Goal: Task Accomplishment & Management: Use online tool/utility

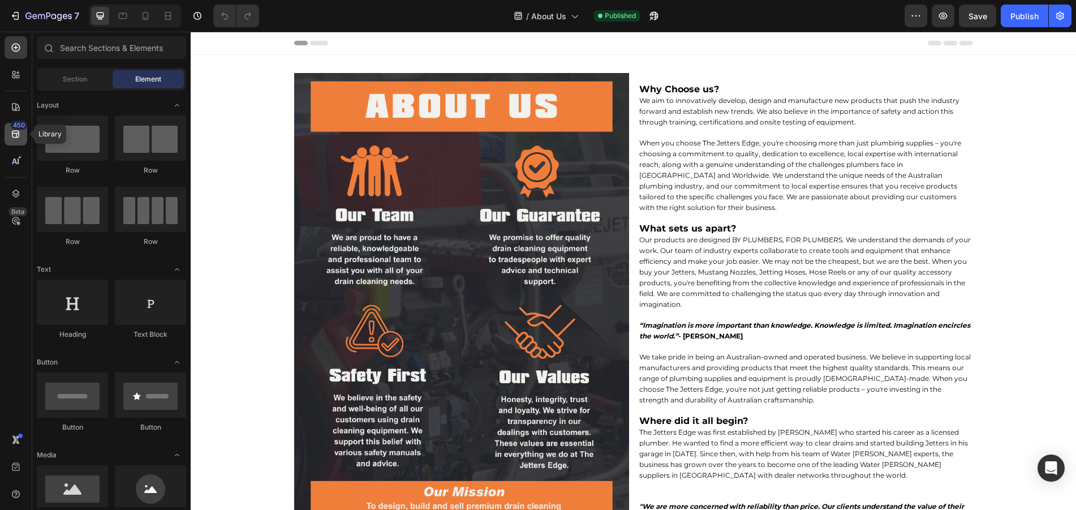
click at [18, 138] on icon at bounding box center [15, 133] width 11 height 11
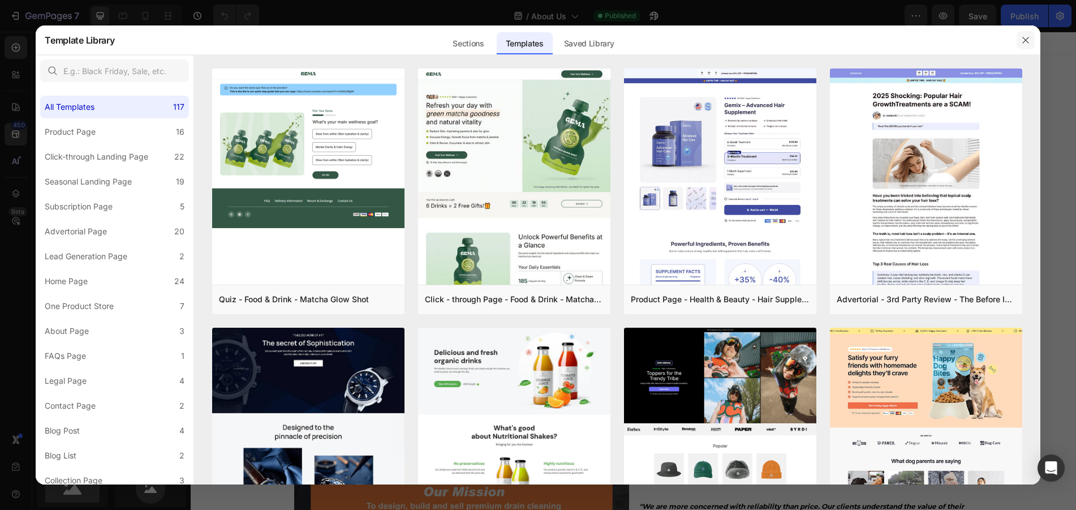
click at [1026, 37] on icon "button" at bounding box center [1025, 40] width 9 height 9
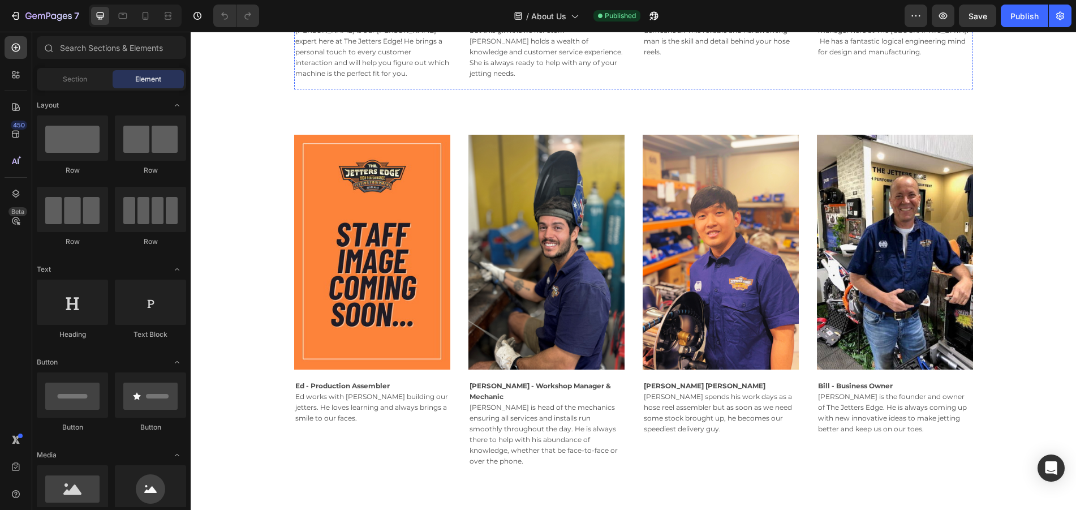
scroll to position [849, 0]
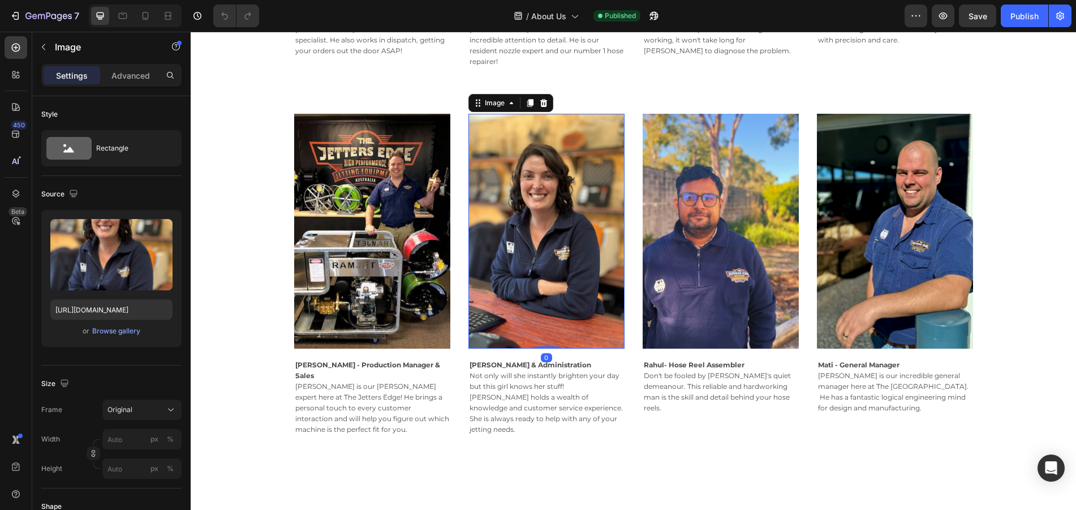
scroll to position [566, 0]
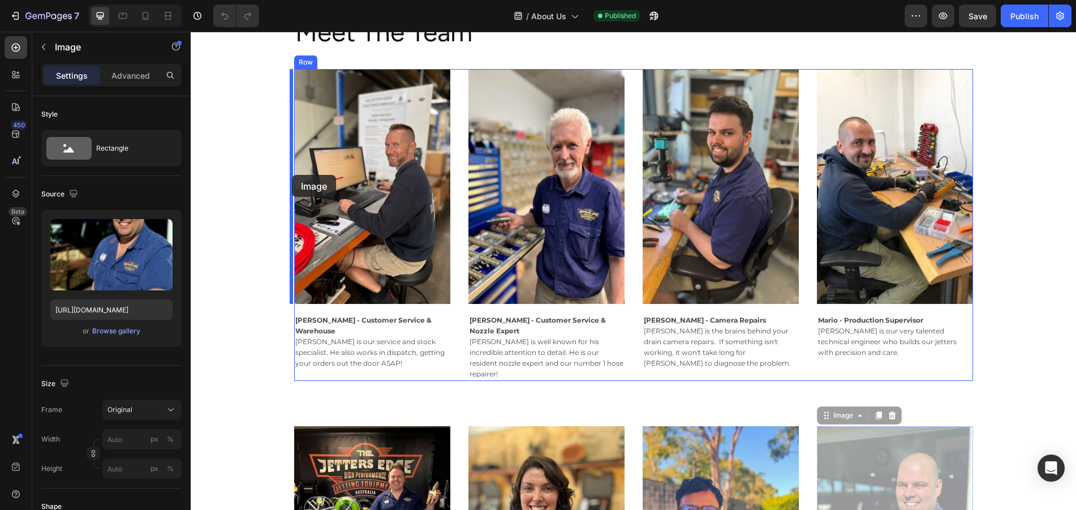
drag, startPoint x: 887, startPoint y: 458, endPoint x: 292, endPoint y: 175, distance: 658.9
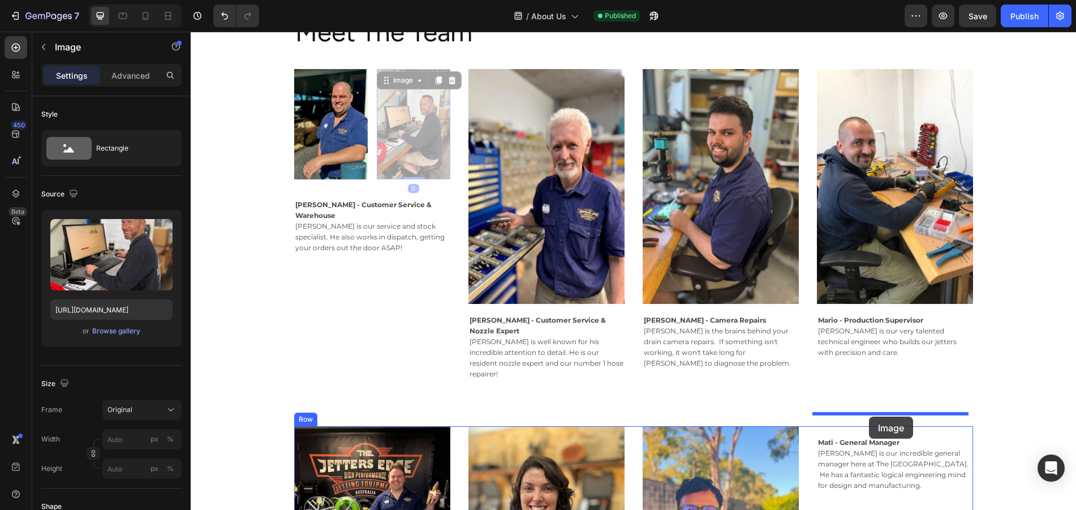
drag, startPoint x: 413, startPoint y: 124, endPoint x: 869, endPoint y: 416, distance: 541.7
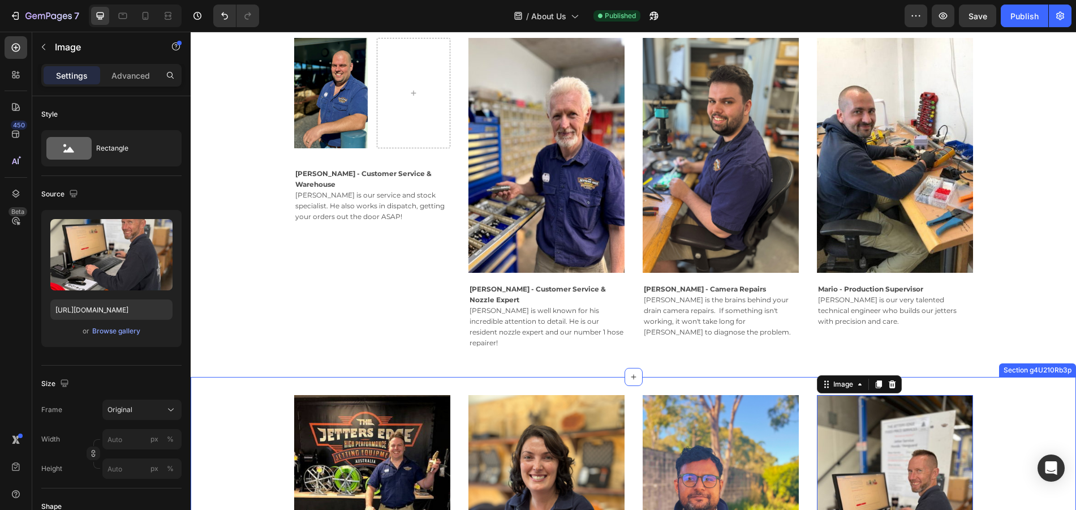
scroll to position [622, 0]
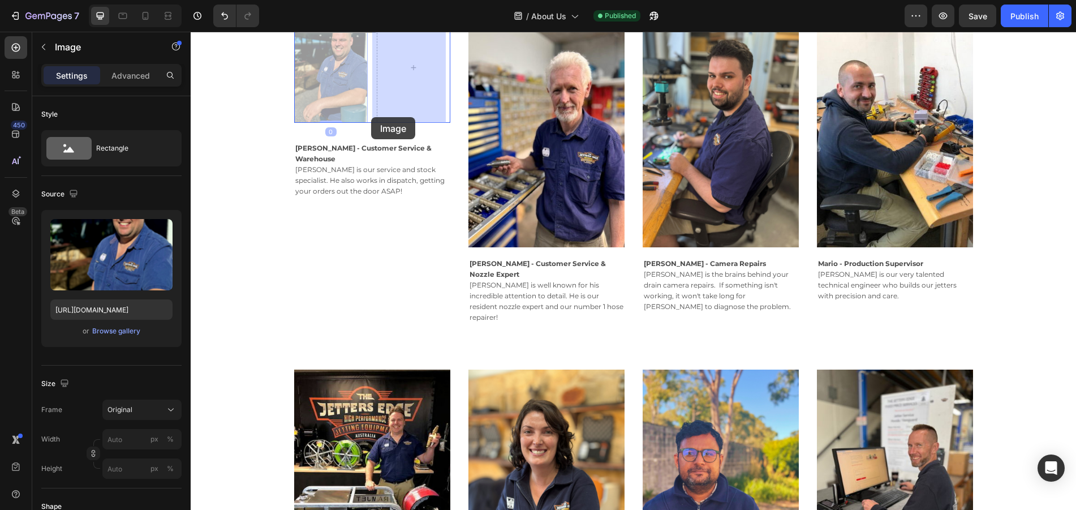
drag, startPoint x: 348, startPoint y: 97, endPoint x: 371, endPoint y: 117, distance: 30.9
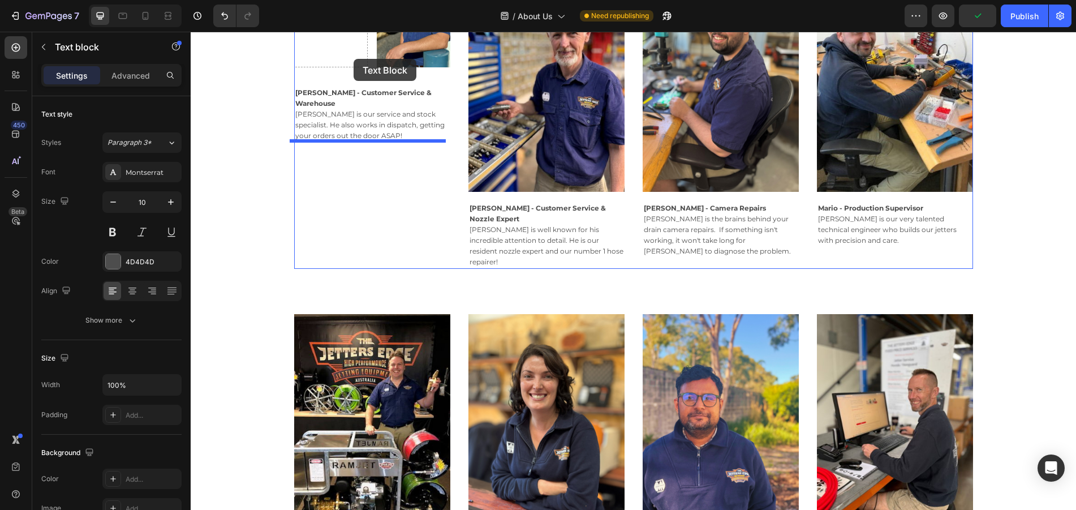
scroll to position [664, 0]
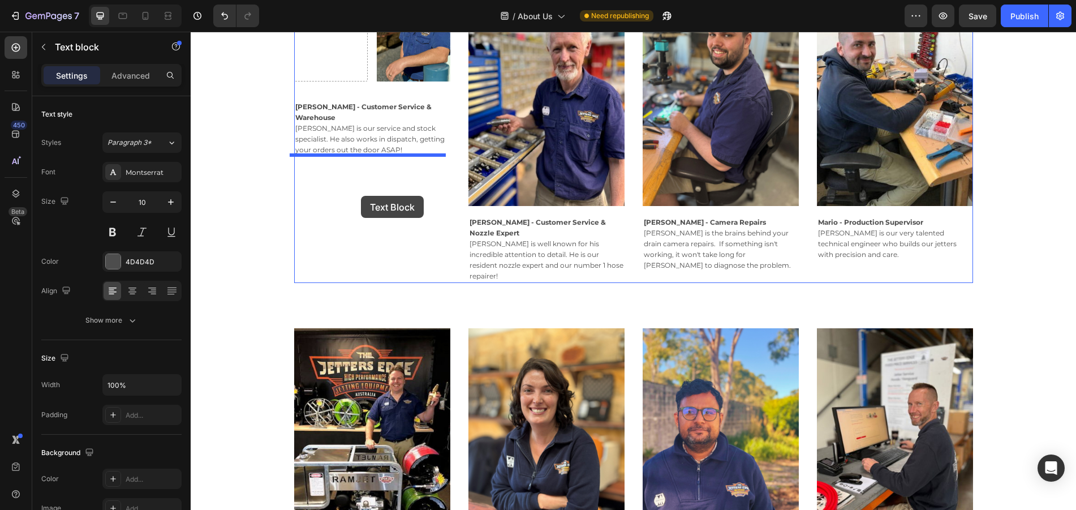
drag, startPoint x: 894, startPoint y: 420, endPoint x: 361, endPoint y: 196, distance: 578.6
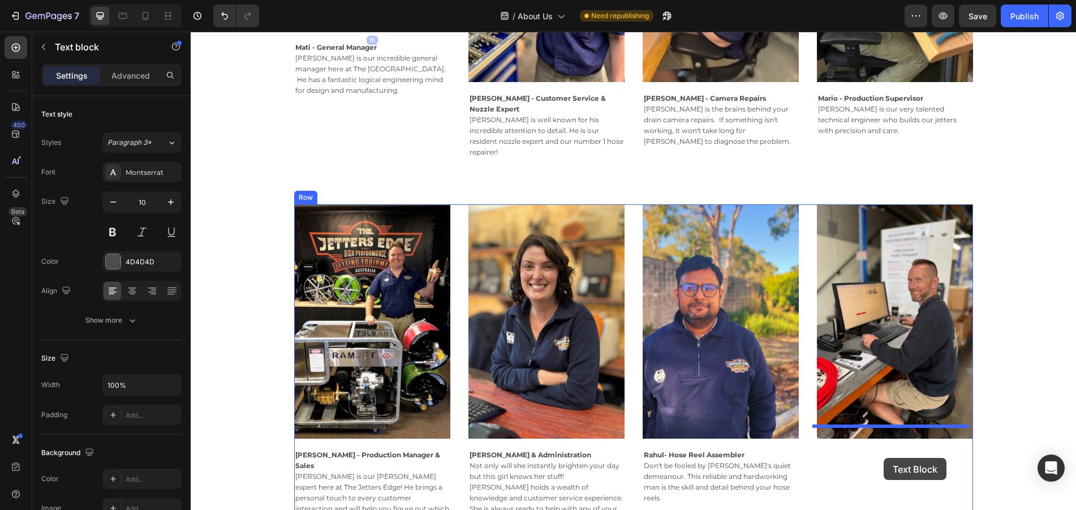
scroll to position [806, 0]
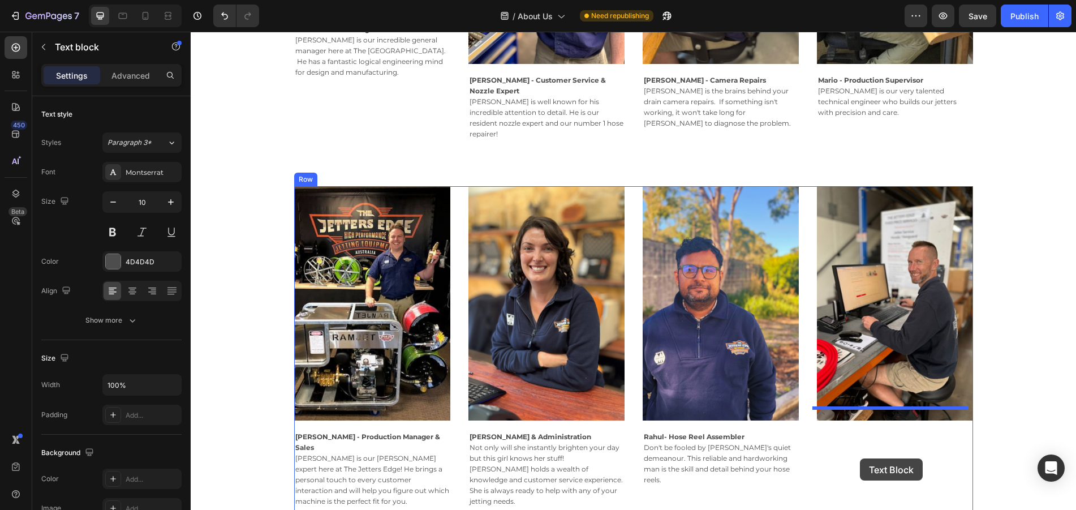
drag, startPoint x: 342, startPoint y: 102, endPoint x: 860, endPoint y: 458, distance: 628.1
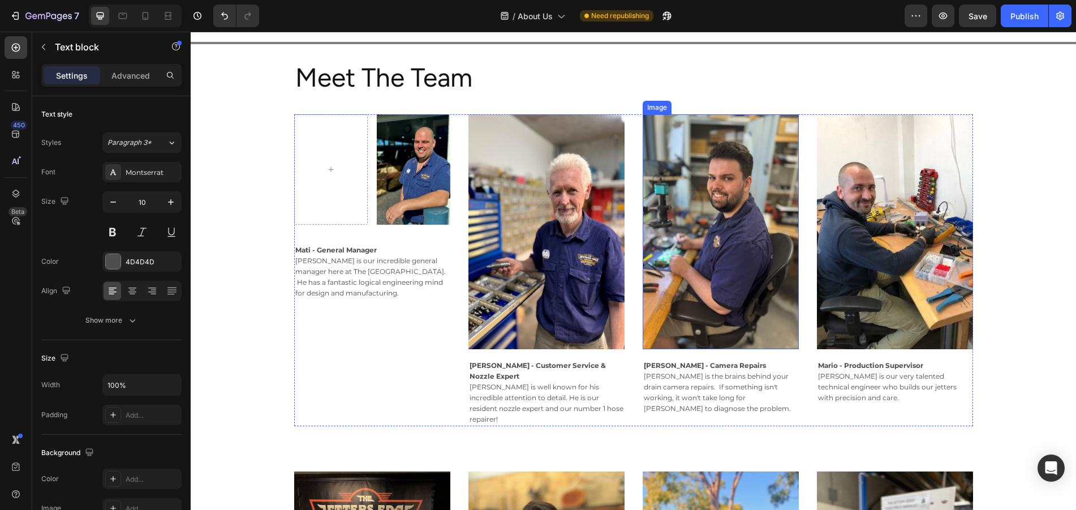
scroll to position [515, 0]
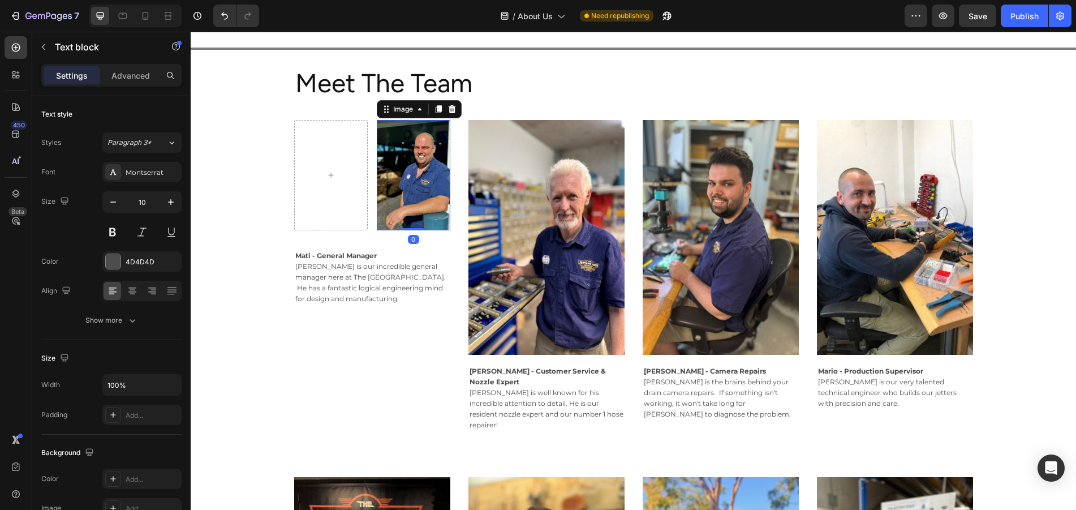
click at [411, 184] on img at bounding box center [414, 175] width 74 height 110
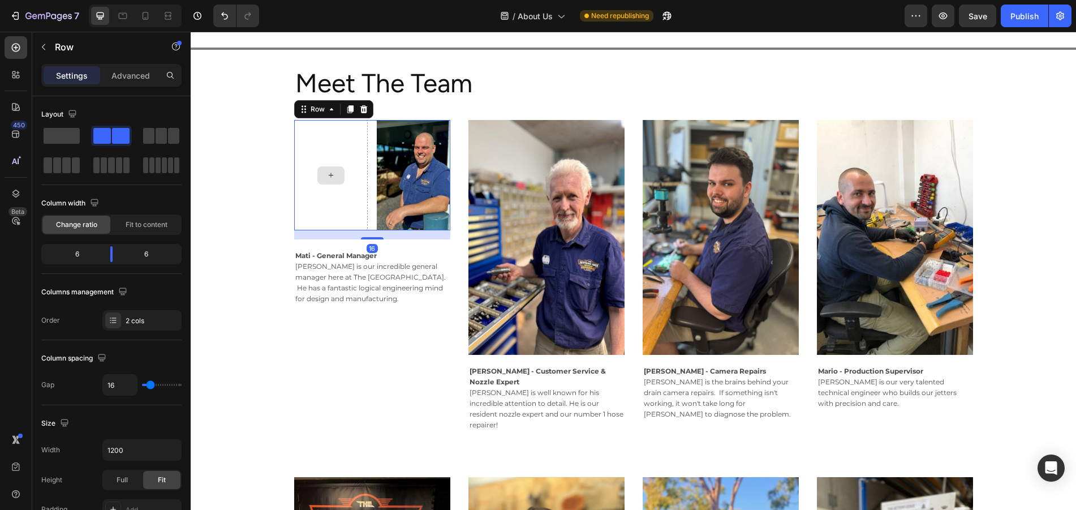
click at [333, 187] on div at bounding box center [331, 175] width 74 height 110
click at [359, 106] on icon at bounding box center [363, 109] width 9 height 9
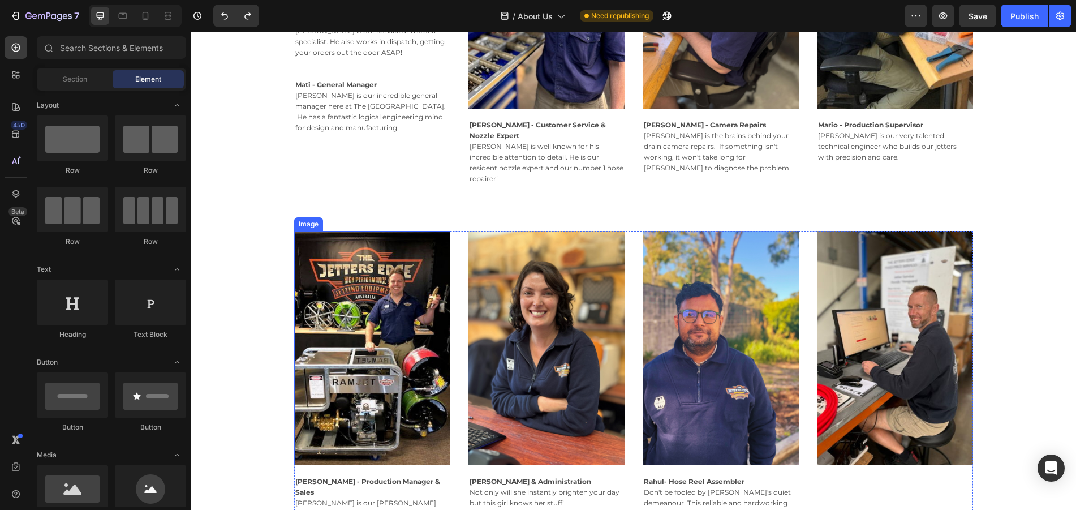
scroll to position [741, 0]
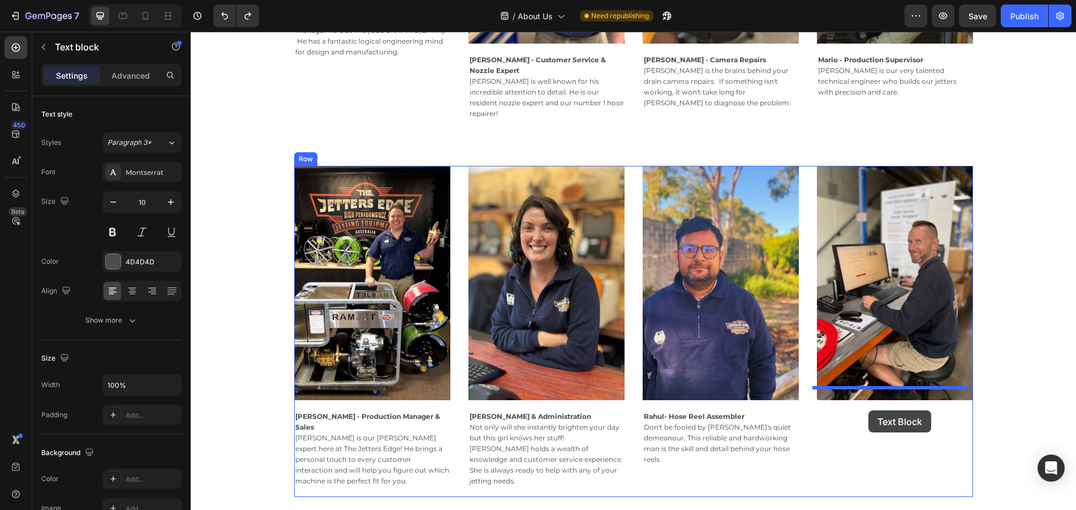
drag, startPoint x: 324, startPoint y: 46, endPoint x: 869, endPoint y: 412, distance: 656.4
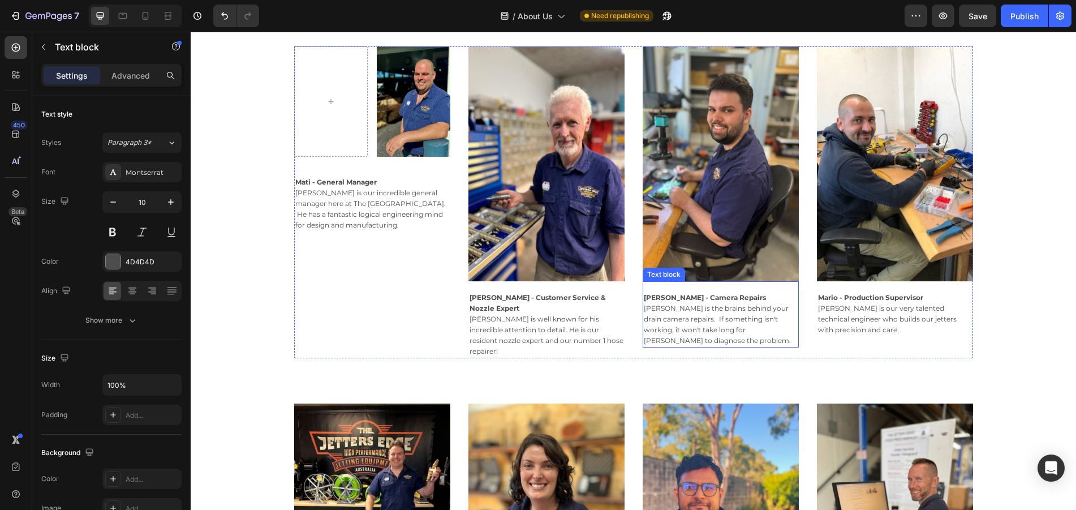
scroll to position [479, 0]
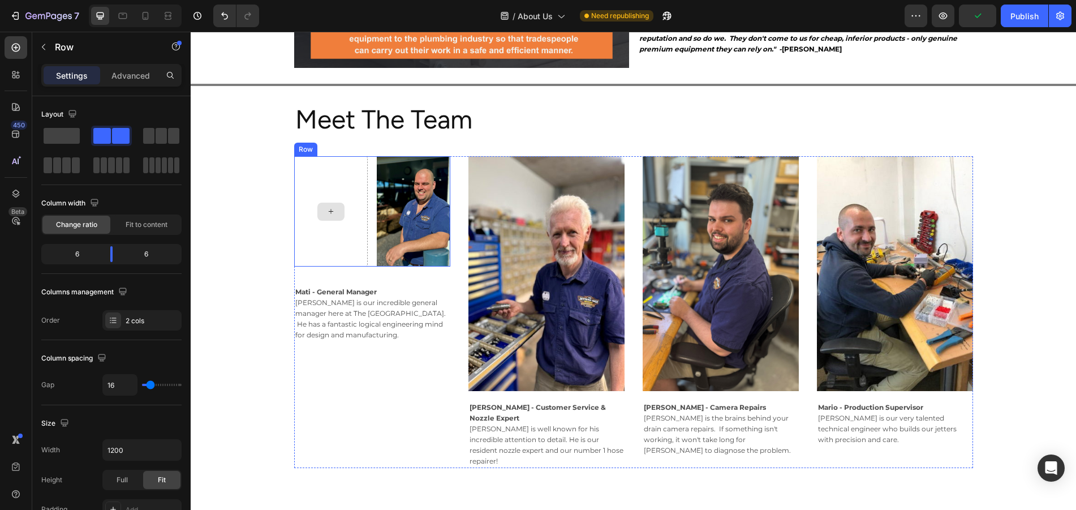
click at [353, 195] on div at bounding box center [331, 211] width 74 height 110
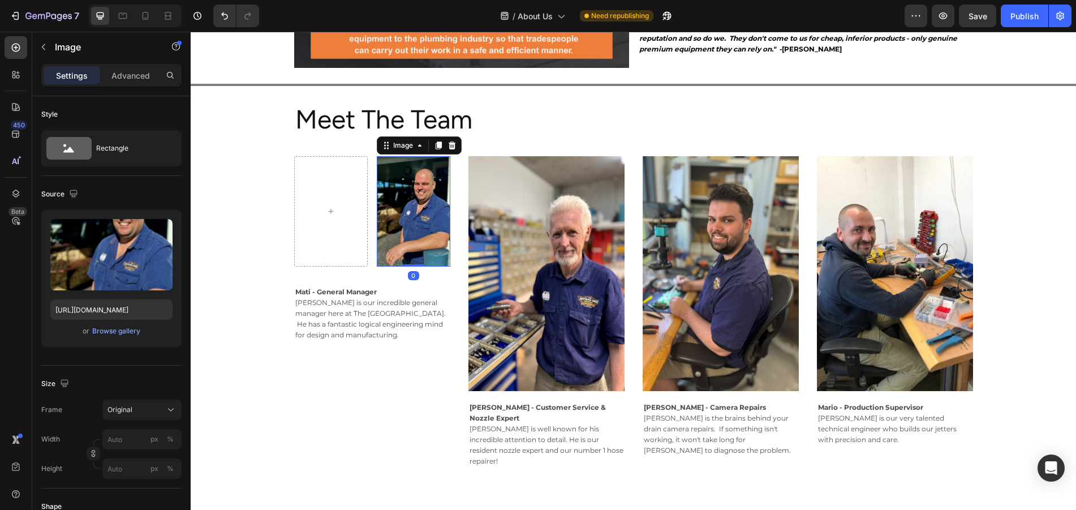
click at [377, 229] on img at bounding box center [414, 211] width 74 height 110
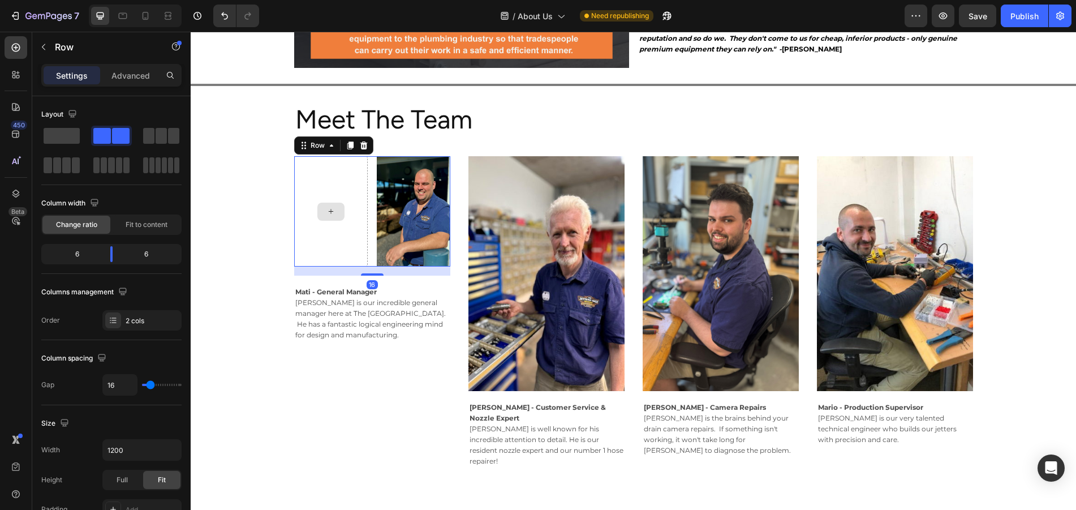
click at [350, 222] on div at bounding box center [331, 211] width 74 height 110
click at [352, 197] on div at bounding box center [331, 211] width 74 height 110
click at [71, 130] on span at bounding box center [62, 136] width 36 height 16
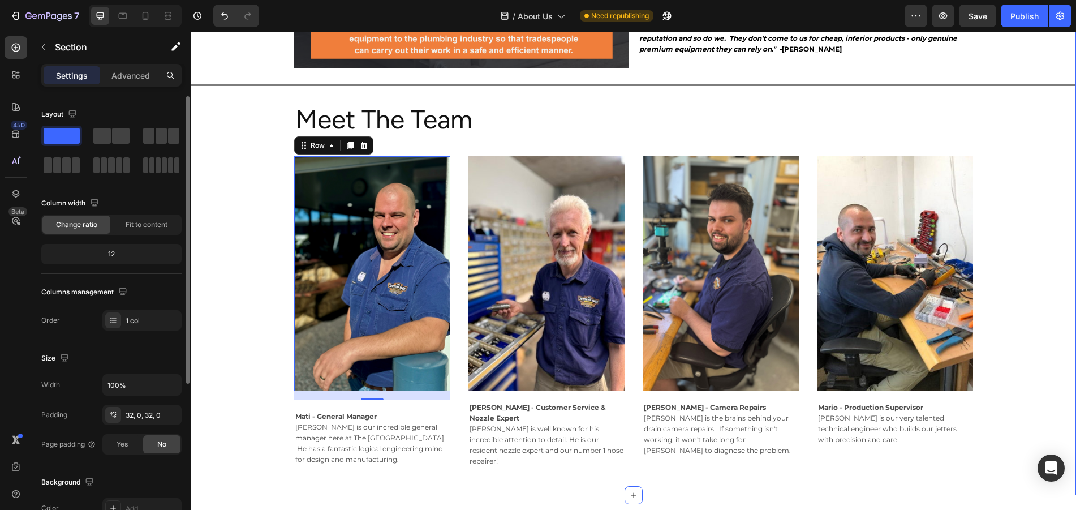
click at [251, 288] on div "Image Why Choose us? We aim to innovatively develop, design and manufacture new…" at bounding box center [633, 35] width 885 height 882
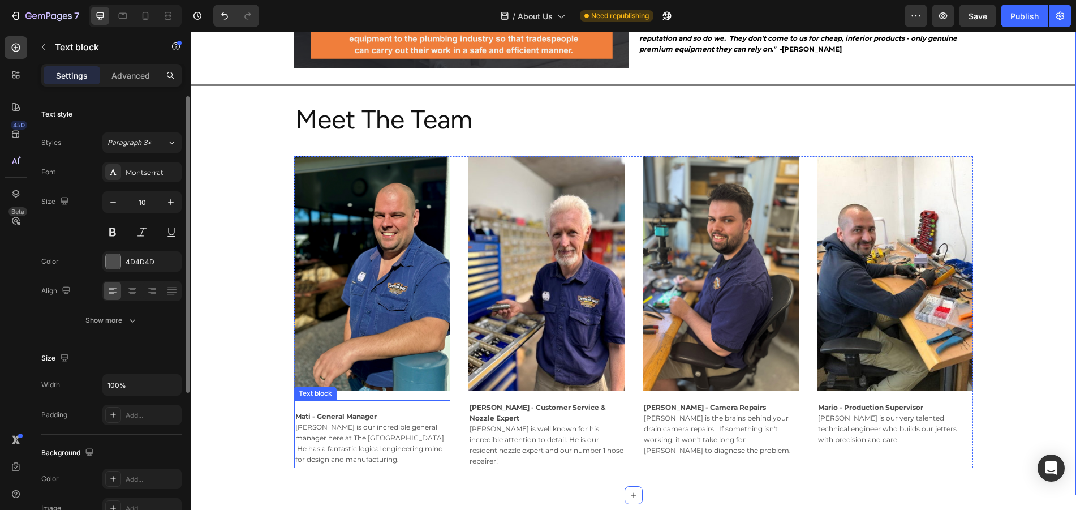
click at [378, 404] on p at bounding box center [372, 406] width 154 height 10
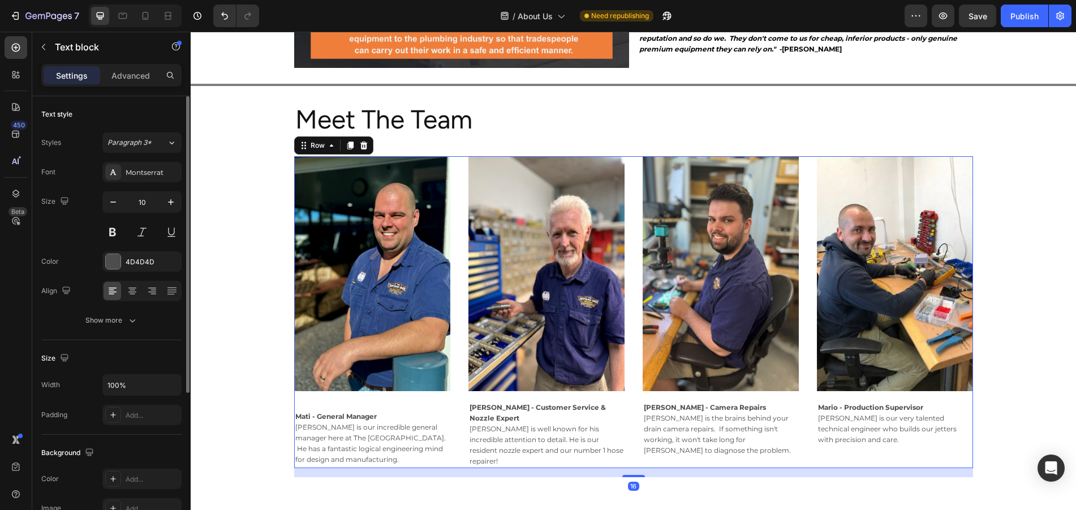
click at [407, 392] on div "Image Row Mati - General Manager [PERSON_NAME] is our incredible general manage…" at bounding box center [372, 311] width 156 height 311
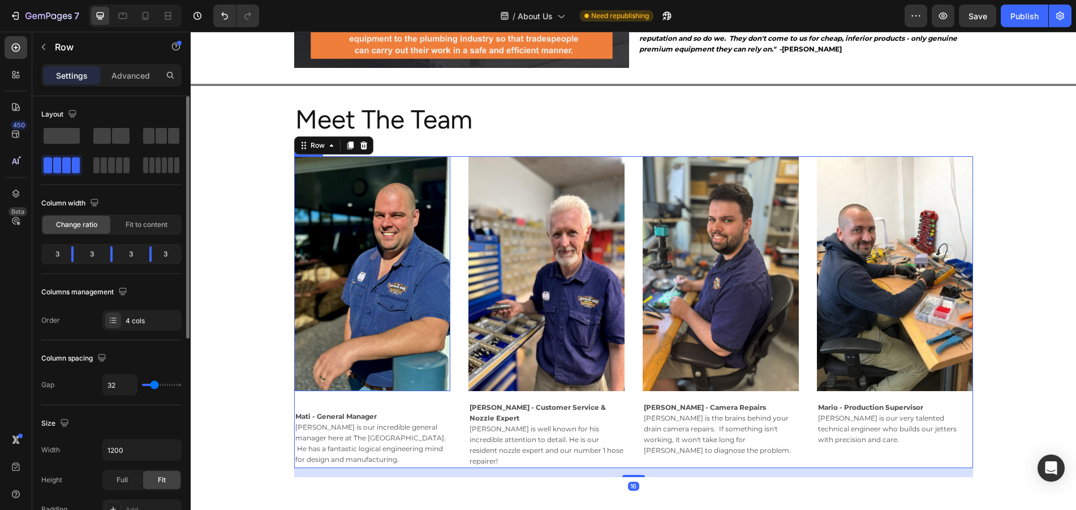
click at [411, 381] on img at bounding box center [372, 273] width 156 height 234
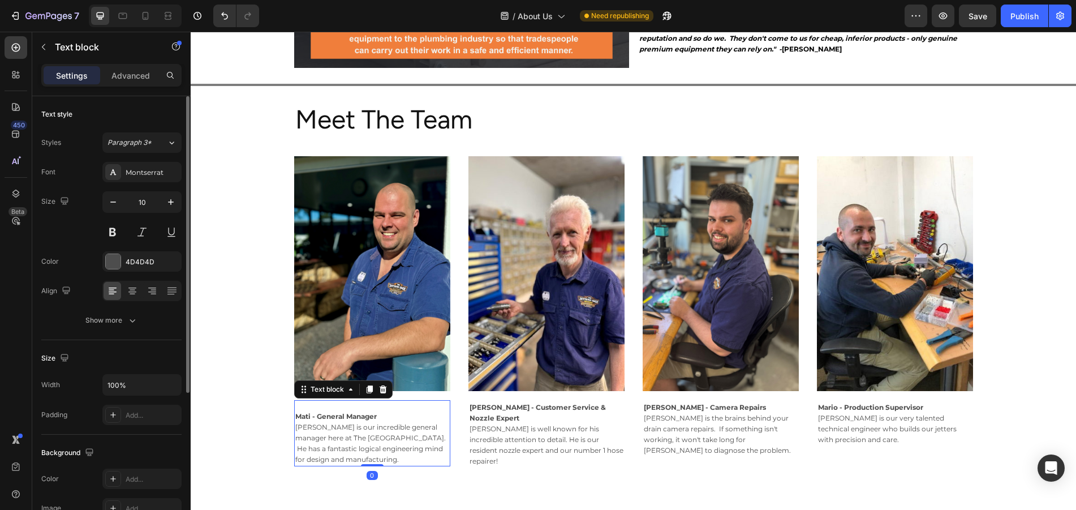
click at [329, 422] on p "[PERSON_NAME] is our incredible general manager here at The [GEOGRAPHIC_DATA]. …" at bounding box center [372, 443] width 154 height 43
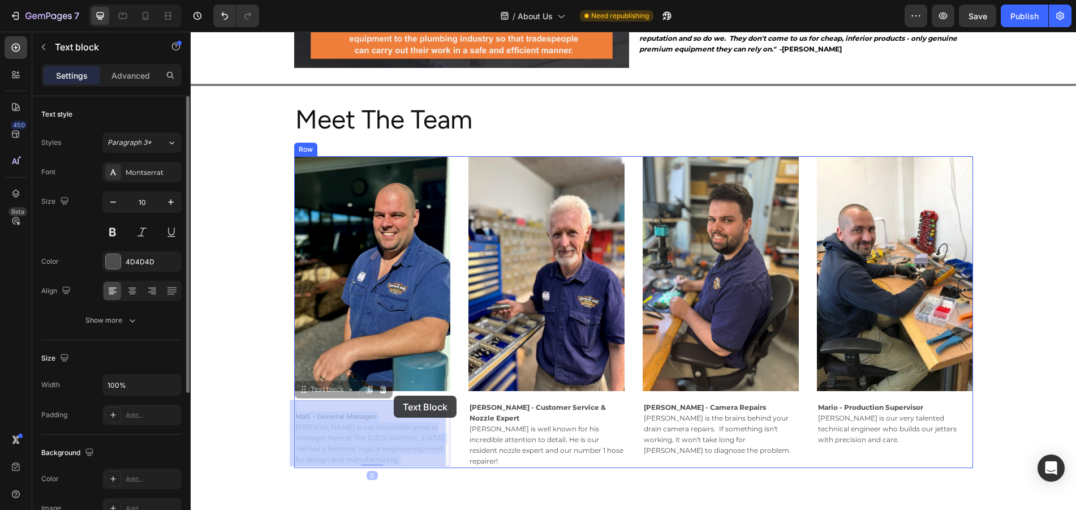
drag, startPoint x: 354, startPoint y: 432, endPoint x: 394, endPoint y: 396, distance: 53.7
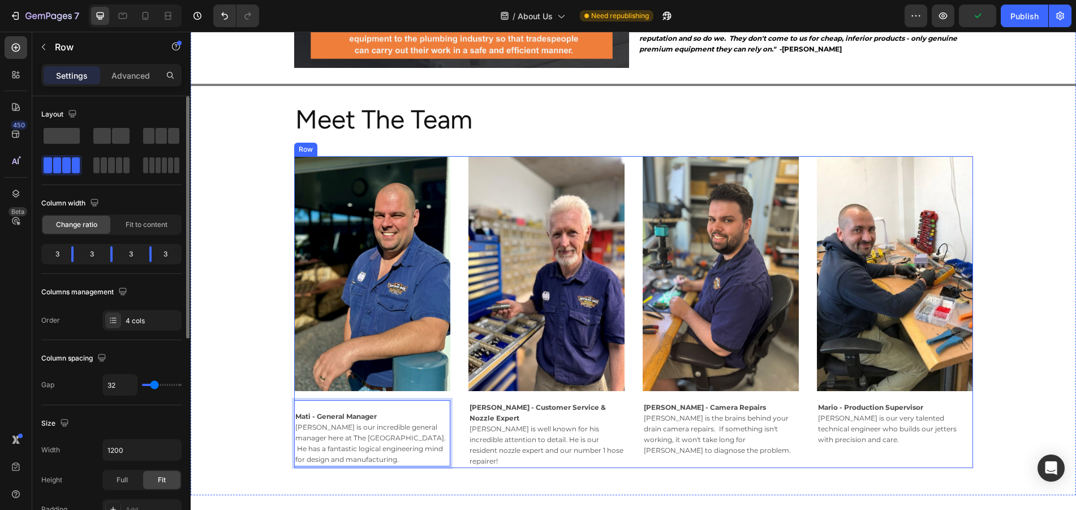
click at [402, 393] on div "Image Row Mati - General Manager [PERSON_NAME] is our incredible general manage…" at bounding box center [372, 311] width 156 height 311
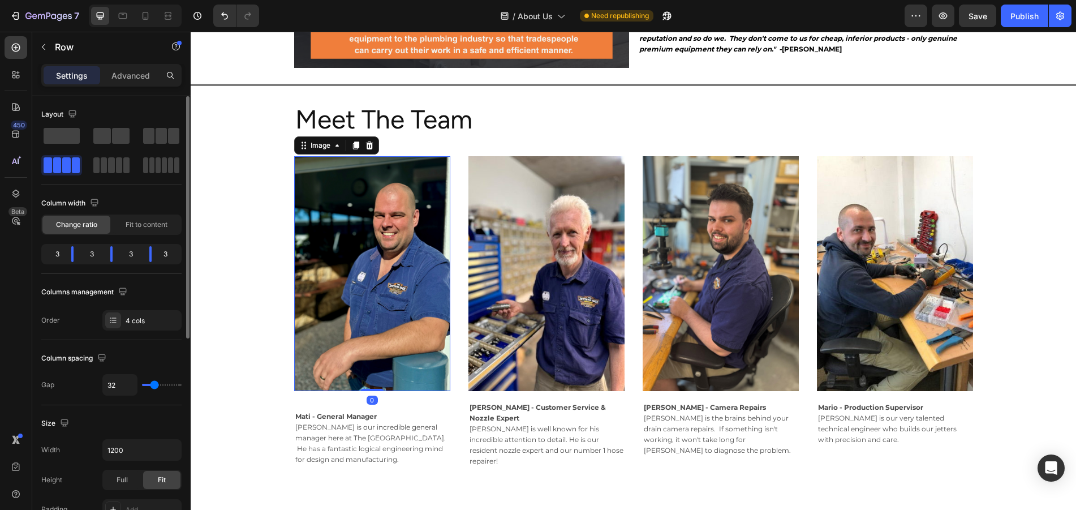
click at [414, 369] on img at bounding box center [372, 273] width 156 height 234
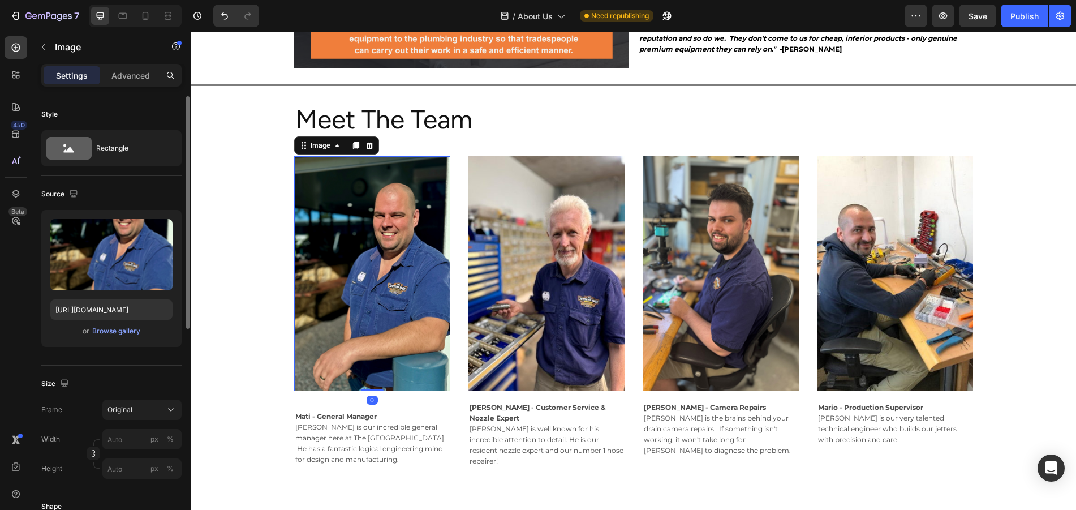
click at [389, 379] on div "Image 0" at bounding box center [372, 273] width 156 height 234
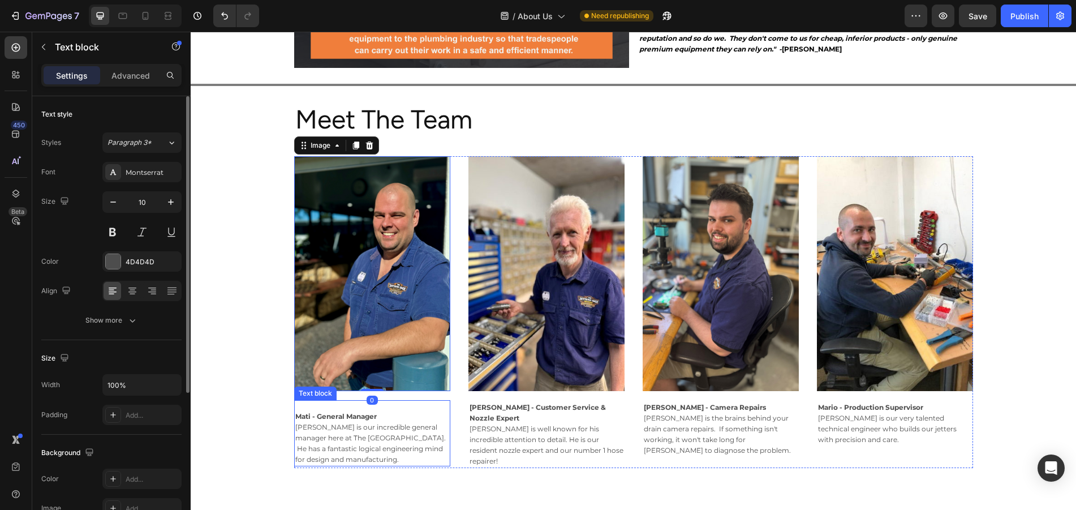
click at [354, 423] on span "[PERSON_NAME] is our incredible general manager here at The [GEOGRAPHIC_DATA]. …" at bounding box center [370, 443] width 150 height 41
drag, startPoint x: 369, startPoint y: 463, endPoint x: 376, endPoint y: 449, distance: 15.9
click at [376, 449] on div "Mati - General Manager [PERSON_NAME] is our incredible general manager here at …" at bounding box center [372, 433] width 156 height 66
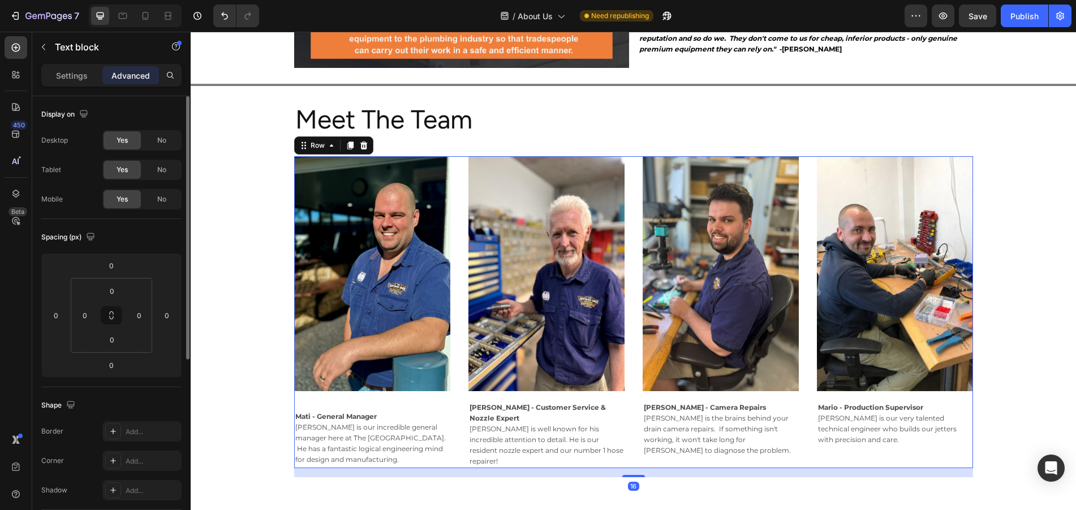
click at [503, 446] on div "Image [PERSON_NAME] - Customer Service & Nozzle Expert [PERSON_NAME] is well kn…" at bounding box center [546, 311] width 156 height 311
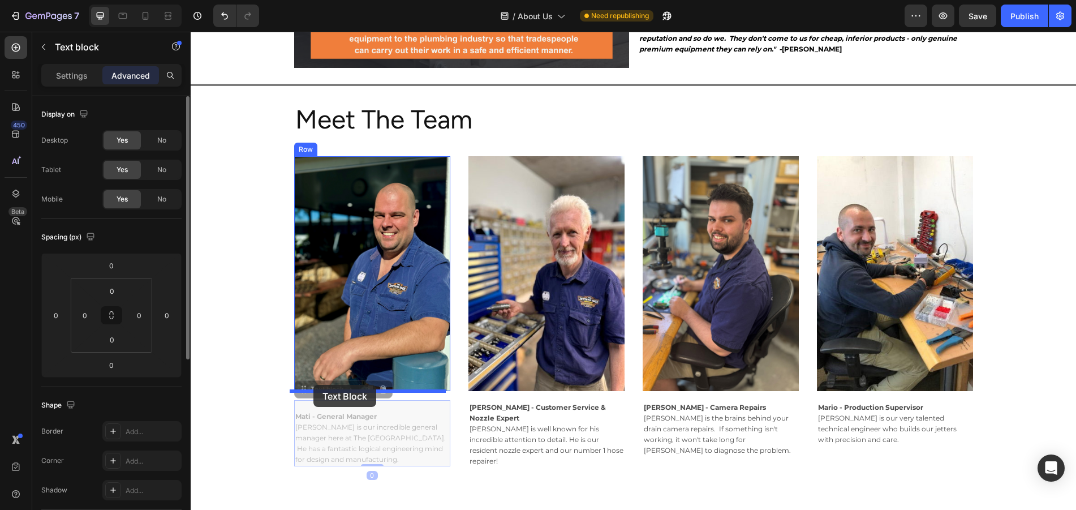
drag, startPoint x: 309, startPoint y: 395, endPoint x: 313, endPoint y: 385, distance: 11.7
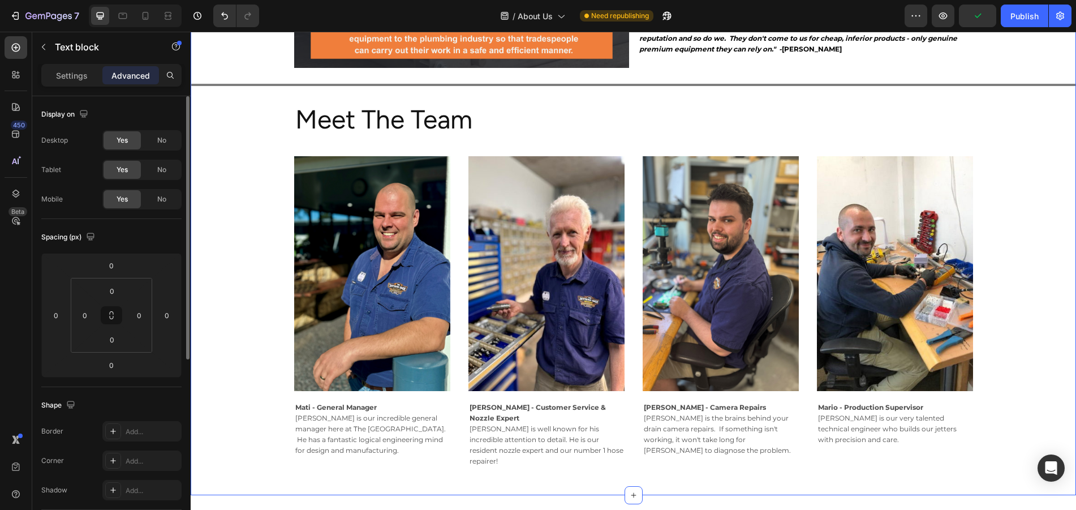
click at [1023, 275] on div "Image Why Choose us? We aim to innovatively develop, design and manufacture new…" at bounding box center [633, 35] width 885 height 882
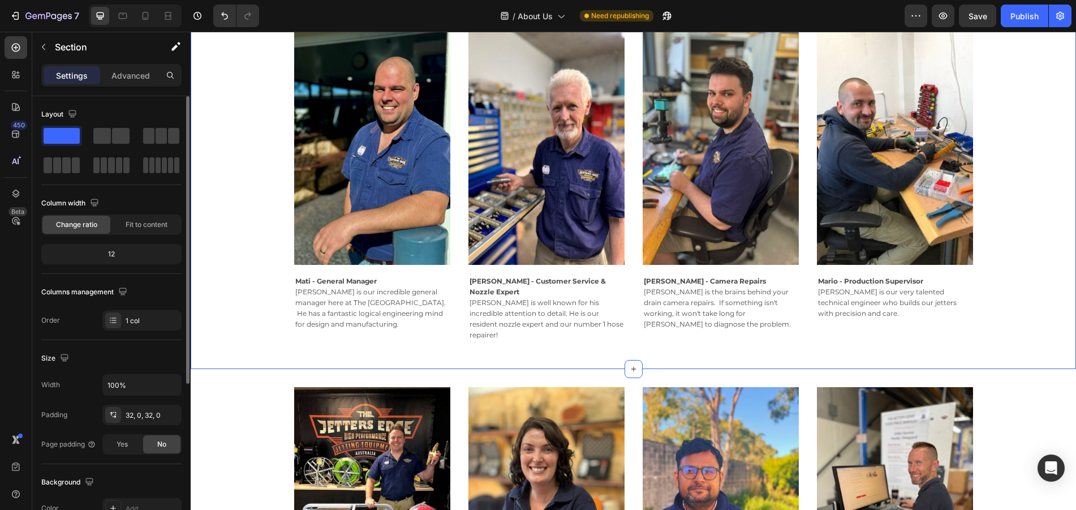
scroll to position [648, 0]
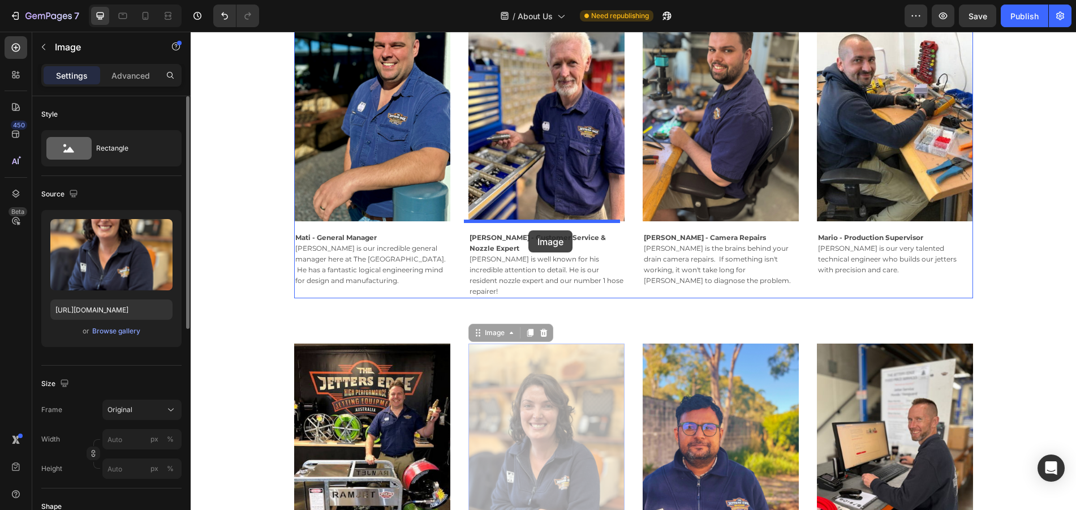
drag, startPoint x: 562, startPoint y: 436, endPoint x: 528, endPoint y: 231, distance: 207.6
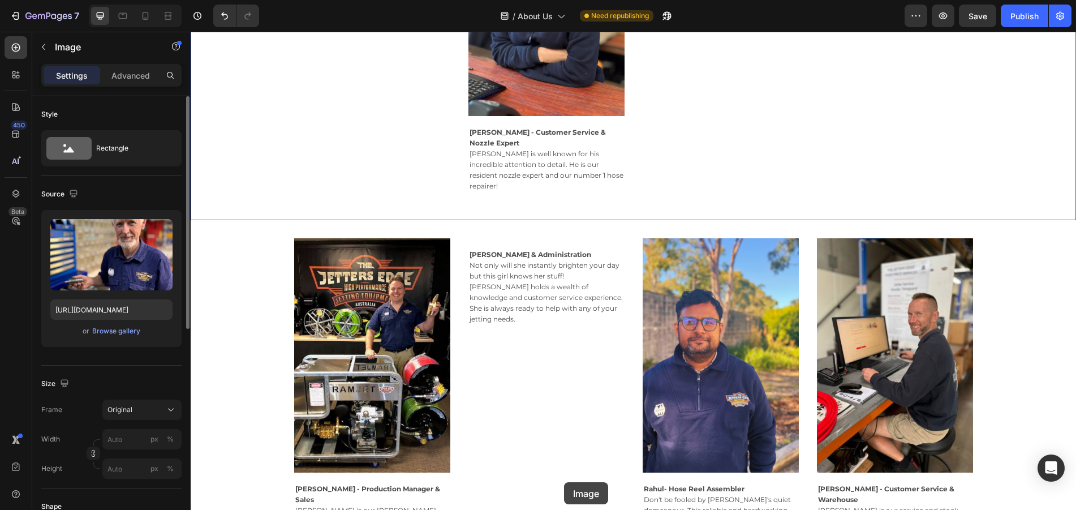
scroll to position [996, 0]
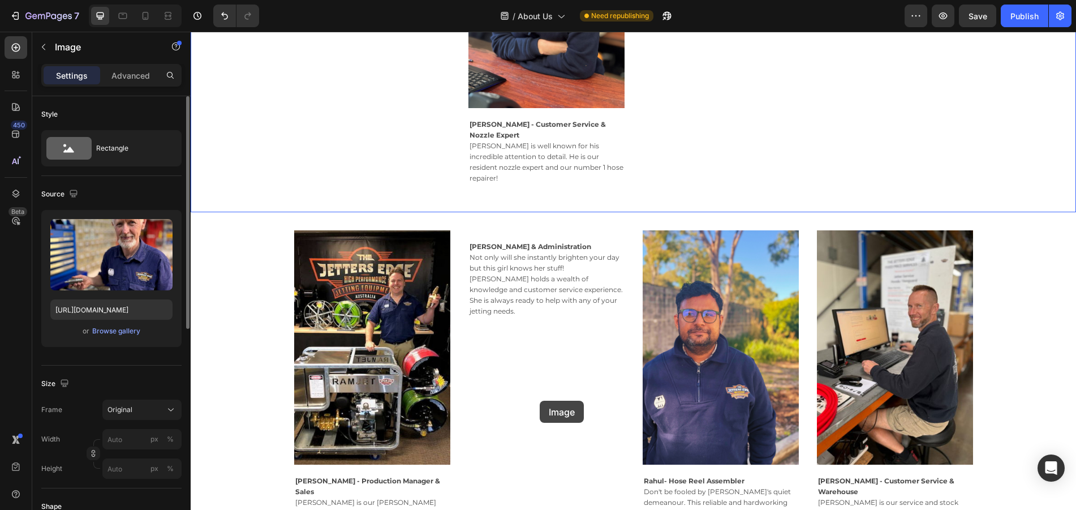
drag, startPoint x: 552, startPoint y: 192, endPoint x: 540, endPoint y: 401, distance: 208.5
click at [540, 401] on div "Header Image Why Choose us? We aim to innovatively develop, design and manufact…" at bounding box center [633, 271] width 885 height 2470
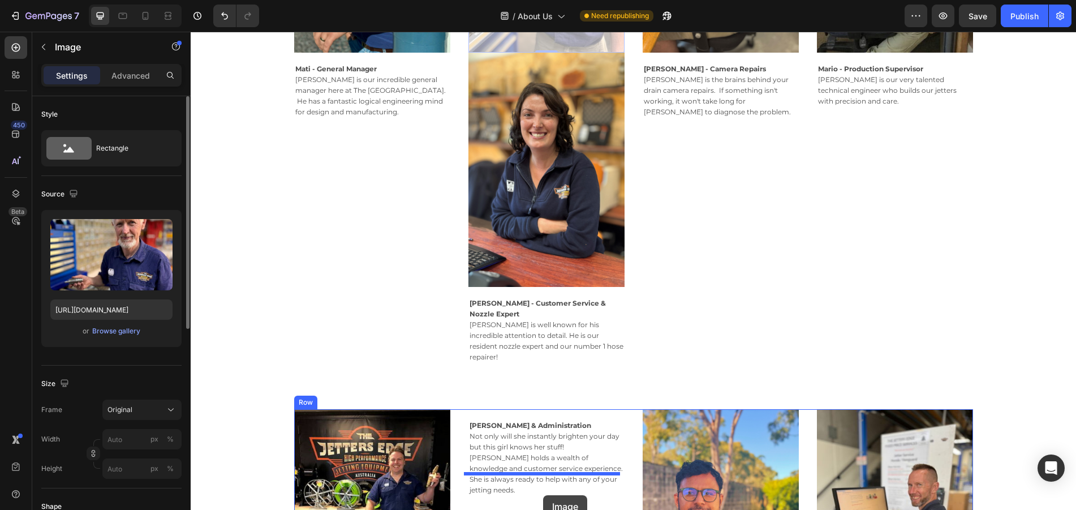
scroll to position [863, 0]
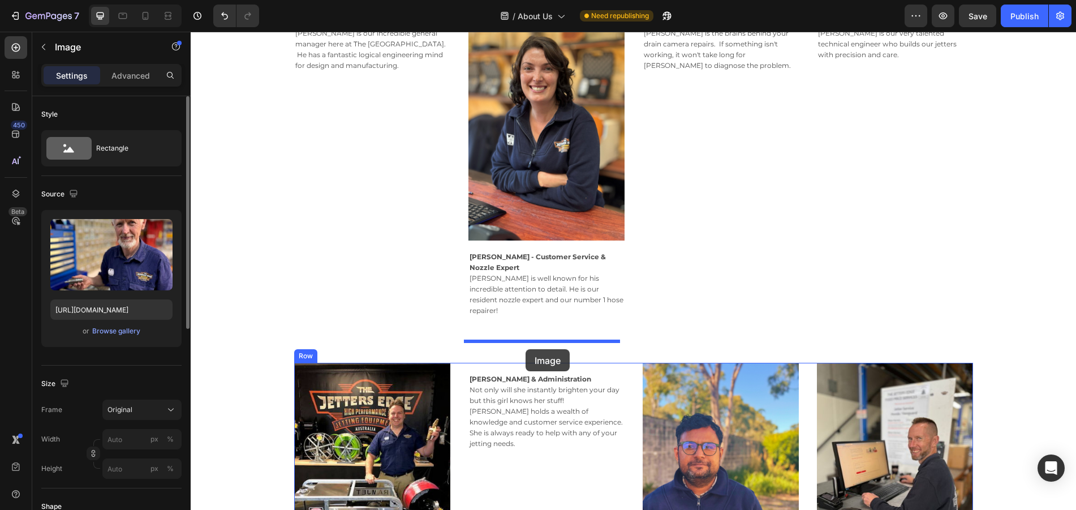
drag, startPoint x: 538, startPoint y: 101, endPoint x: 526, endPoint y: 349, distance: 248.1
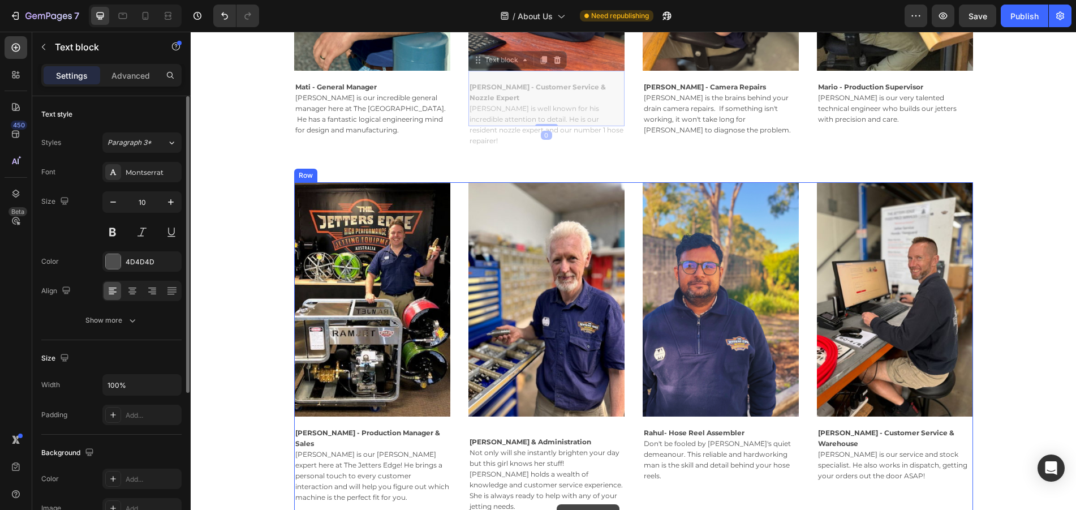
scroll to position [882, 0]
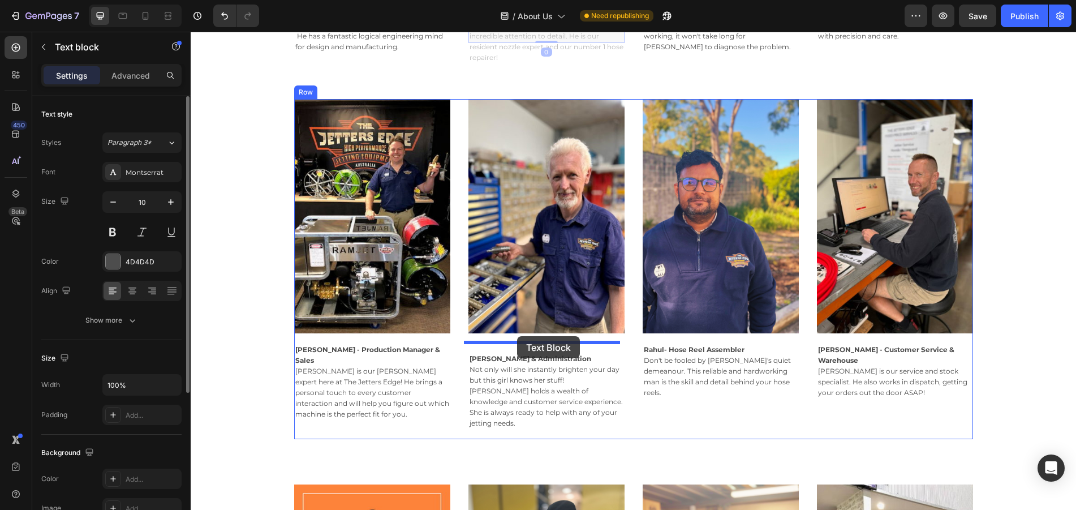
drag, startPoint x: 537, startPoint y: 204, endPoint x: 517, endPoint y: 336, distance: 133.9
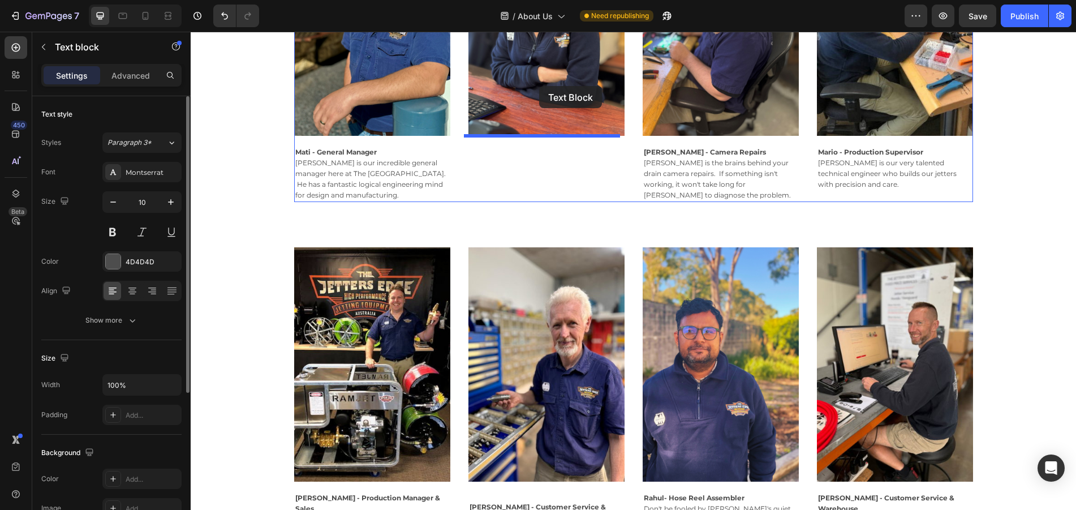
scroll to position [719, 0]
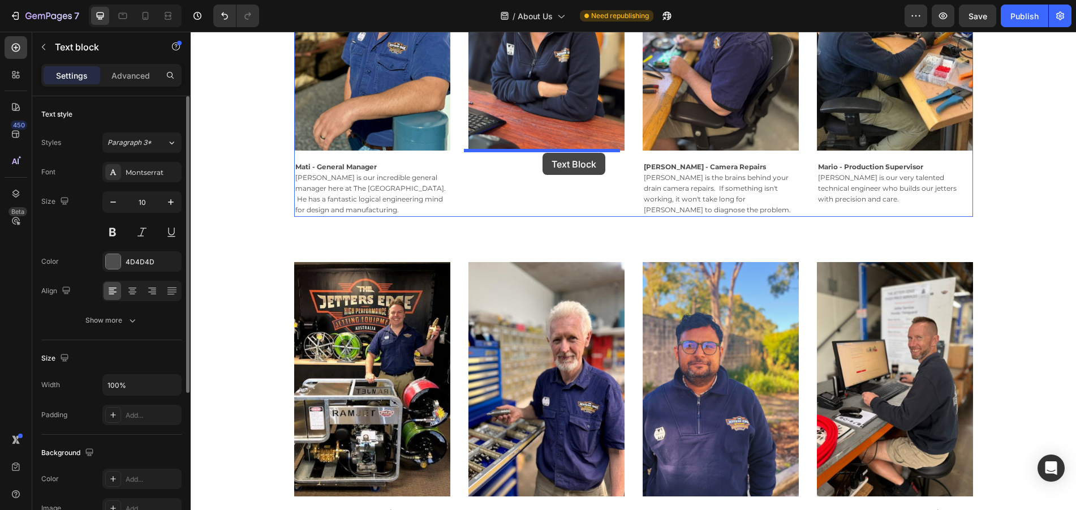
drag, startPoint x: 529, startPoint y: 455, endPoint x: 542, endPoint y: 153, distance: 302.9
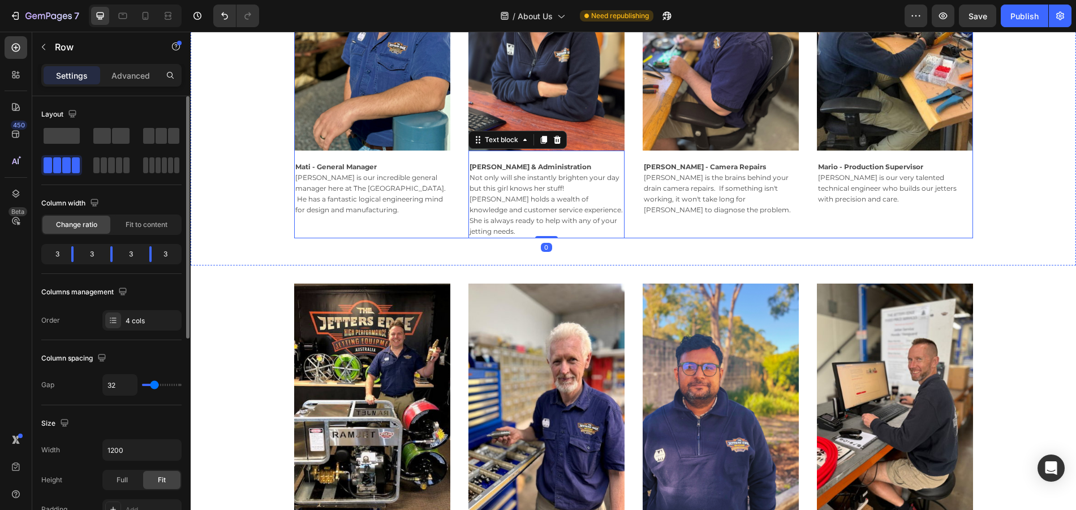
click at [670, 216] on div "Image [PERSON_NAME] - Camera Repairs [PERSON_NAME] is the brains behind your dr…" at bounding box center [721, 77] width 156 height 322
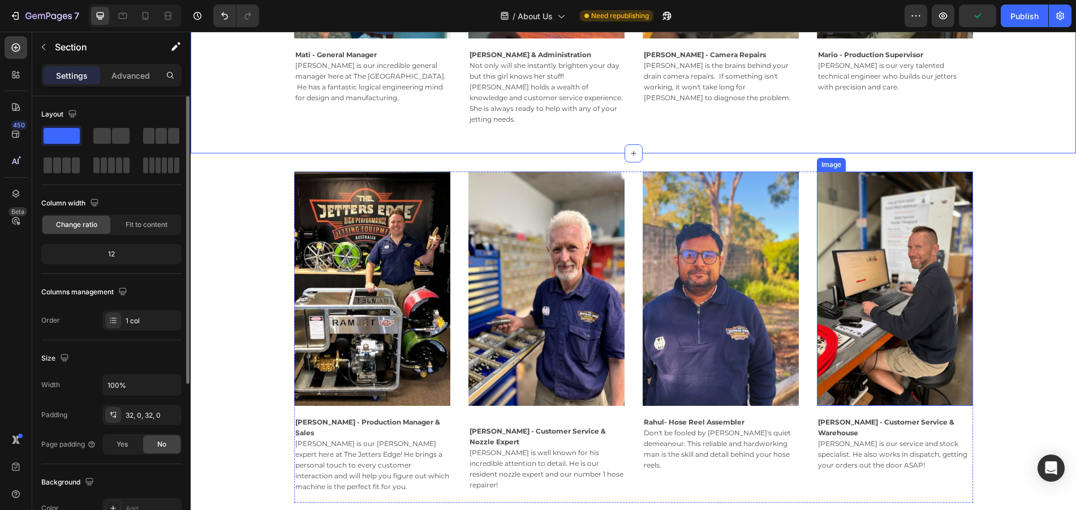
scroll to position [832, 0]
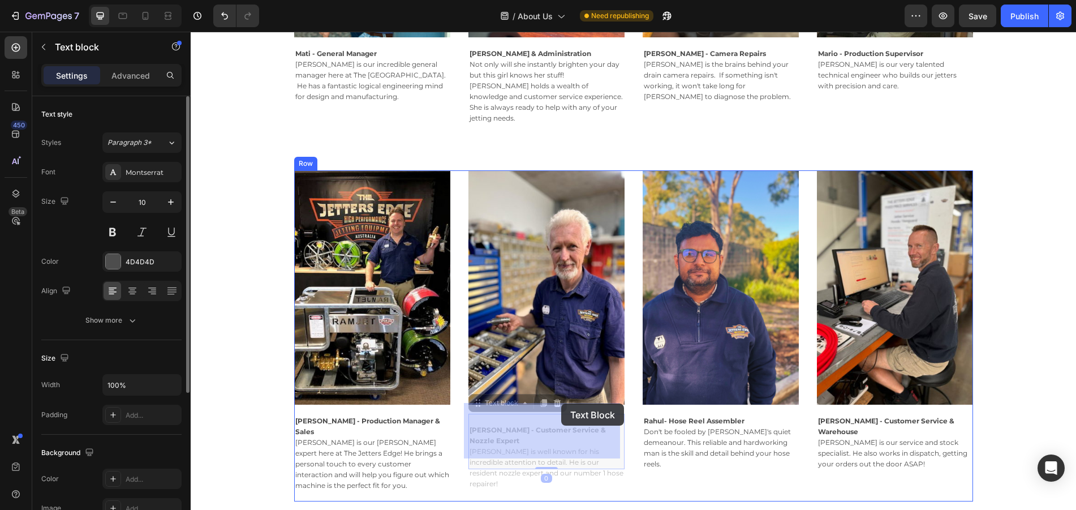
drag, startPoint x: 556, startPoint y: 421, endPoint x: 561, endPoint y: 403, distance: 18.8
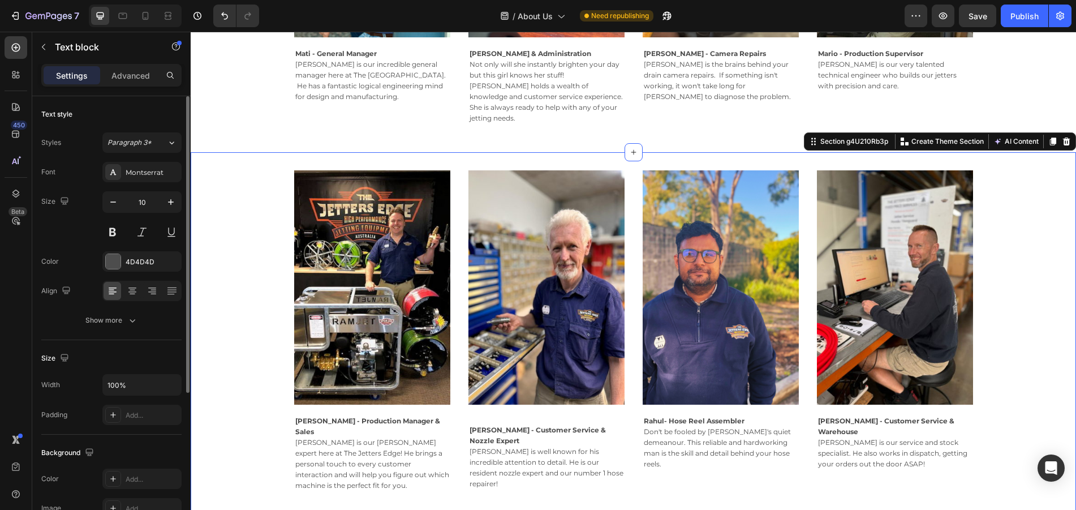
click at [552, 484] on div "Image [PERSON_NAME] - Production Manager & Sales [PERSON_NAME] is our [PERSON_N…" at bounding box center [633, 340] width 885 height 376
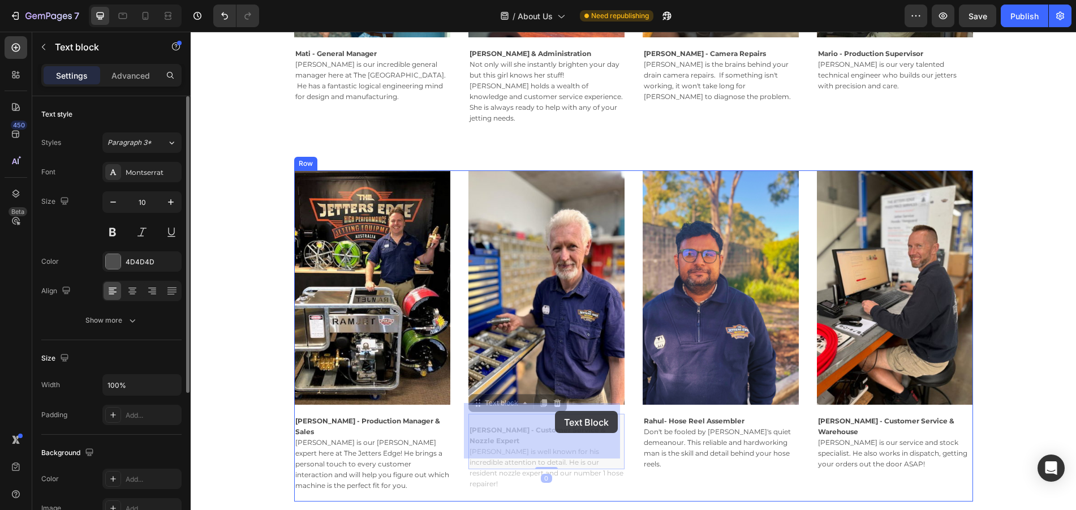
drag, startPoint x: 548, startPoint y: 428, endPoint x: 555, endPoint y: 411, distance: 18.0
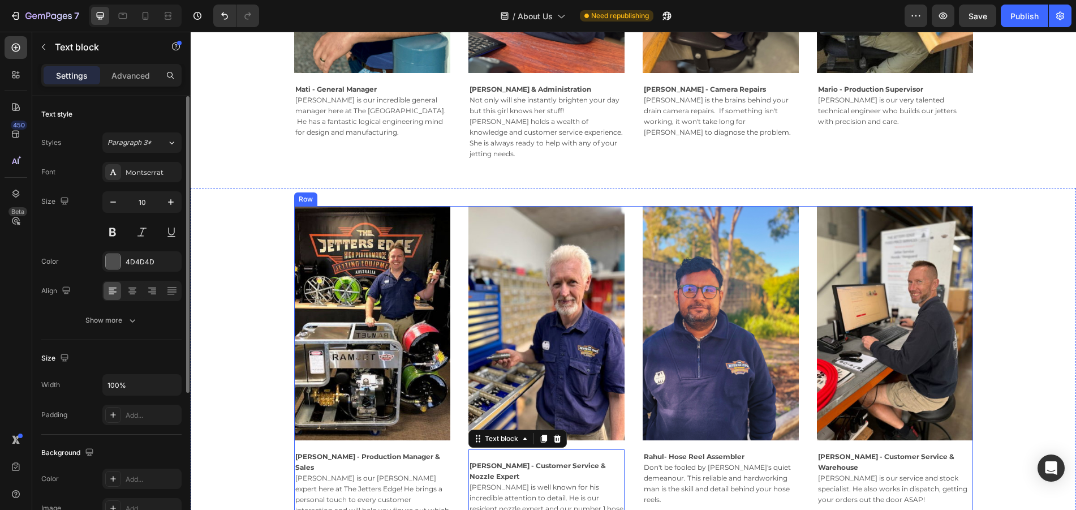
scroll to position [719, 0]
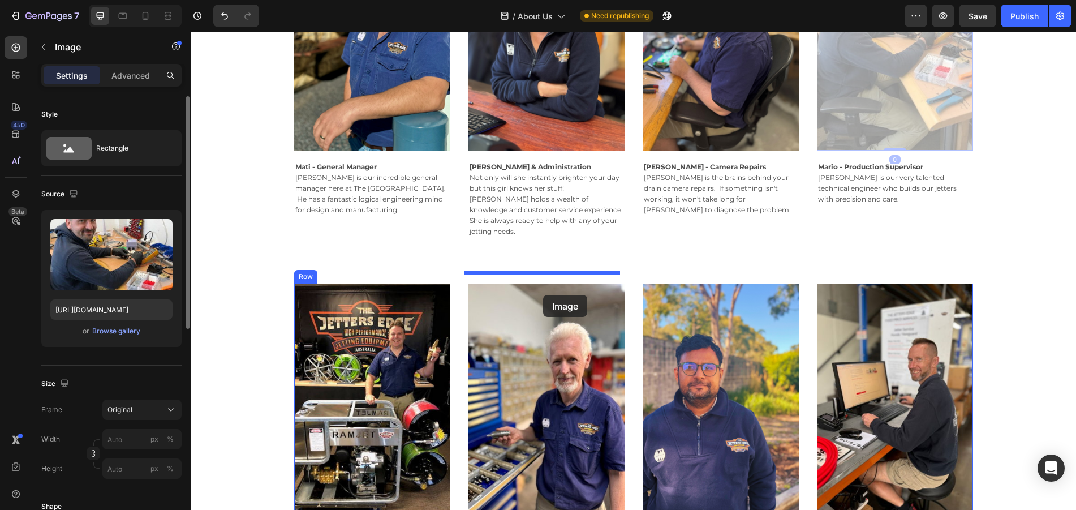
drag, startPoint x: 895, startPoint y: 95, endPoint x: 542, endPoint y: 291, distance: 403.9
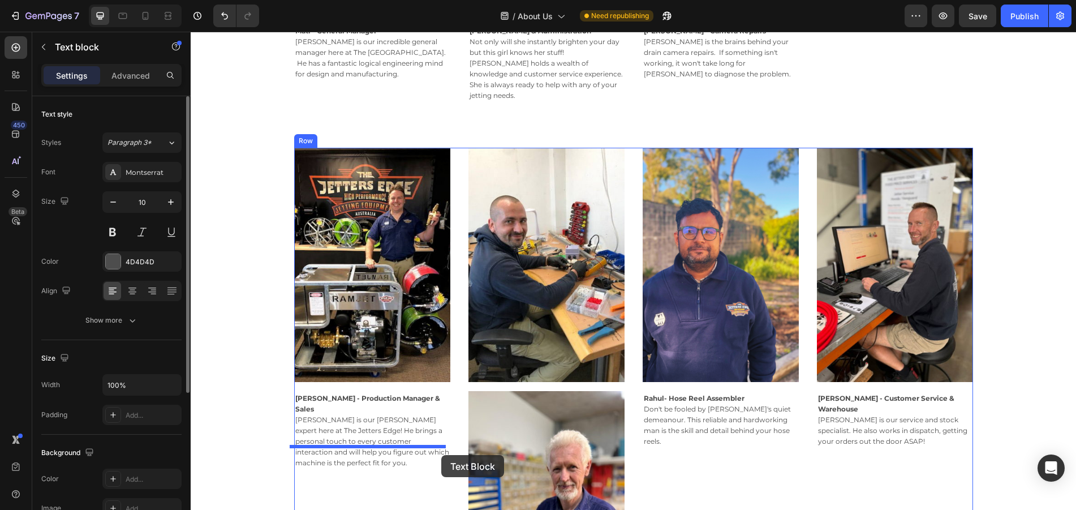
scroll to position [889, 0]
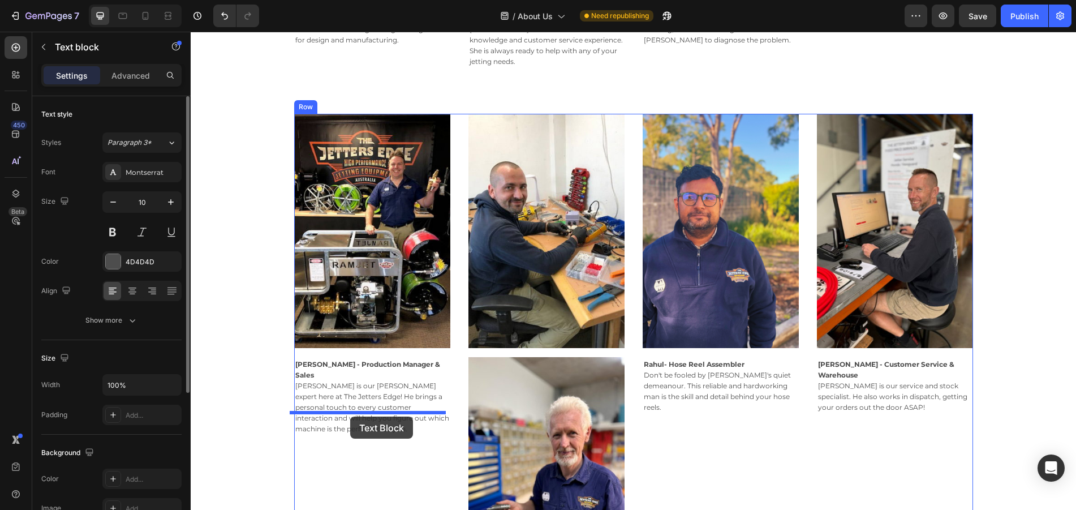
drag, startPoint x: 888, startPoint y: 122, endPoint x: 351, endPoint y: 416, distance: 612.4
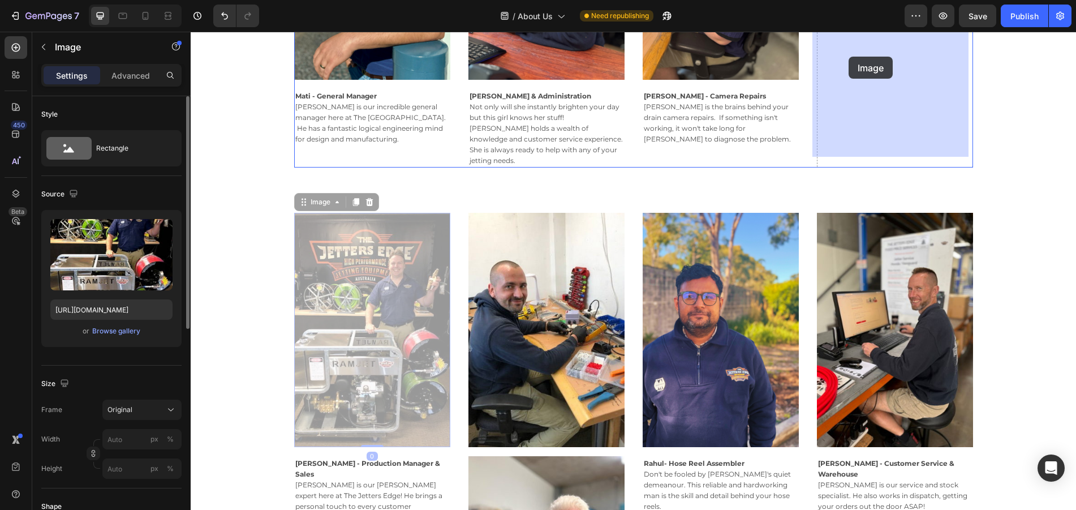
scroll to position [735, 0]
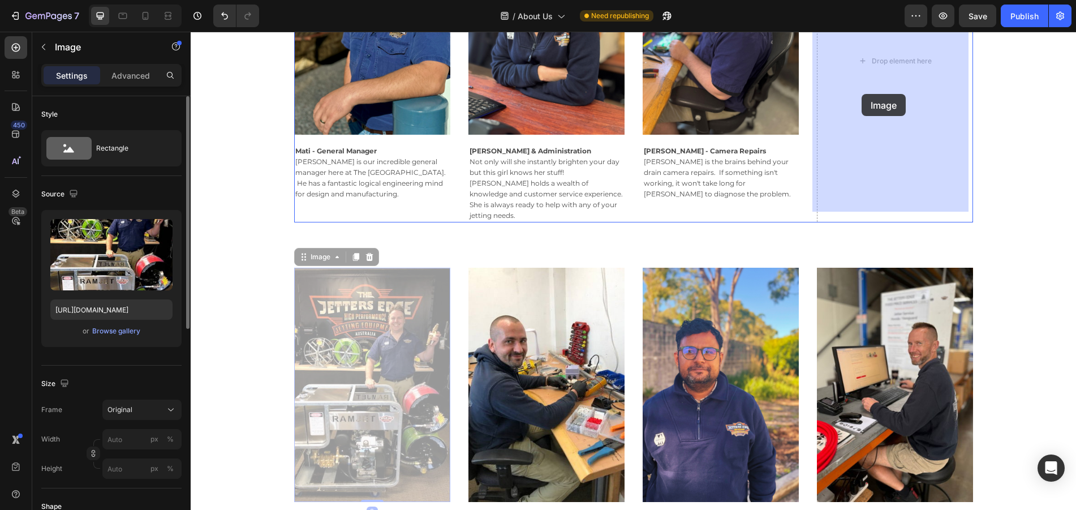
drag, startPoint x: 351, startPoint y: 259, endPoint x: 862, endPoint y: 94, distance: 536.7
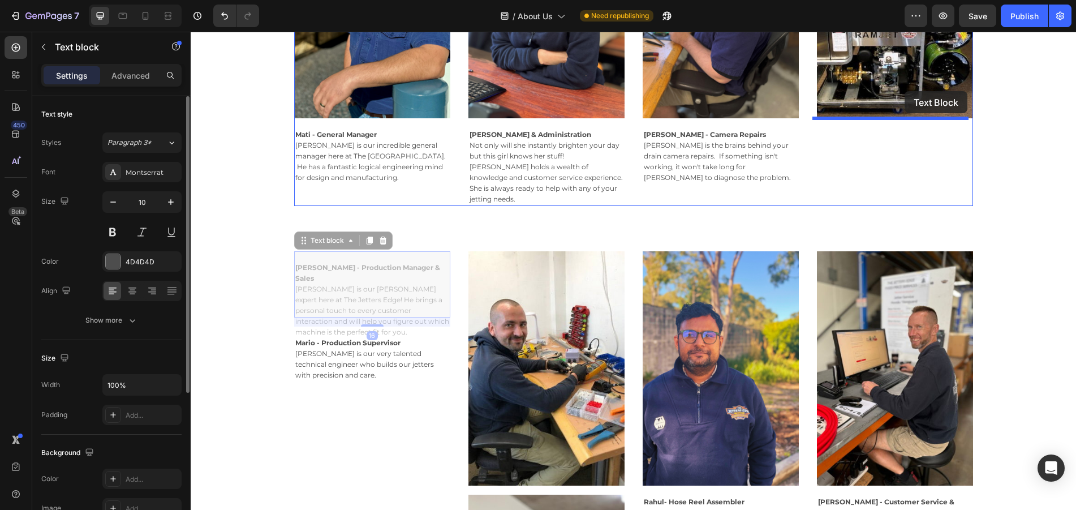
scroll to position [729, 0]
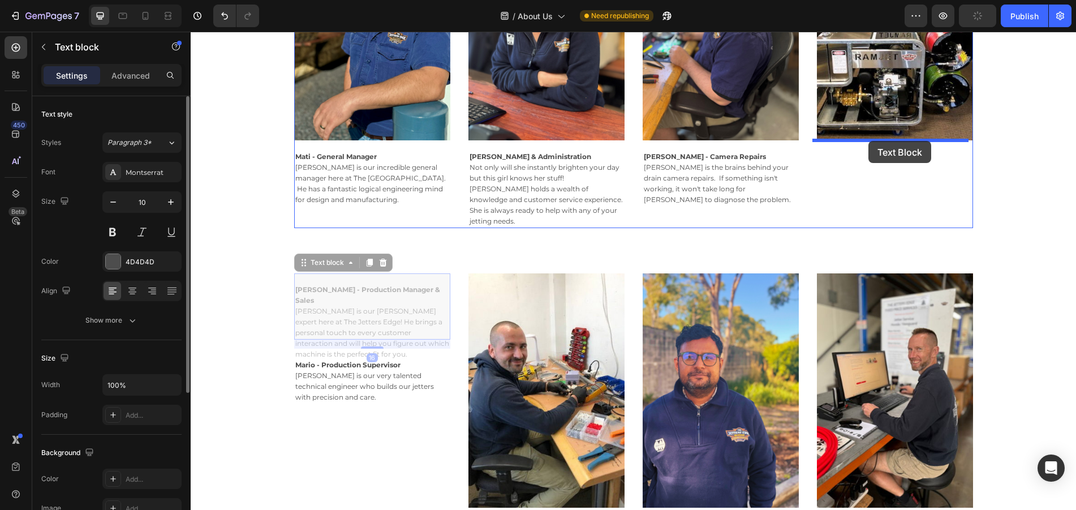
drag, startPoint x: 382, startPoint y: 195, endPoint x: 867, endPoint y: 141, distance: 487.1
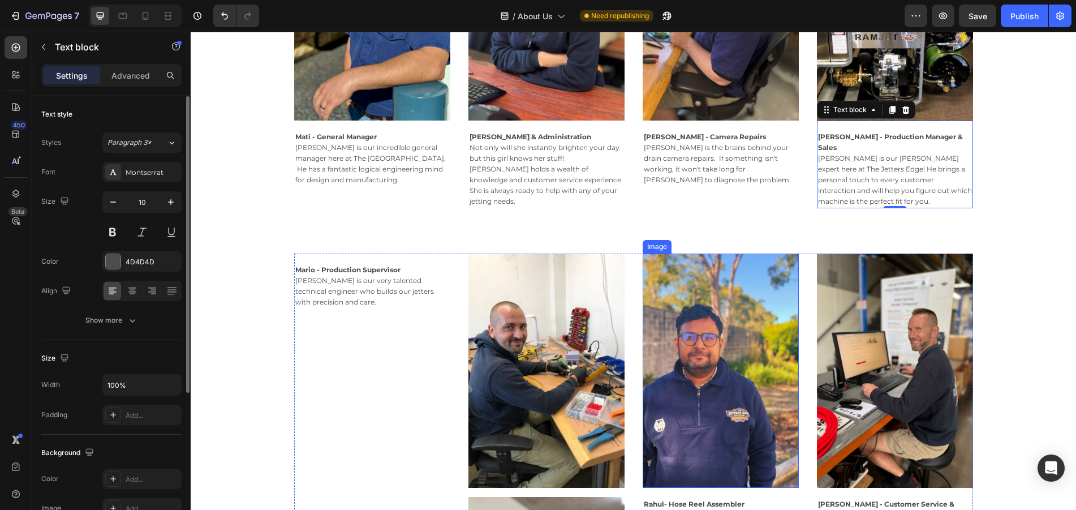
scroll to position [786, 0]
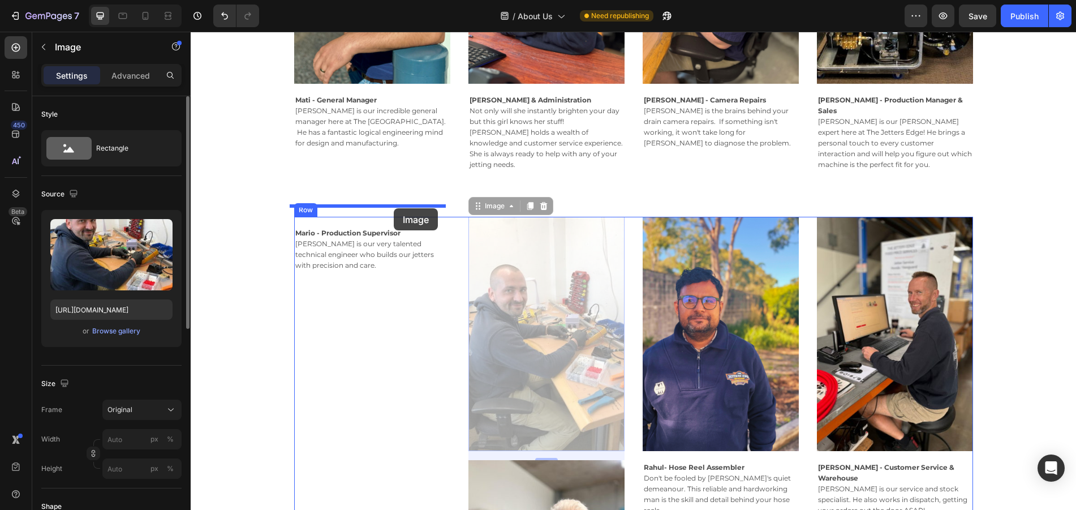
drag, startPoint x: 561, startPoint y: 321, endPoint x: 393, endPoint y: 209, distance: 201.9
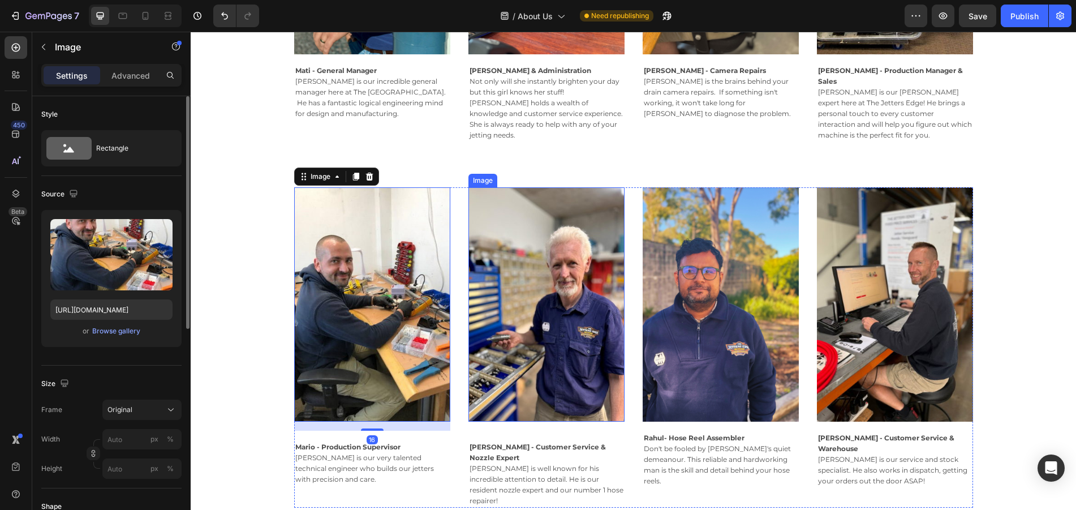
scroll to position [842, 0]
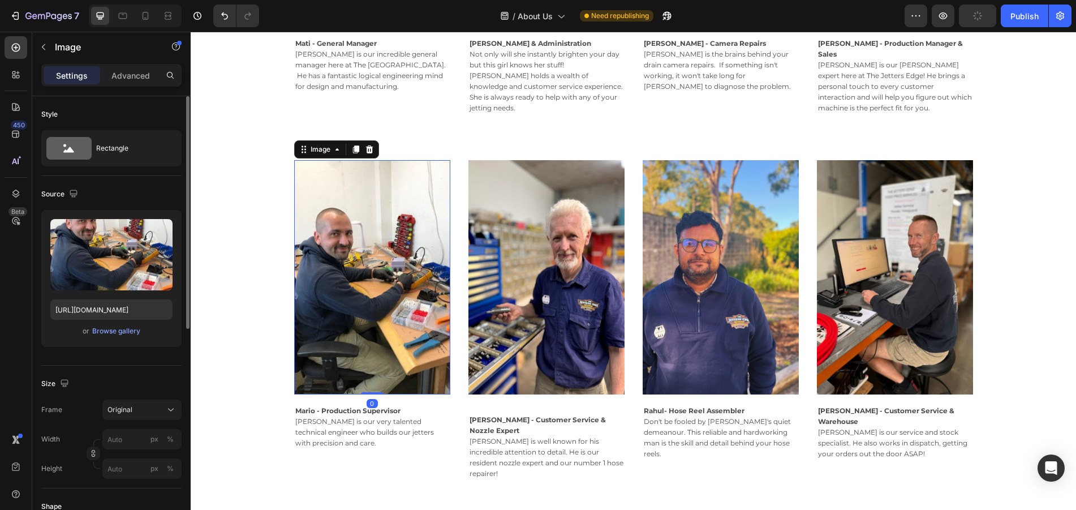
drag, startPoint x: 369, startPoint y: 391, endPoint x: 375, endPoint y: 371, distance: 21.1
click at [375, 371] on div "Image 0" at bounding box center [372, 277] width 156 height 234
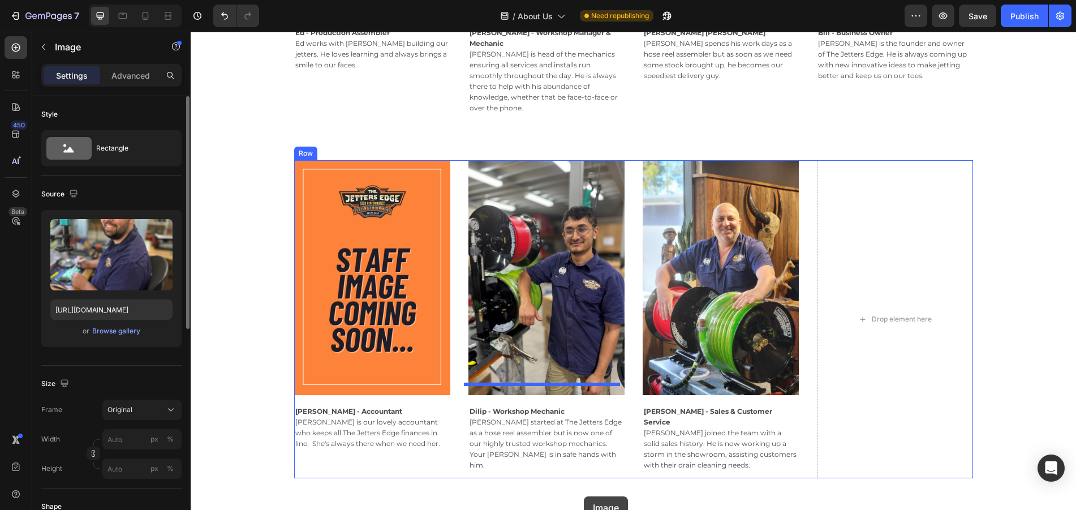
scroll to position [1632, 0]
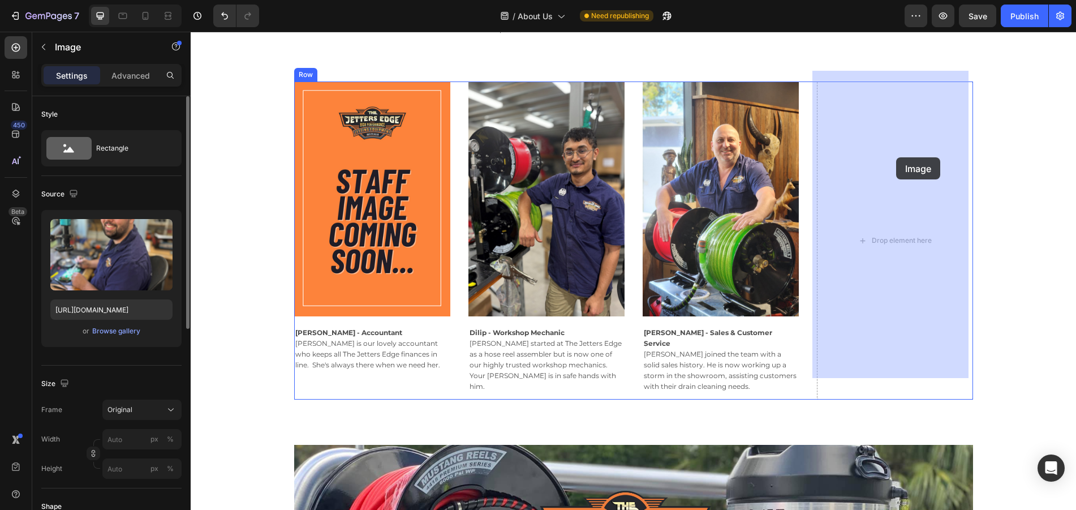
drag, startPoint x: 750, startPoint y: 155, endPoint x: 896, endPoint y: 157, distance: 146.0
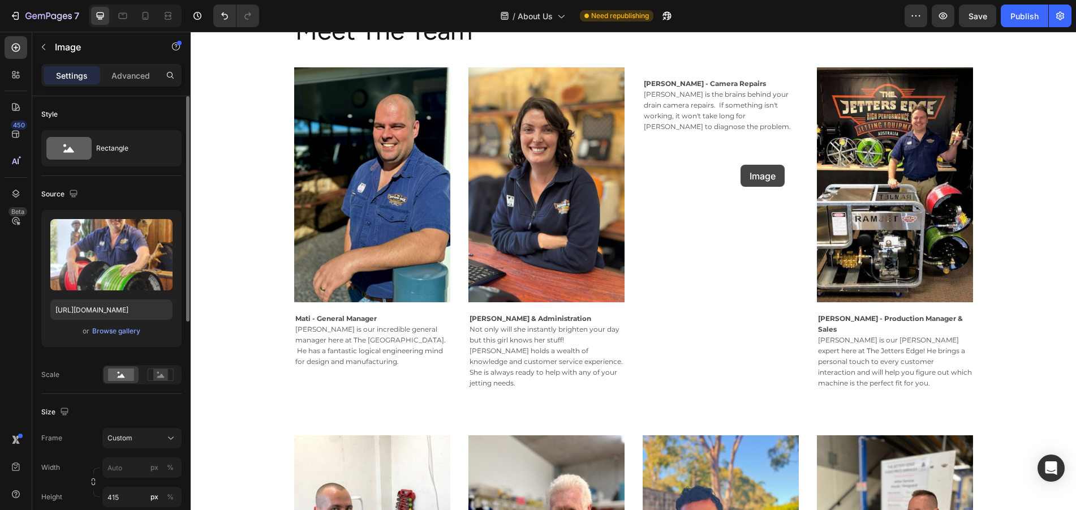
scroll to position [387, 0]
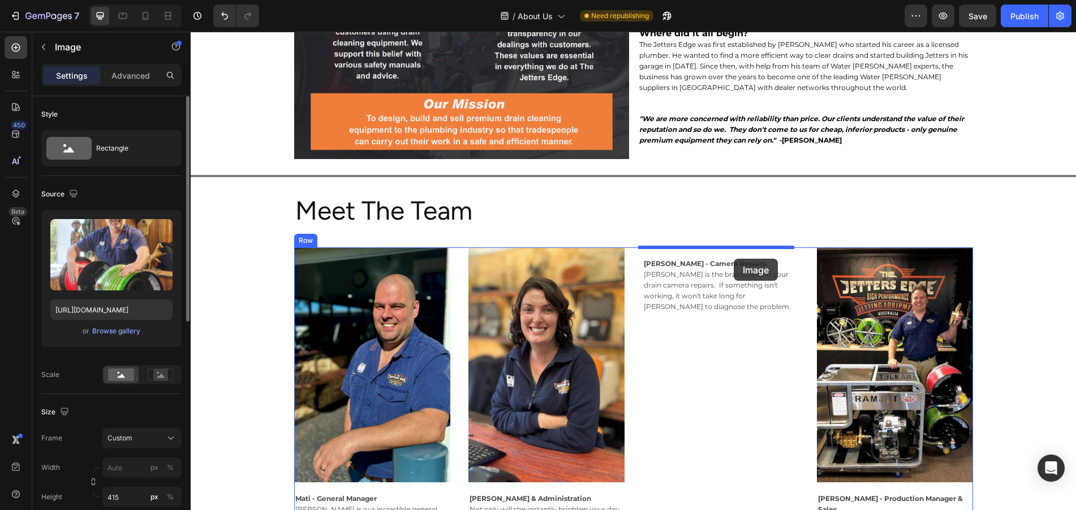
drag, startPoint x: 720, startPoint y: 242, endPoint x: 734, endPoint y: 259, distance: 22.1
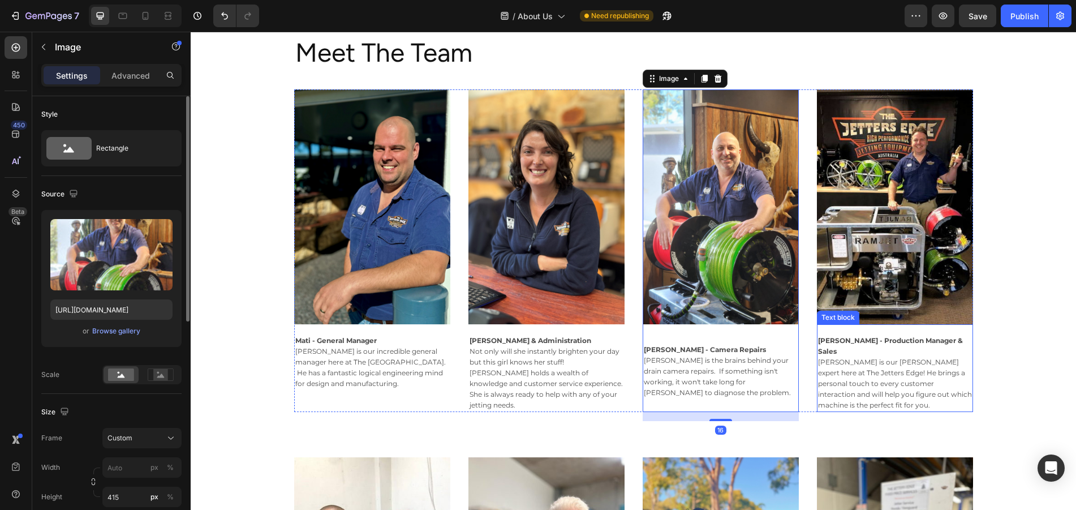
scroll to position [557, 0]
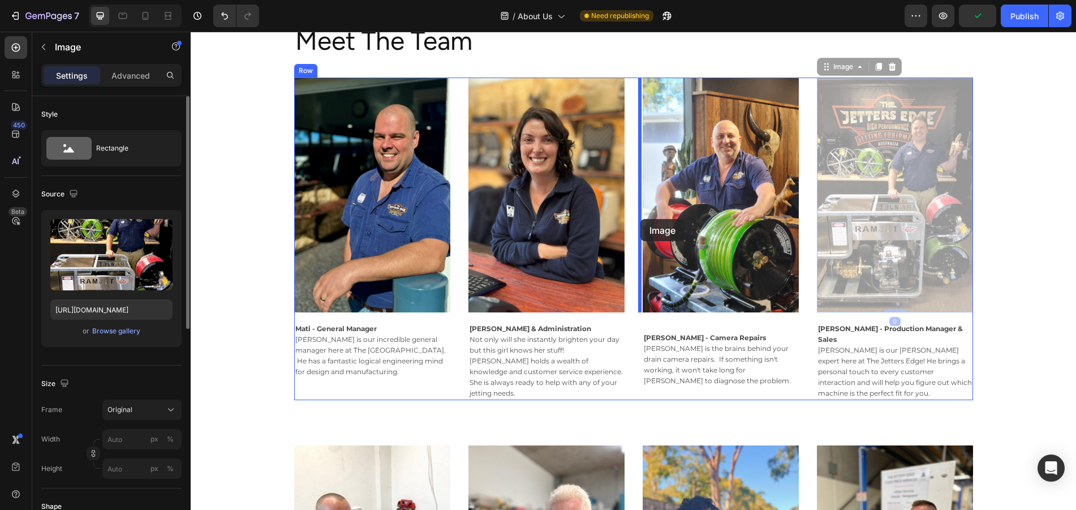
drag, startPoint x: 893, startPoint y: 198, endPoint x: 640, endPoint y: 219, distance: 253.7
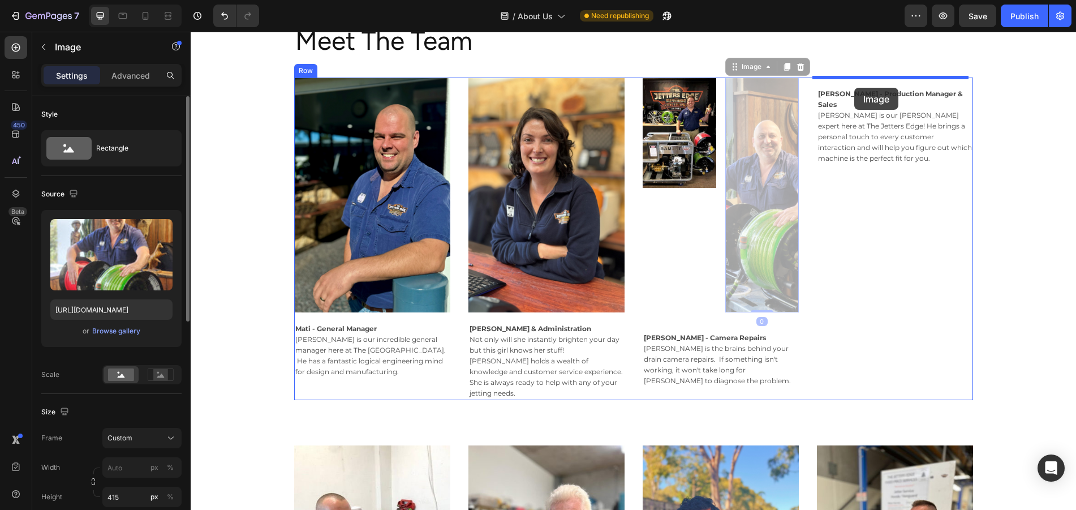
drag, startPoint x: 745, startPoint y: 187, endPoint x: 854, endPoint y: 89, distance: 147.0
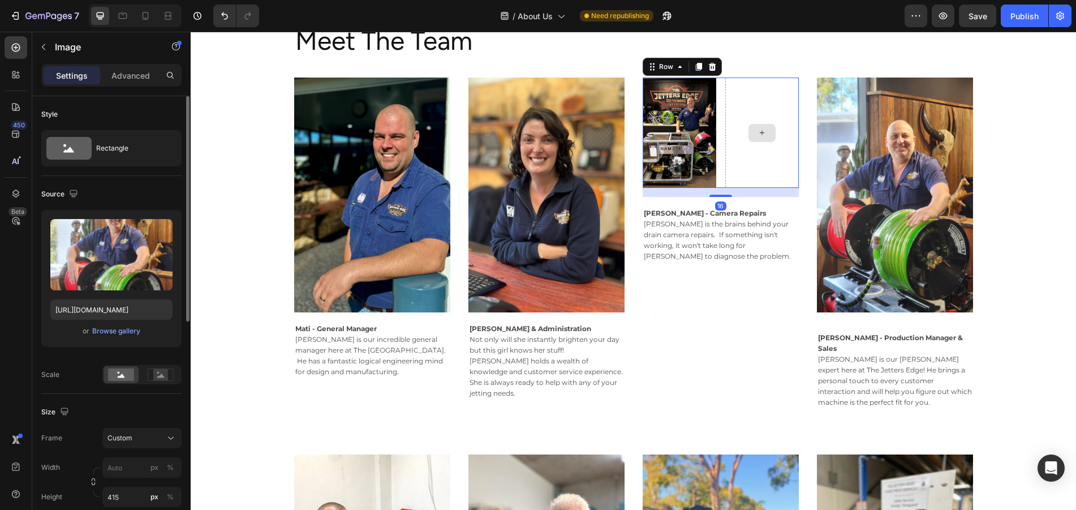
click at [766, 157] on div at bounding box center [762, 132] width 74 height 110
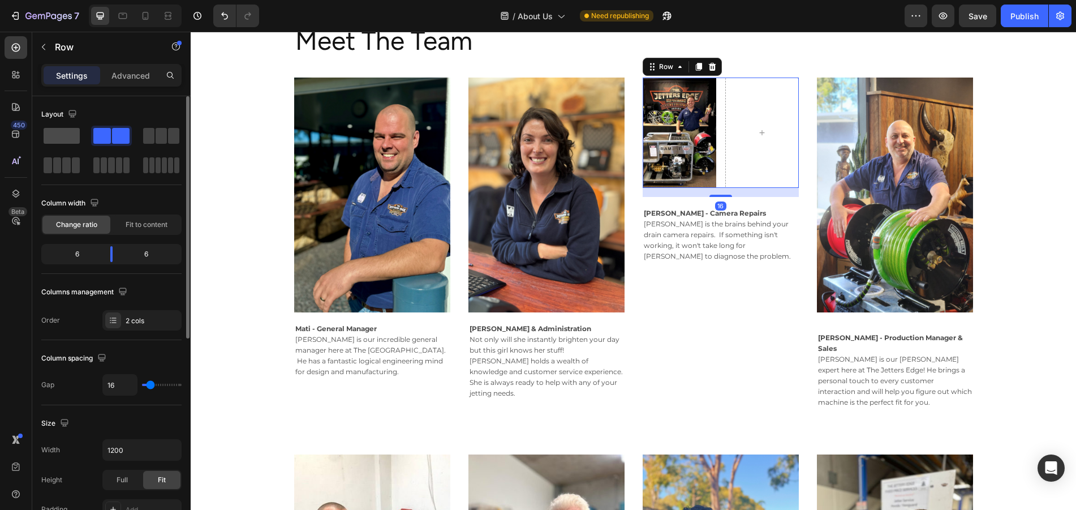
click at [74, 140] on span at bounding box center [62, 136] width 36 height 16
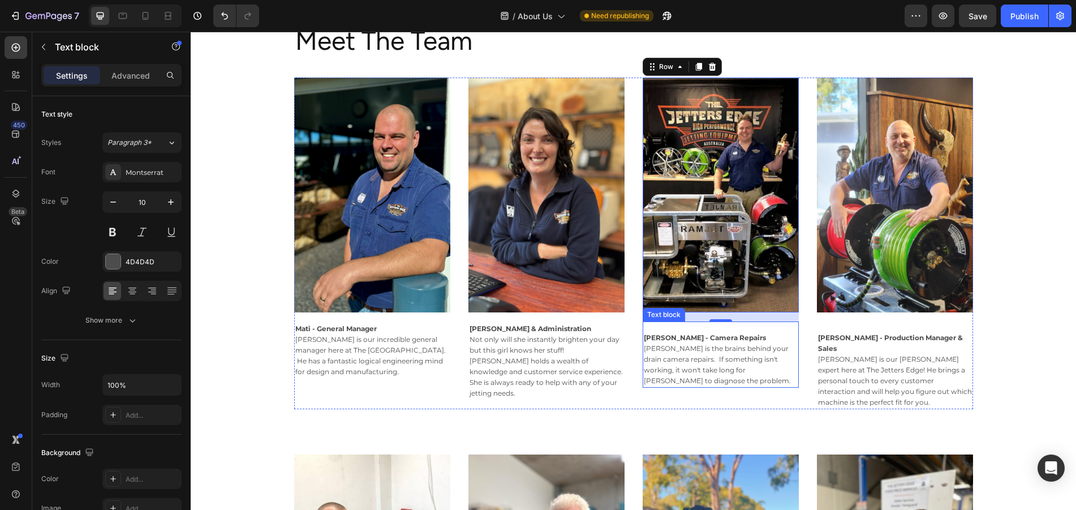
click at [720, 347] on span "[PERSON_NAME] is the brains behind your drain camera repairs. If something isn'…" at bounding box center [717, 364] width 147 height 41
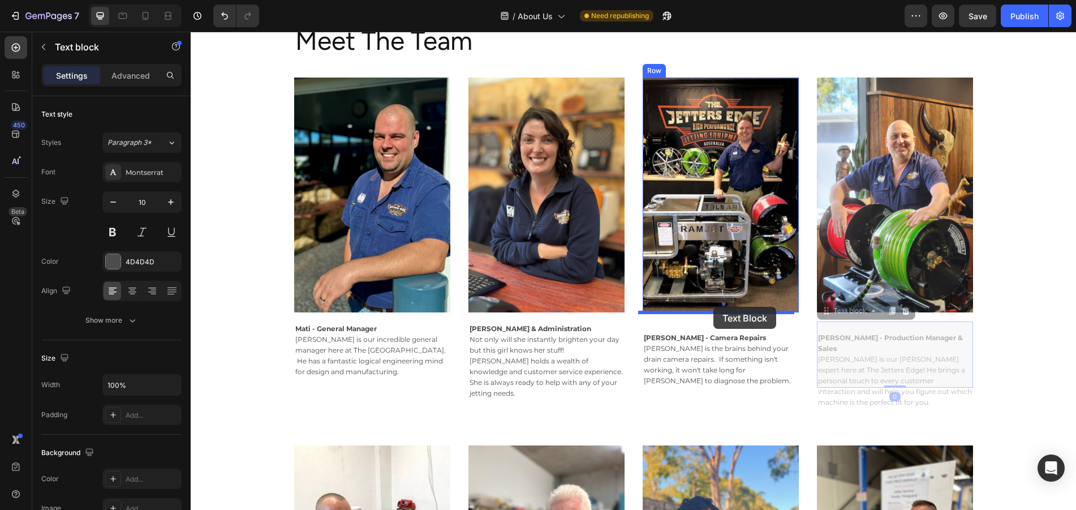
drag, startPoint x: 885, startPoint y: 359, endPoint x: 713, endPoint y: 307, distance: 179.1
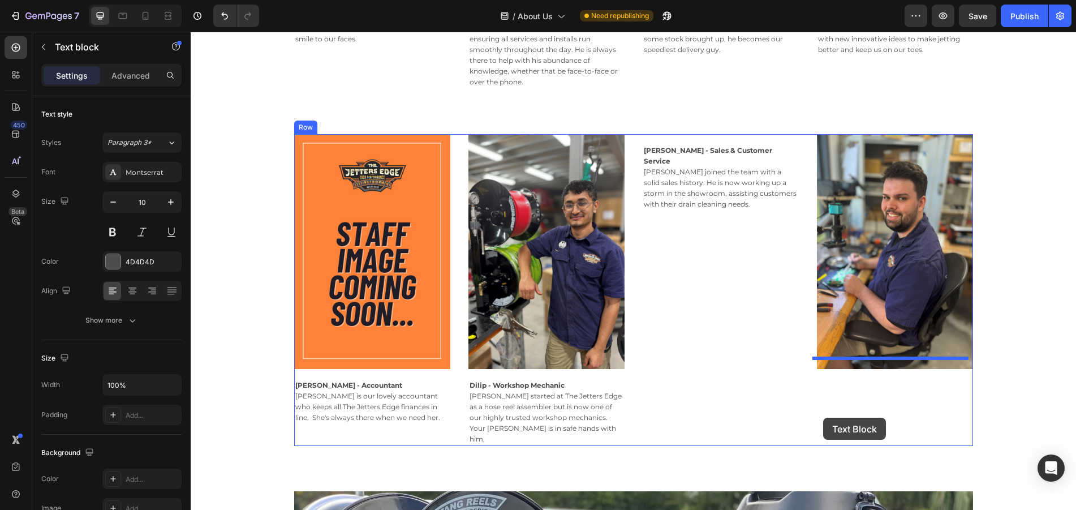
scroll to position [1689, 0]
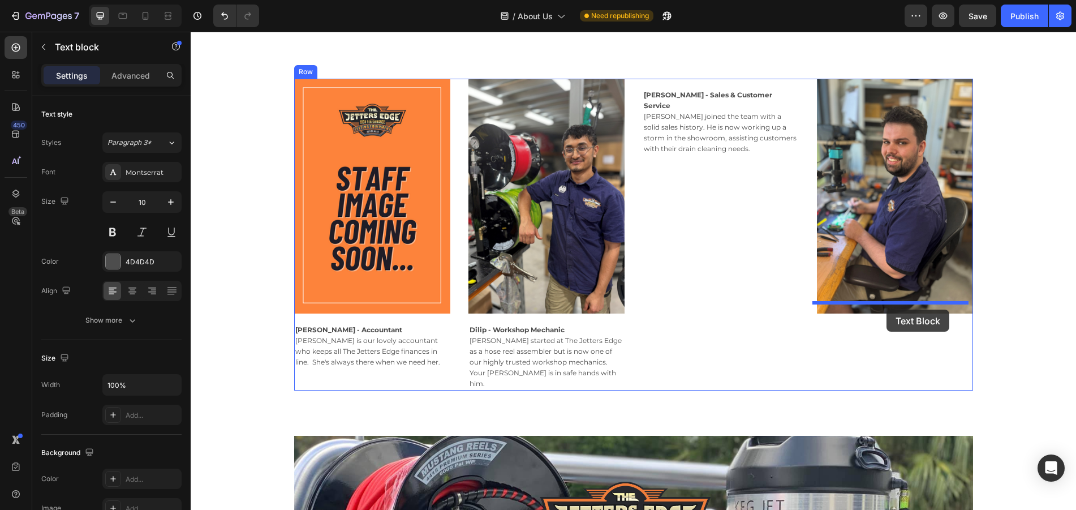
drag, startPoint x: 712, startPoint y: 411, endPoint x: 886, endPoint y: 309, distance: 201.8
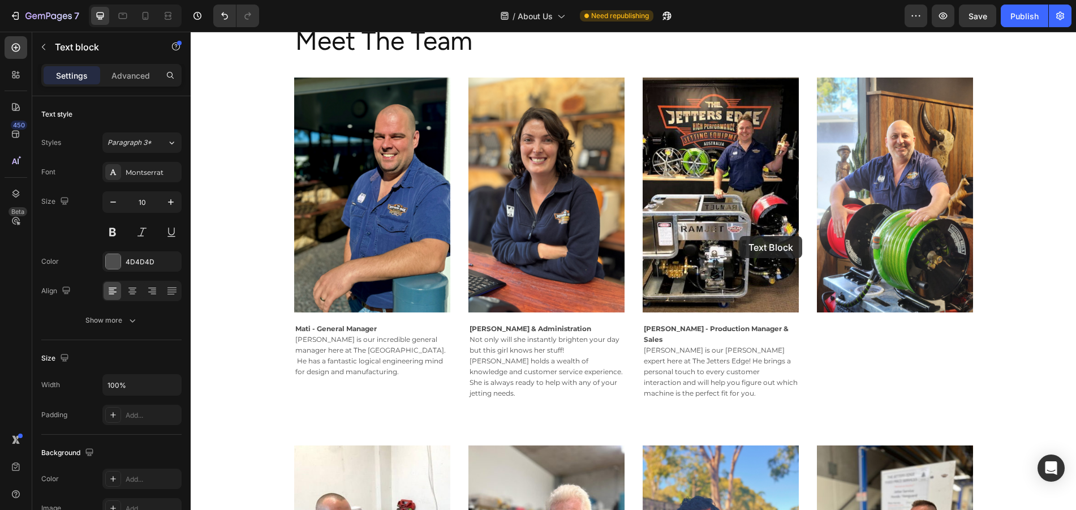
scroll to position [501, 0]
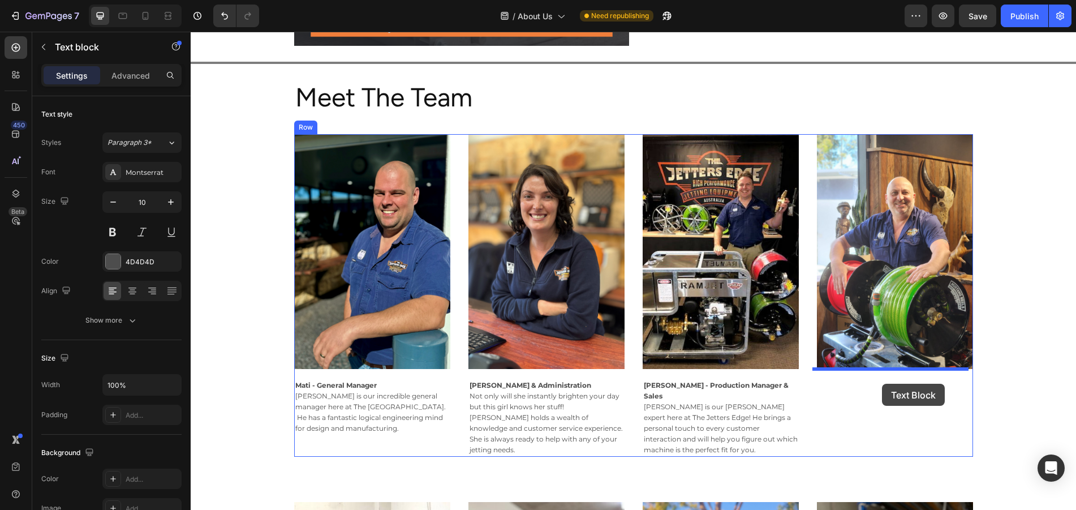
drag, startPoint x: 701, startPoint y: 108, endPoint x: 882, endPoint y: 384, distance: 329.3
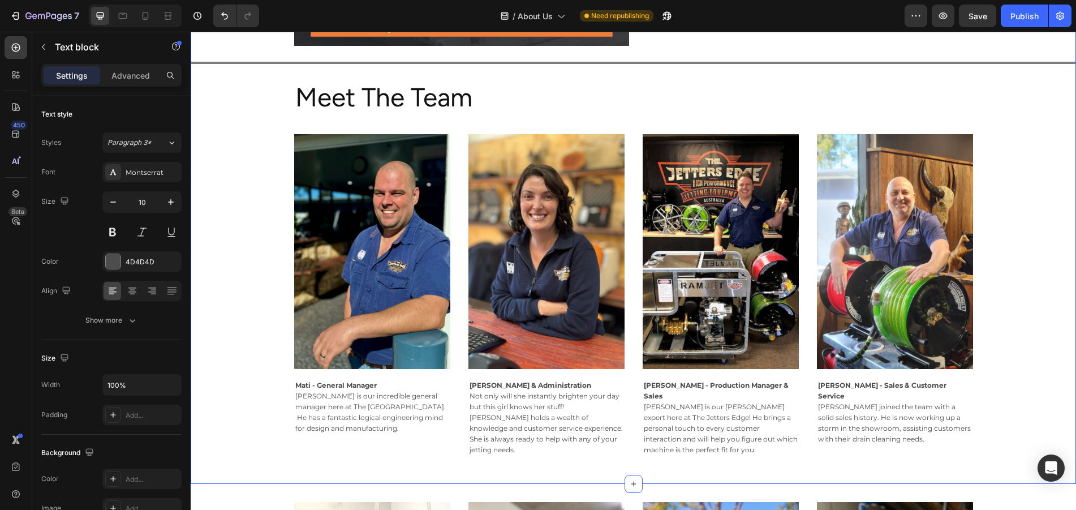
click at [1030, 317] on div "Image Why Choose us? We aim to innovatively develop, design and manufacture new…" at bounding box center [633, 18] width 885 height 893
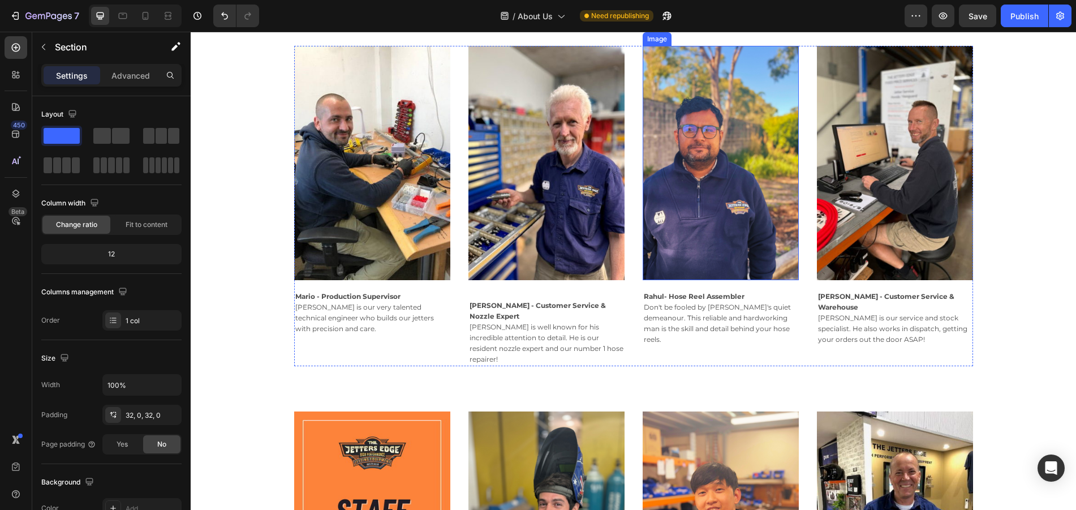
scroll to position [953, 0]
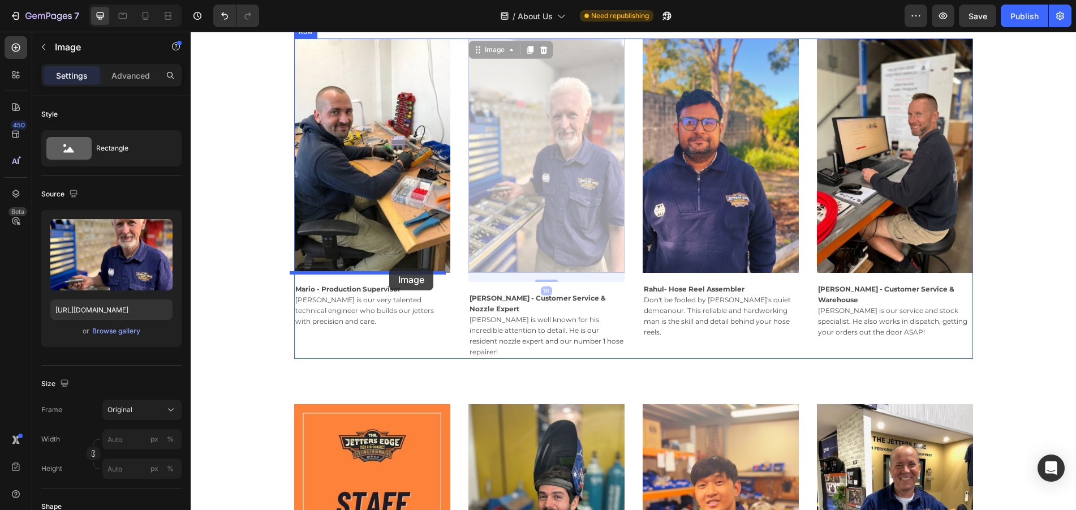
drag, startPoint x: 569, startPoint y: 196, endPoint x: 389, endPoint y: 269, distance: 193.4
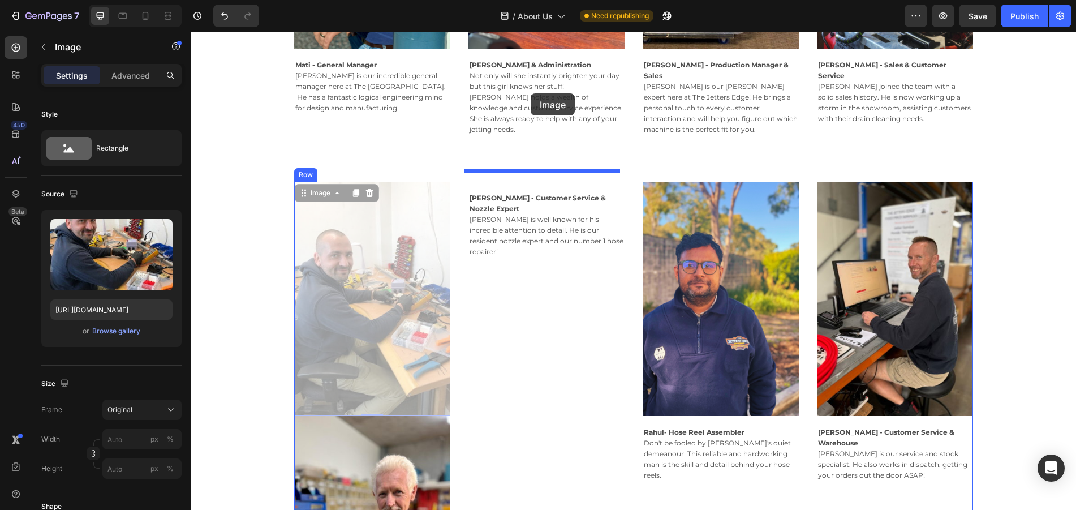
scroll to position [816, 0]
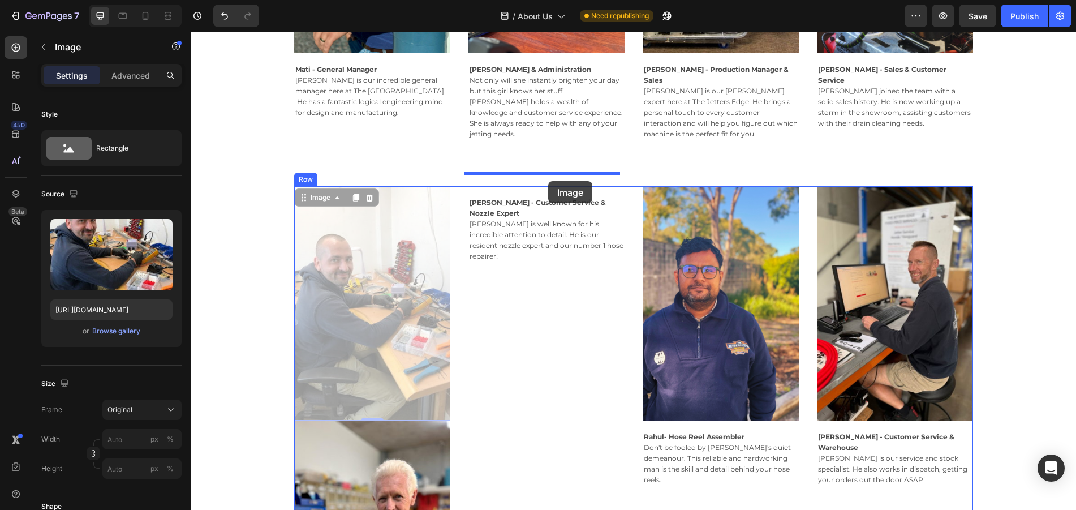
drag, startPoint x: 383, startPoint y: 150, endPoint x: 548, endPoint y: 181, distance: 168.0
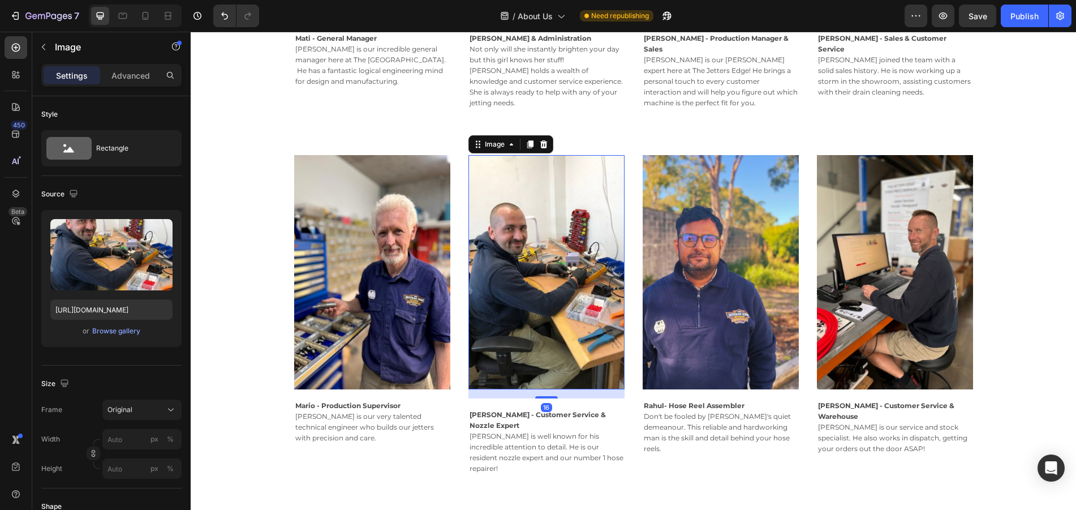
scroll to position [929, 0]
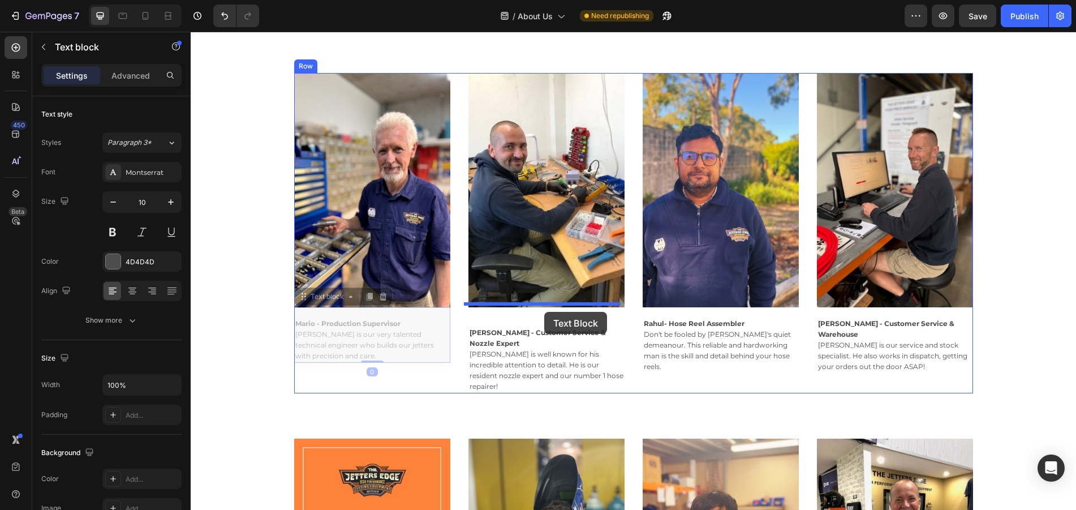
drag, startPoint x: 356, startPoint y: 312, endPoint x: 544, endPoint y: 312, distance: 188.4
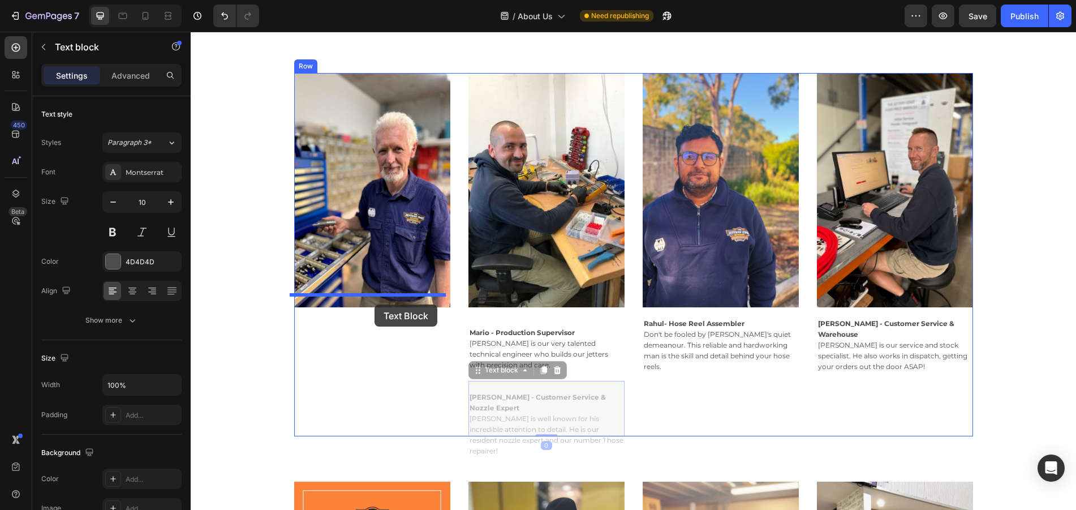
drag, startPoint x: 532, startPoint y: 404, endPoint x: 374, endPoint y: 304, distance: 186.6
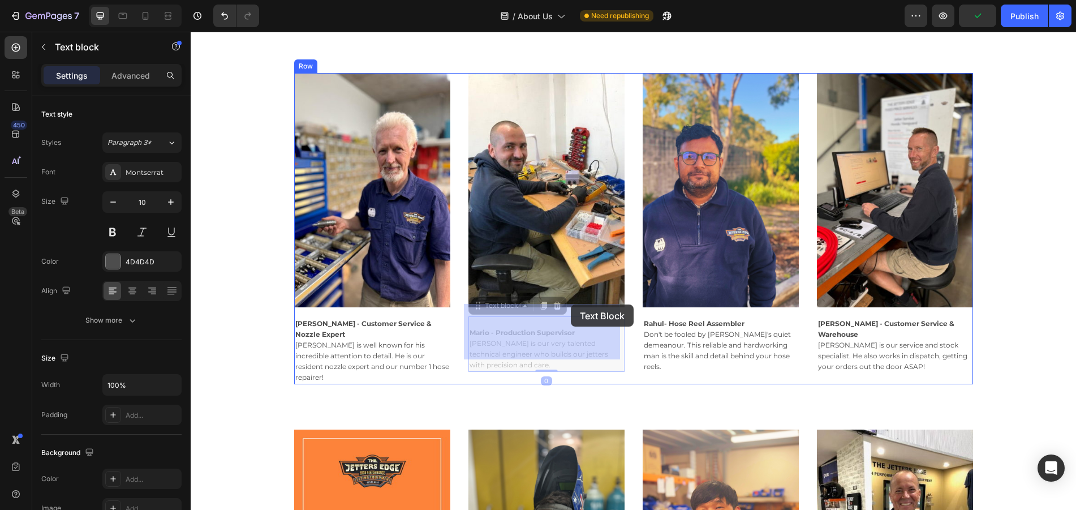
drag, startPoint x: 524, startPoint y: 328, endPoint x: 571, endPoint y: 305, distance: 51.6
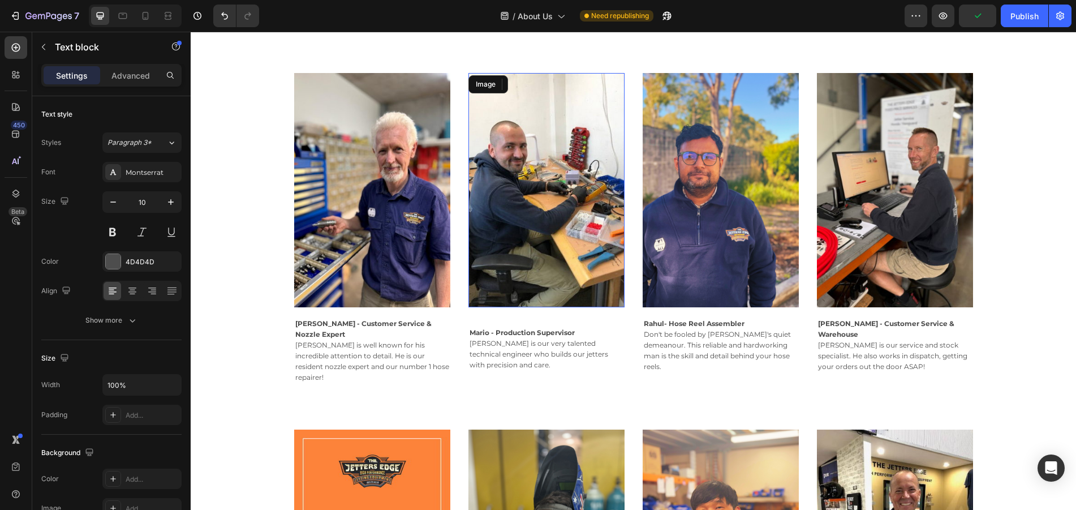
click at [571, 270] on img at bounding box center [546, 190] width 156 height 234
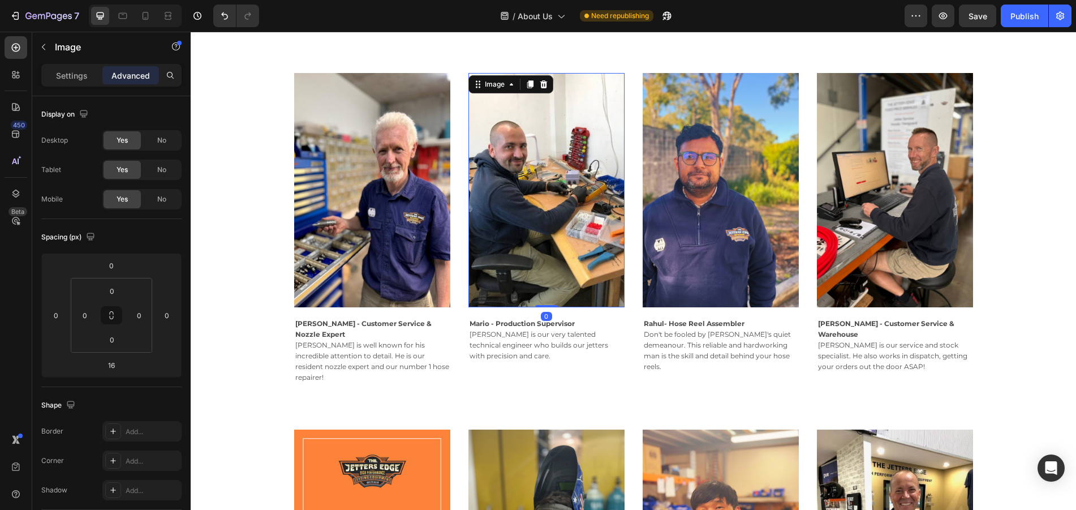
drag, startPoint x: 541, startPoint y: 302, endPoint x: 550, endPoint y: 286, distance: 18.7
click at [550, 286] on div "Image 0" at bounding box center [546, 190] width 156 height 234
type input "0"
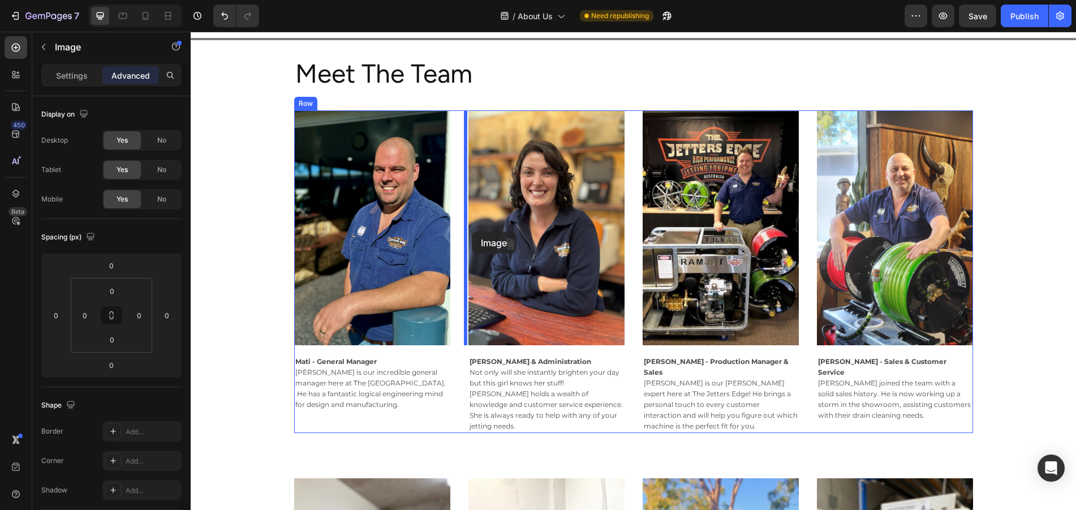
scroll to position [479, 0]
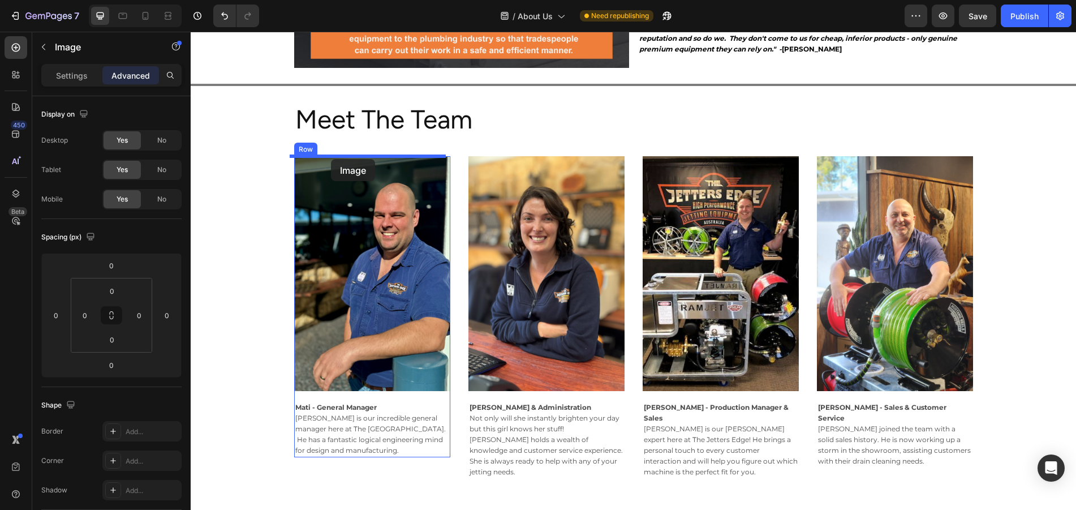
drag, startPoint x: 895, startPoint y: 364, endPoint x: 331, endPoint y: 159, distance: 600.5
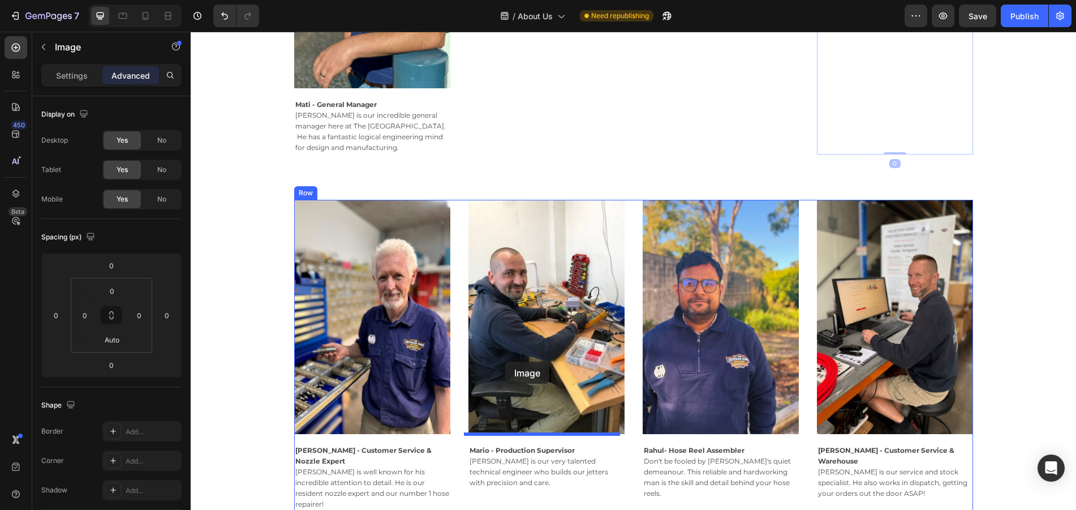
scroll to position [1044, 0]
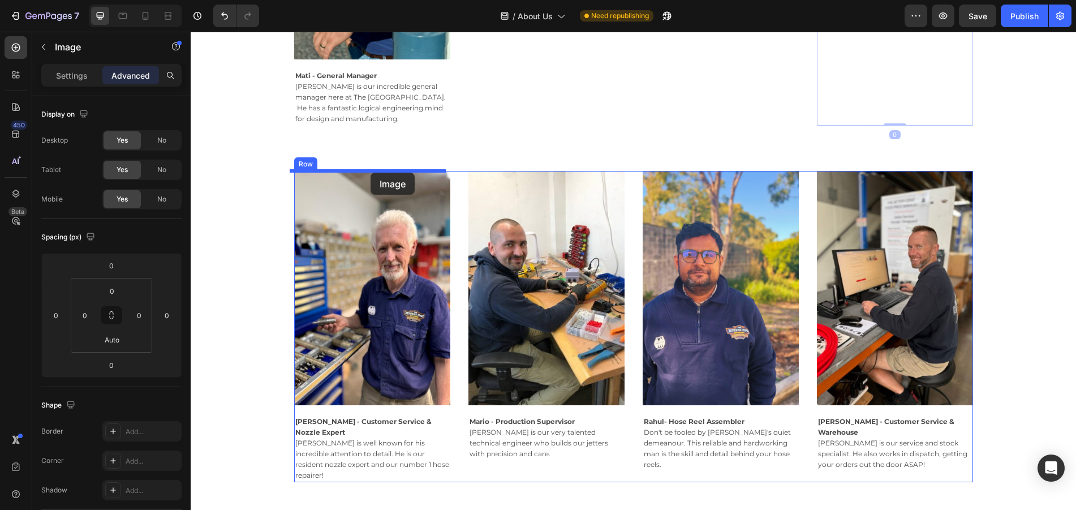
drag, startPoint x: 907, startPoint y: 184, endPoint x: 371, endPoint y: 173, distance: 536.4
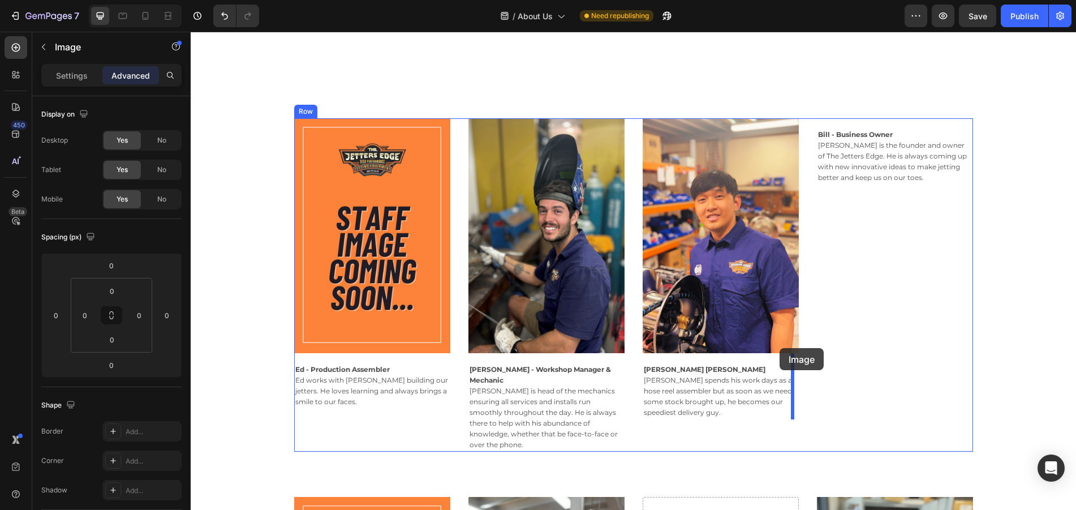
scroll to position [1949, 0]
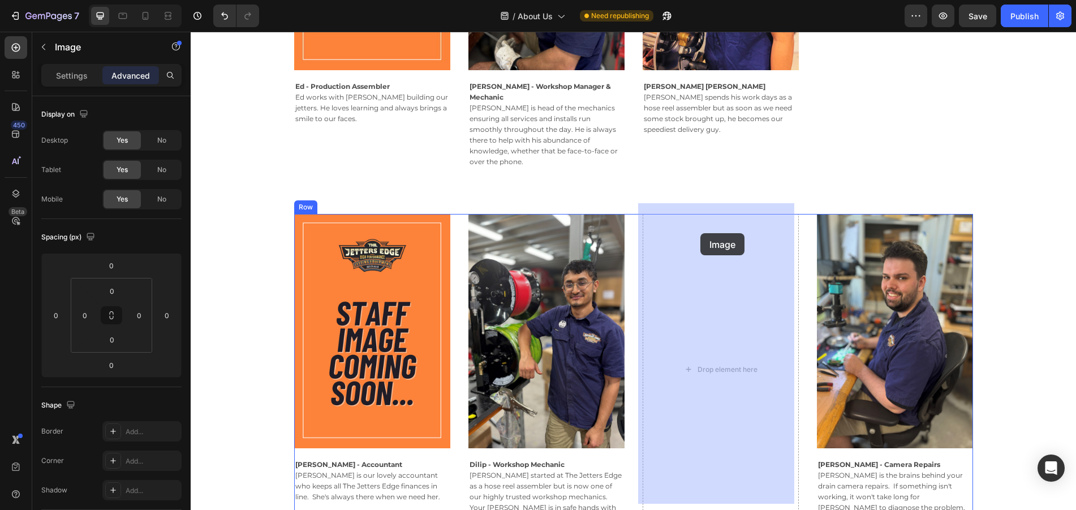
drag, startPoint x: 705, startPoint y: 68, endPoint x: 700, endPoint y: 233, distance: 165.2
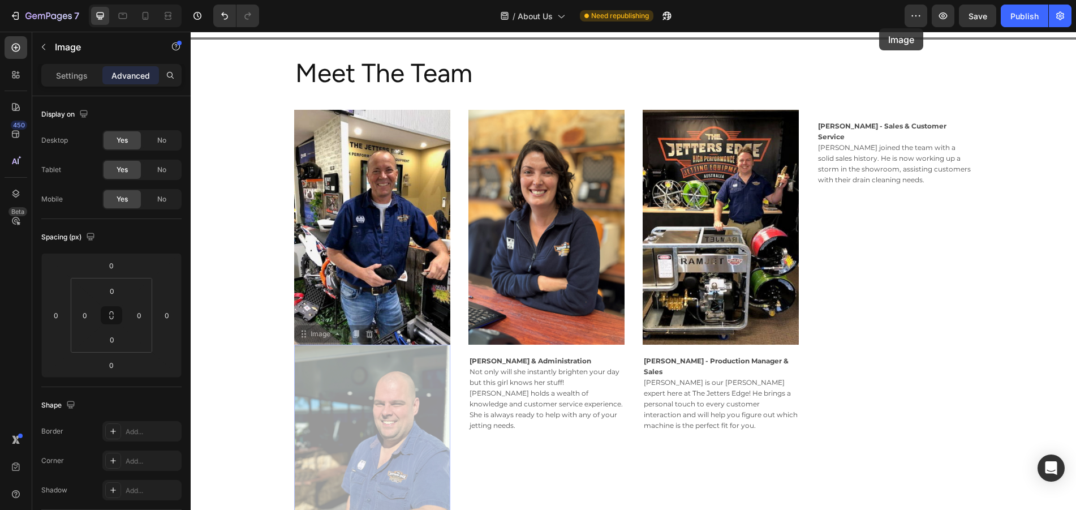
scroll to position [464, 0]
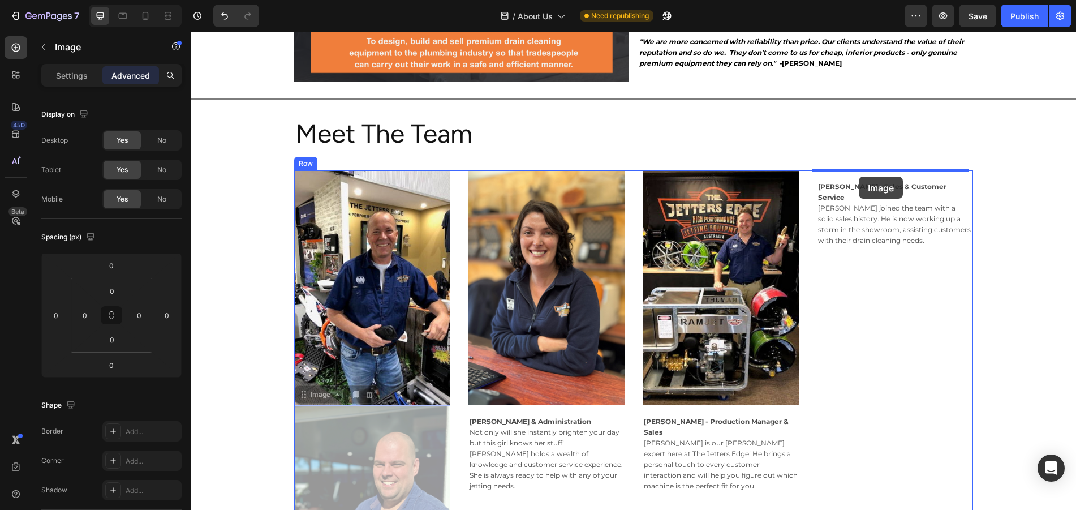
drag, startPoint x: 385, startPoint y: 252, endPoint x: 859, endPoint y: 176, distance: 480.1
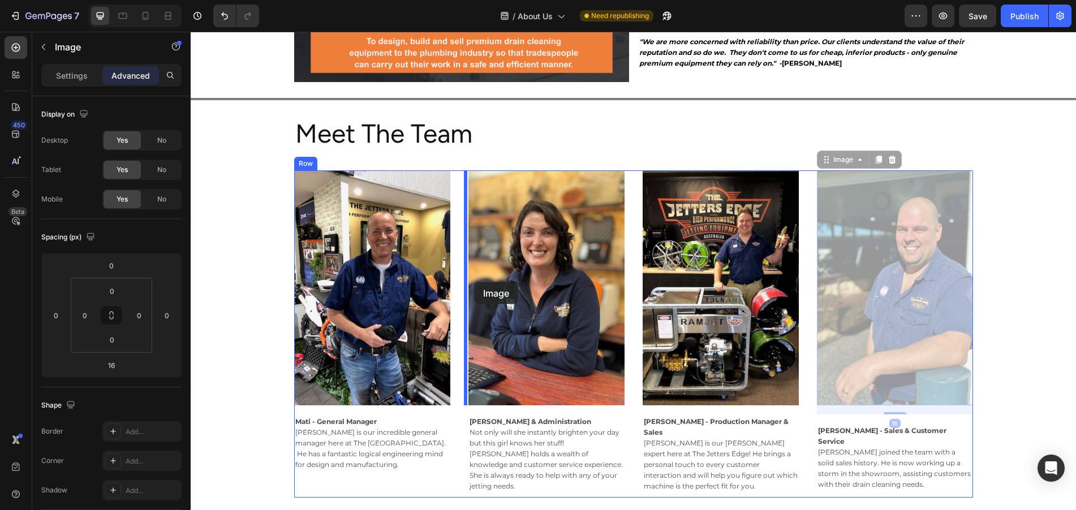
drag, startPoint x: 919, startPoint y: 308, endPoint x: 474, endPoint y: 282, distance: 445.4
type input "0"
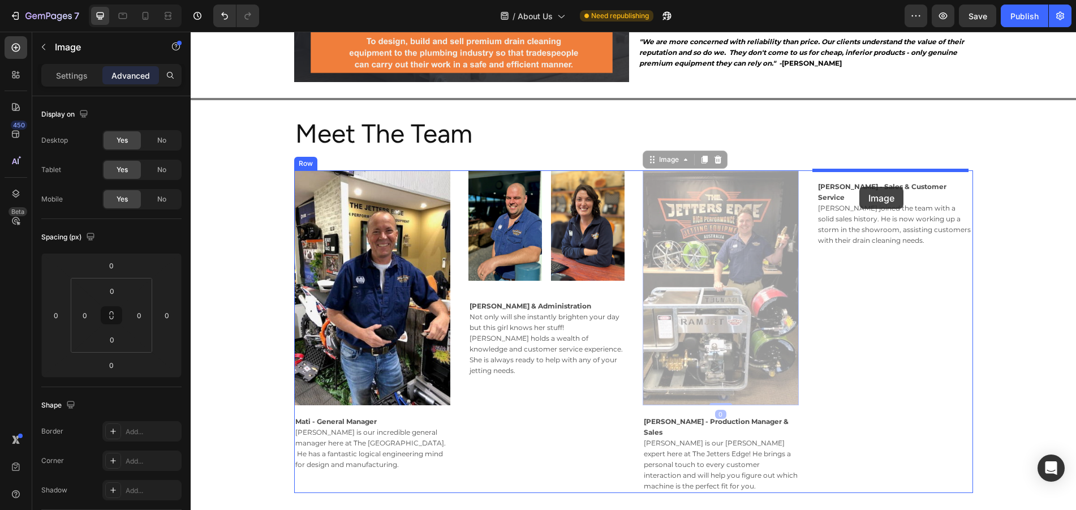
drag, startPoint x: 720, startPoint y: 282, endPoint x: 859, endPoint y: 187, distance: 168.8
type input "16"
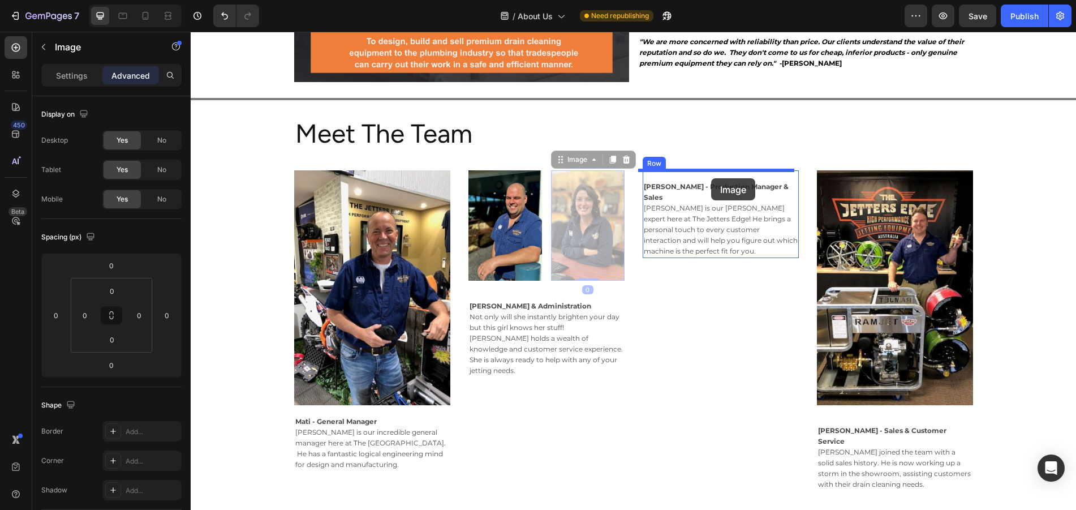
drag, startPoint x: 596, startPoint y: 232, endPoint x: 710, endPoint y: 178, distance: 127.0
type input "16"
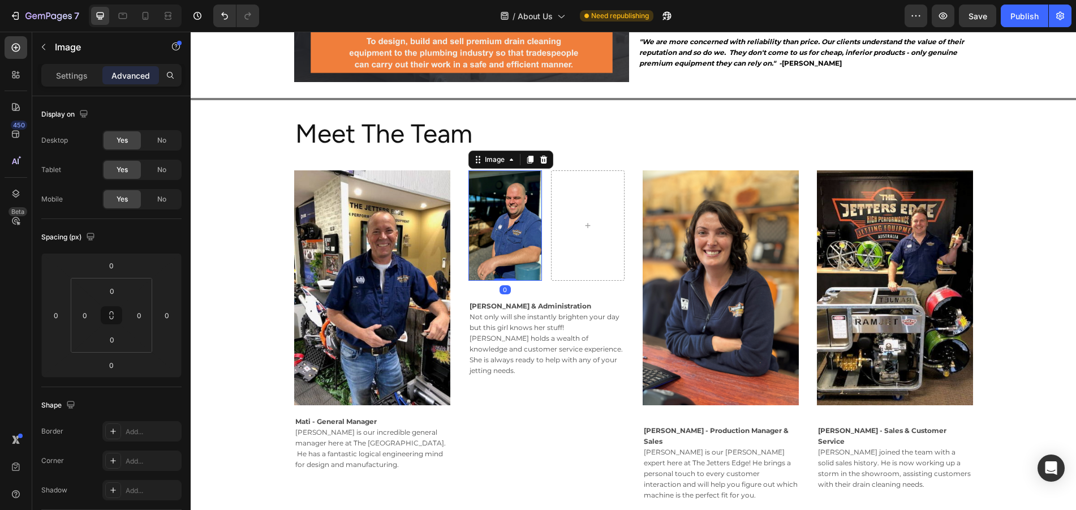
click at [509, 229] on img at bounding box center [505, 225] width 74 height 110
click at [492, 238] on img at bounding box center [505, 225] width 74 height 110
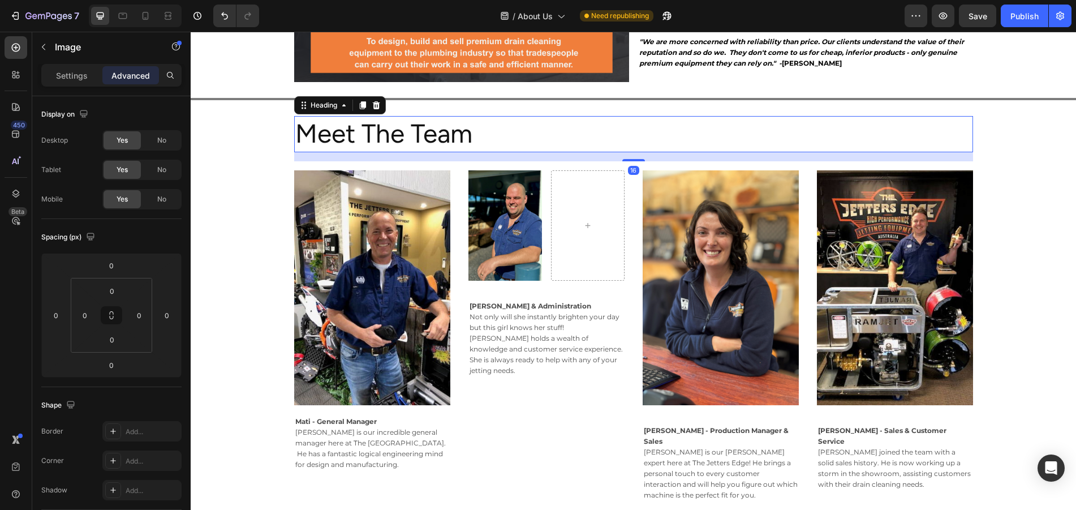
drag, startPoint x: 589, startPoint y: 130, endPoint x: 569, endPoint y: 159, distance: 35.3
click at [588, 130] on p "Meet The Team" at bounding box center [633, 134] width 677 height 34
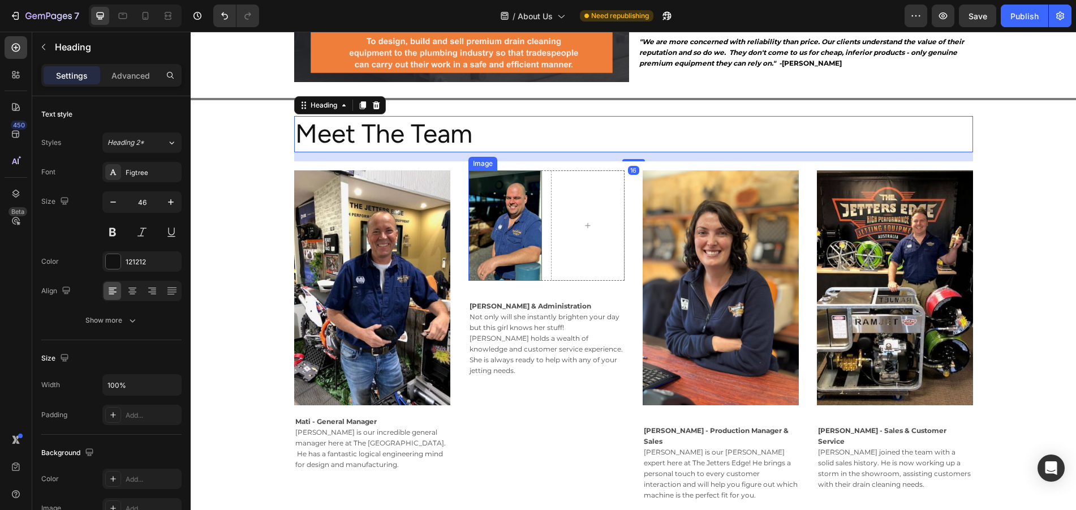
click at [499, 226] on img at bounding box center [505, 225] width 74 height 110
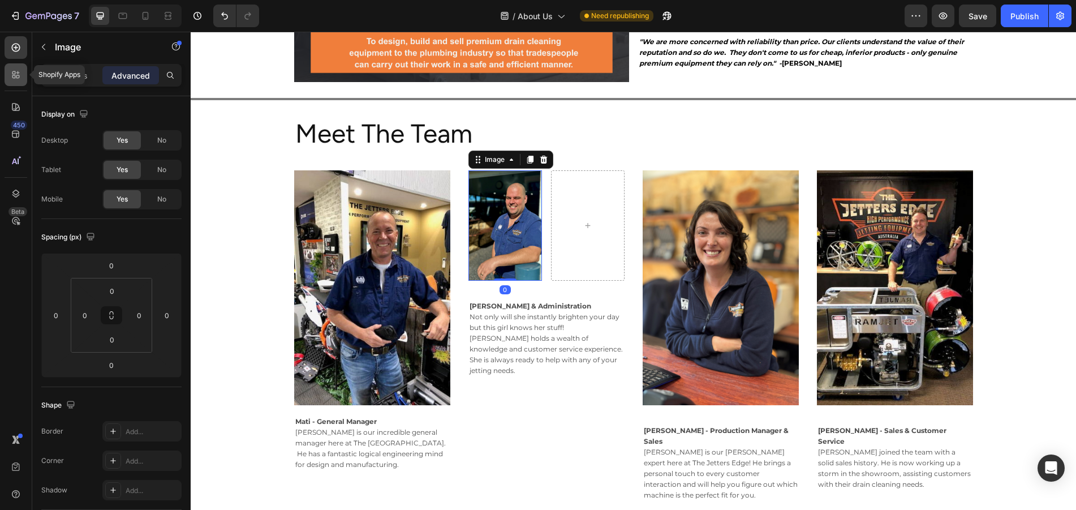
click at [10, 75] on icon at bounding box center [15, 74] width 11 height 11
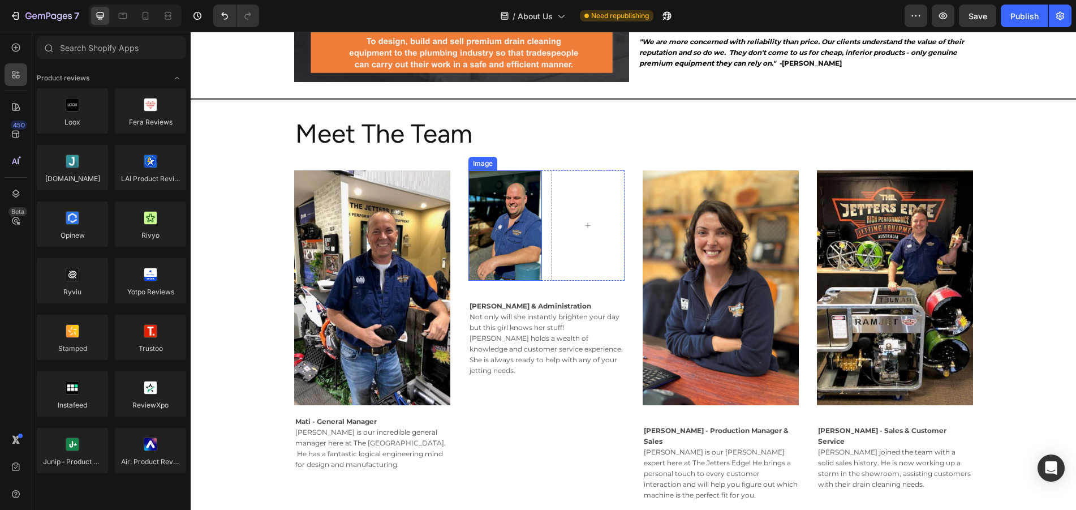
click at [490, 244] on img at bounding box center [505, 225] width 74 height 110
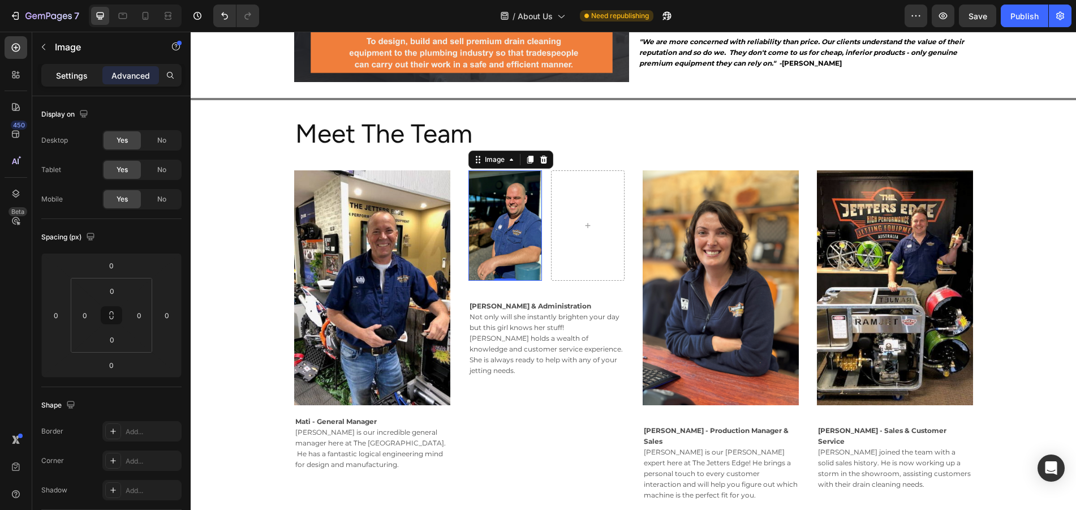
click at [75, 75] on p "Settings" at bounding box center [72, 76] width 32 height 12
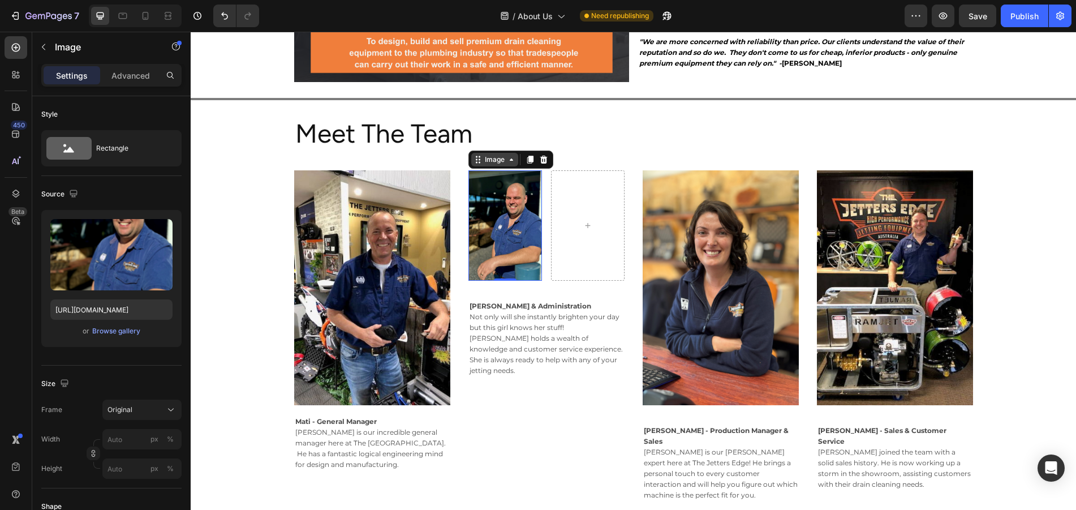
click at [488, 160] on div "Image" at bounding box center [495, 159] width 24 height 10
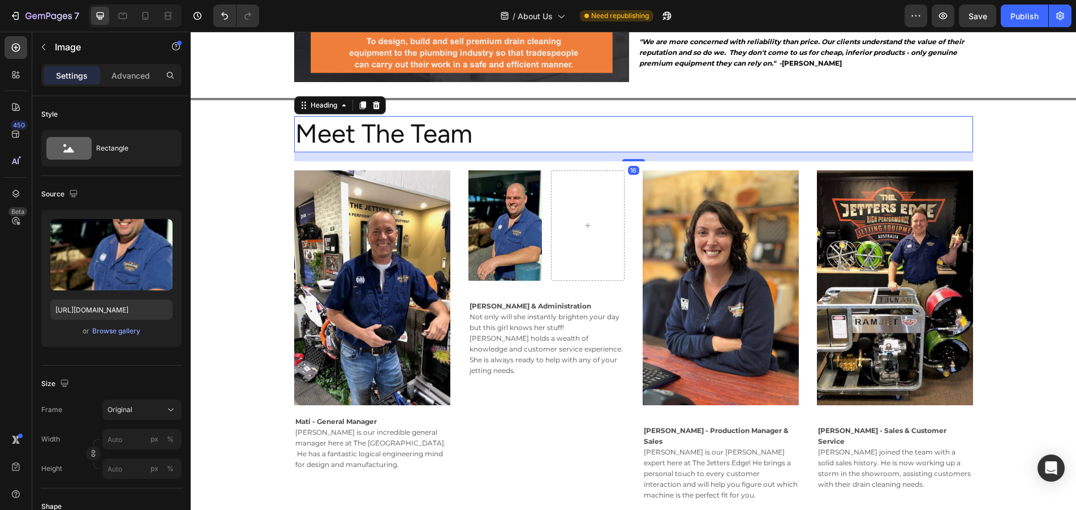
click at [585, 133] on p "Meet The Team" at bounding box center [633, 134] width 677 height 34
click at [510, 270] on img at bounding box center [505, 225] width 74 height 110
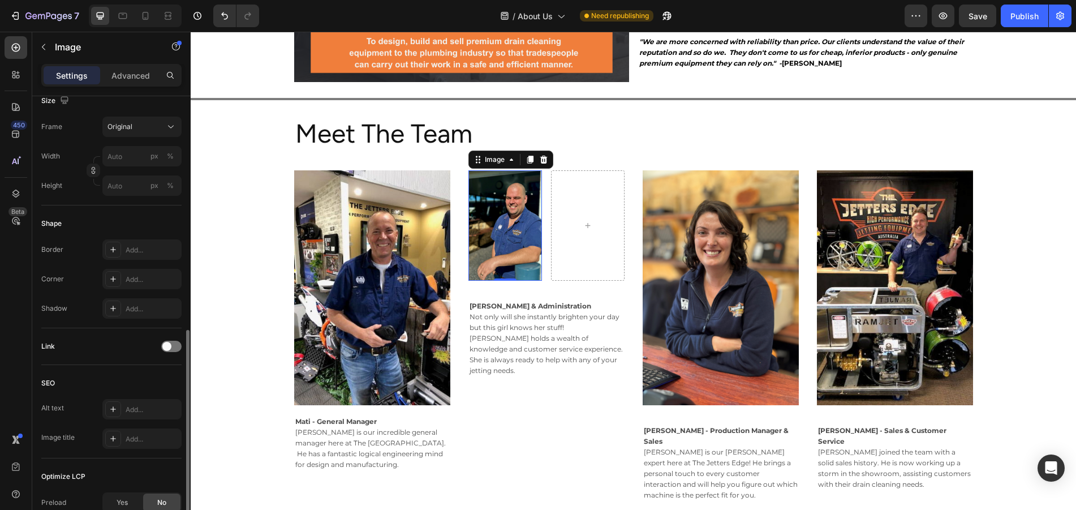
scroll to position [408, 0]
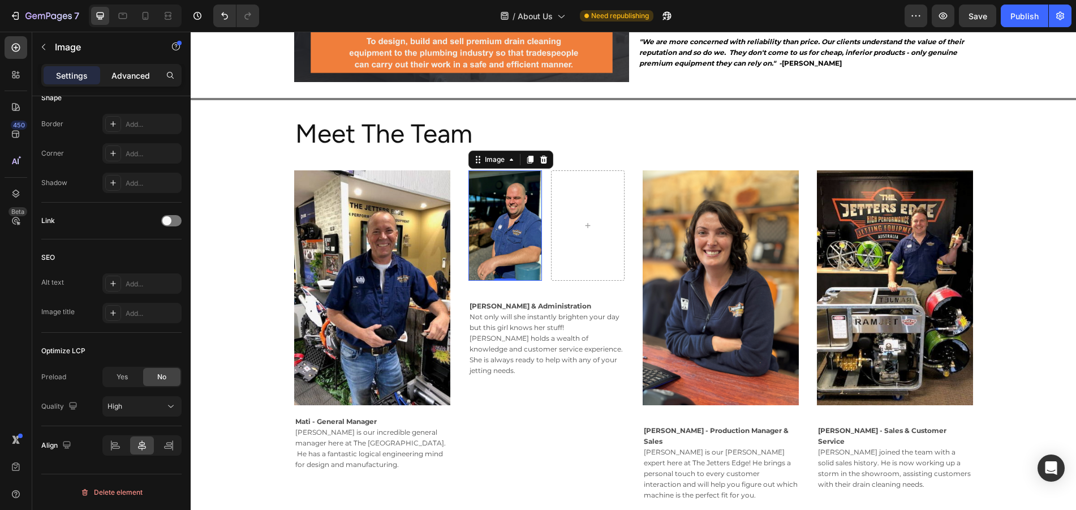
click at [134, 75] on p "Advanced" at bounding box center [130, 76] width 38 height 12
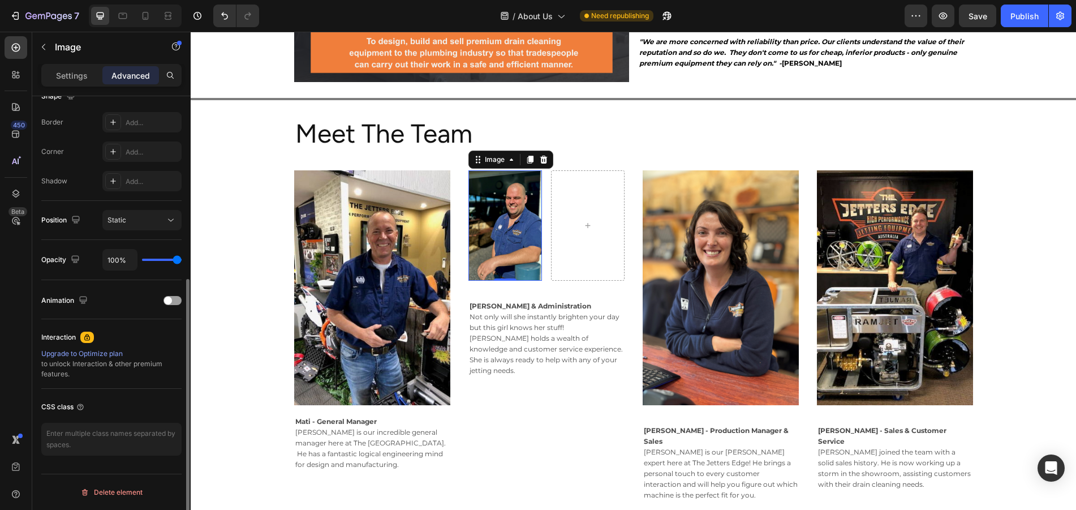
scroll to position [0, 0]
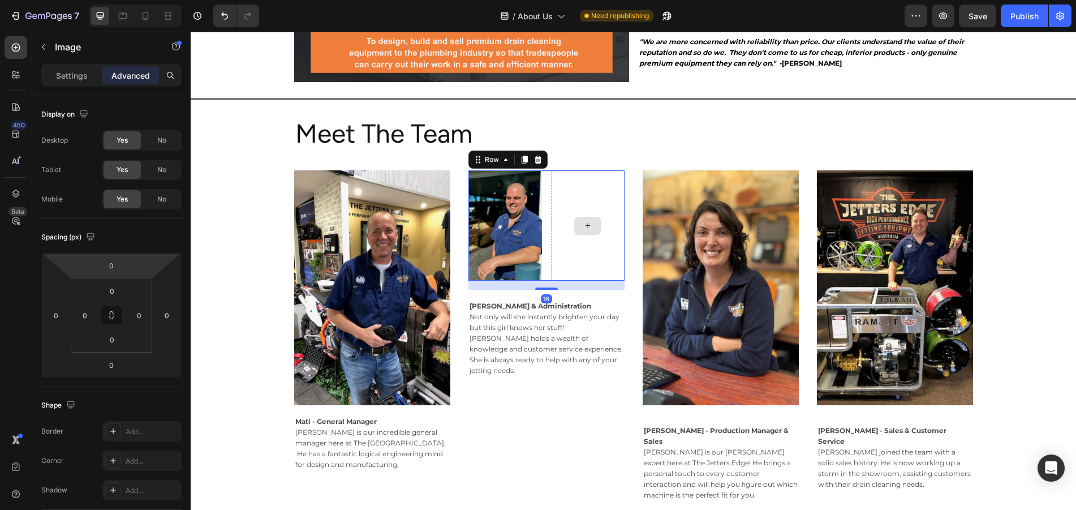
click at [588, 191] on div at bounding box center [588, 225] width 74 height 110
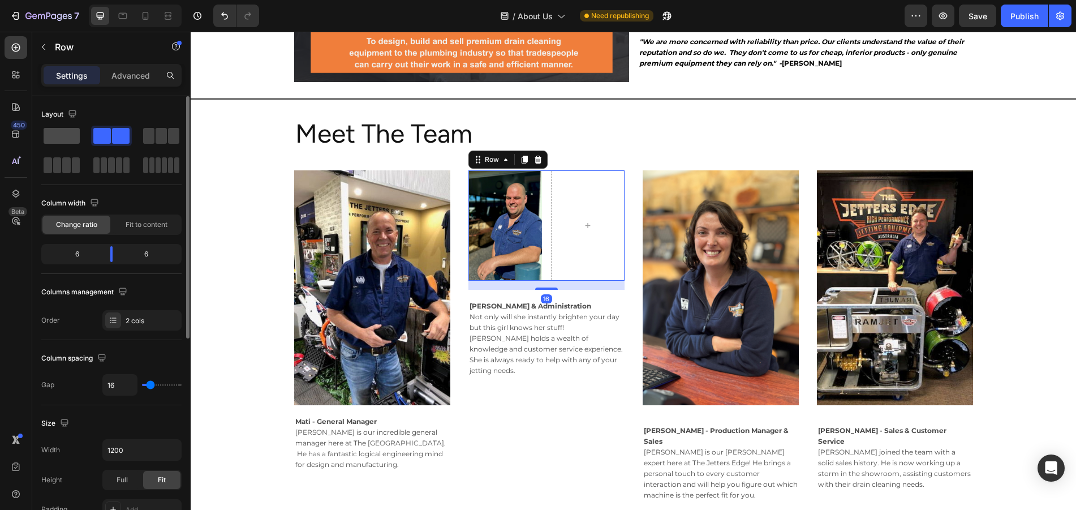
click at [57, 137] on span at bounding box center [62, 136] width 36 height 16
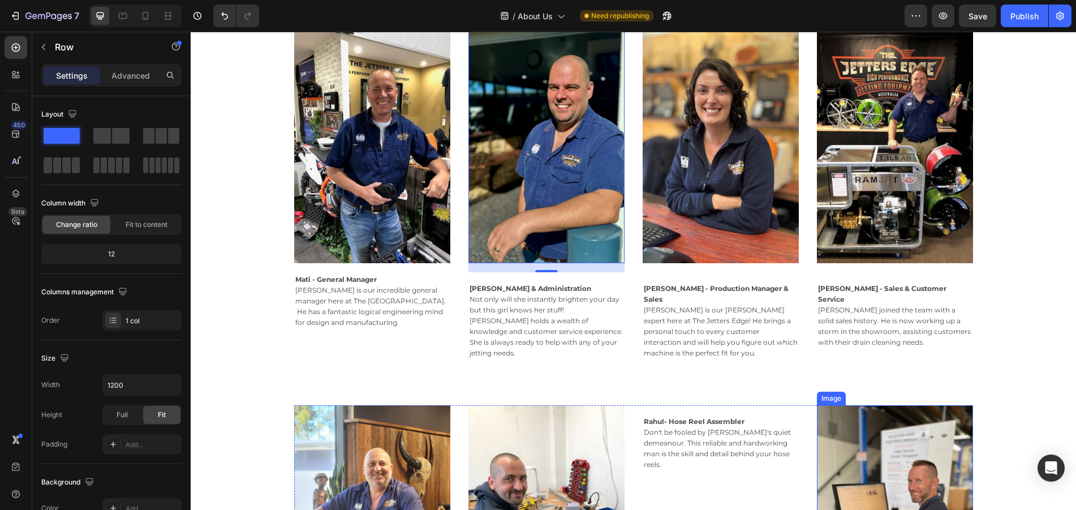
scroll to position [634, 0]
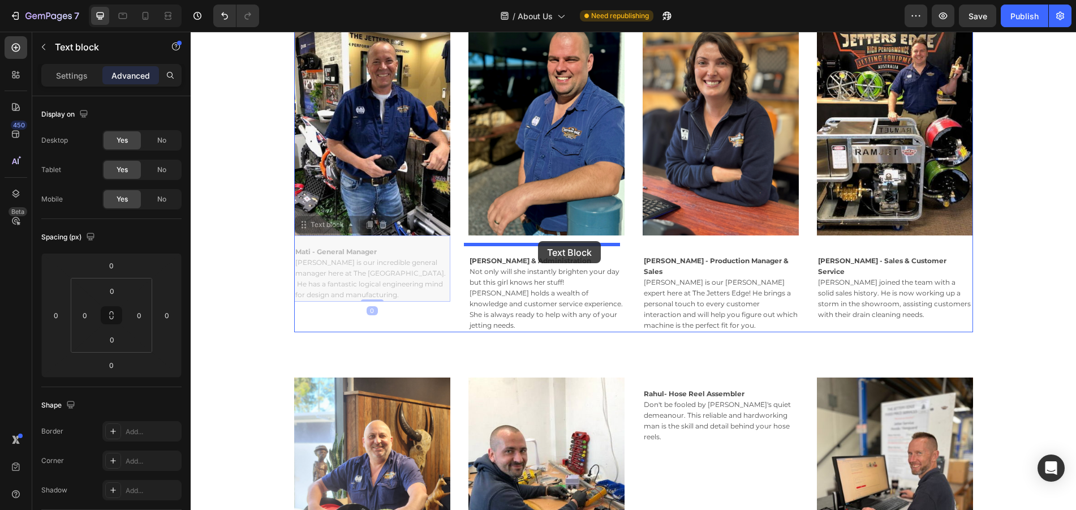
drag, startPoint x: 350, startPoint y: 278, endPoint x: 536, endPoint y: 244, distance: 189.1
type input "16"
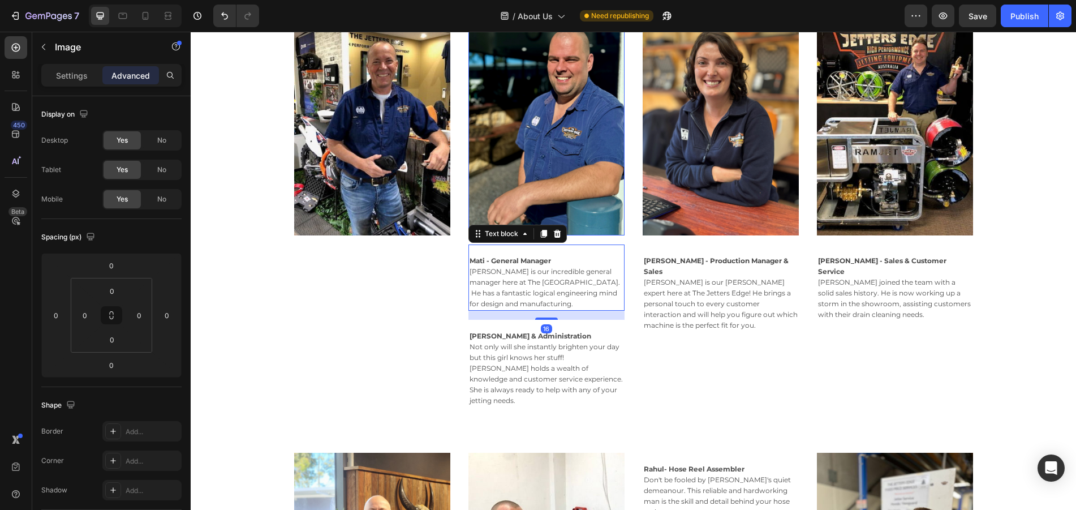
click at [591, 224] on img at bounding box center [546, 118] width 156 height 234
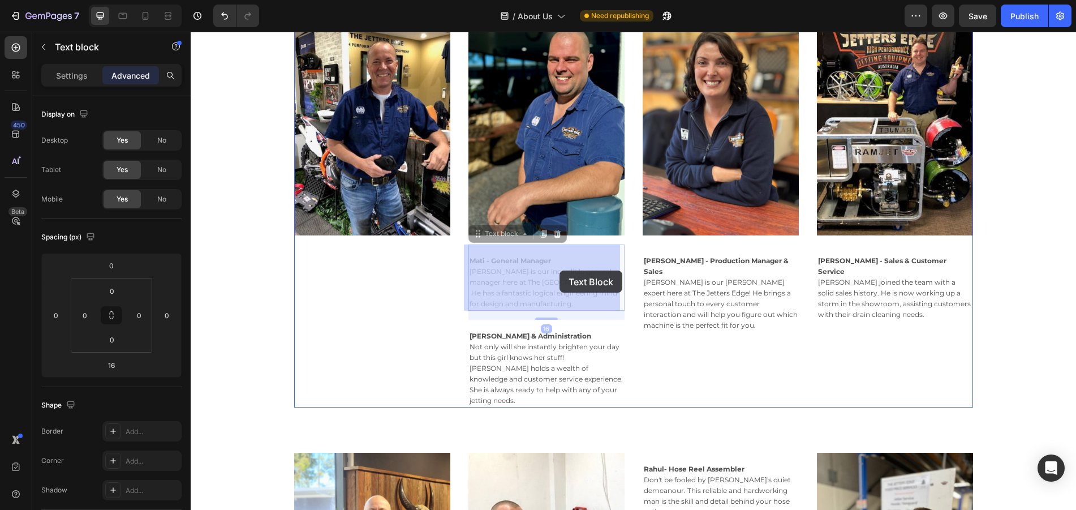
drag, startPoint x: 540, startPoint y: 290, endPoint x: 558, endPoint y: 272, distance: 25.6
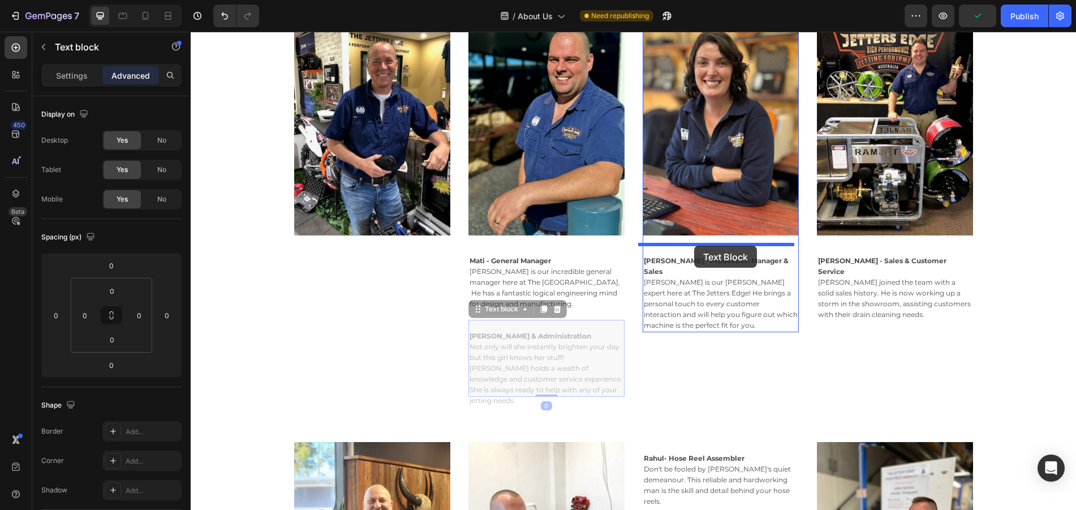
drag, startPoint x: 533, startPoint y: 367, endPoint x: 694, endPoint y: 246, distance: 201.9
type input "16"
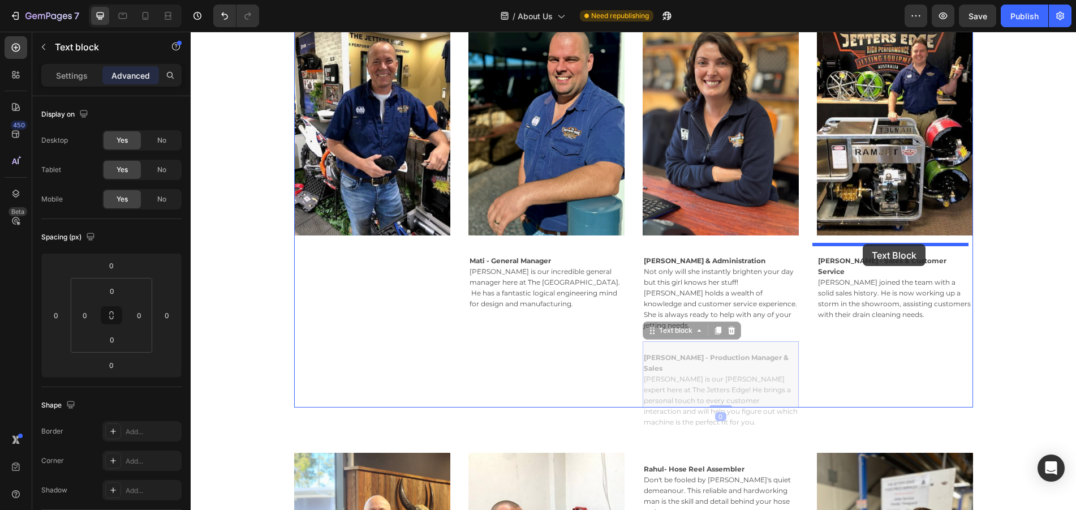
drag, startPoint x: 730, startPoint y: 360, endPoint x: 863, endPoint y: 244, distance: 175.6
type input "16"
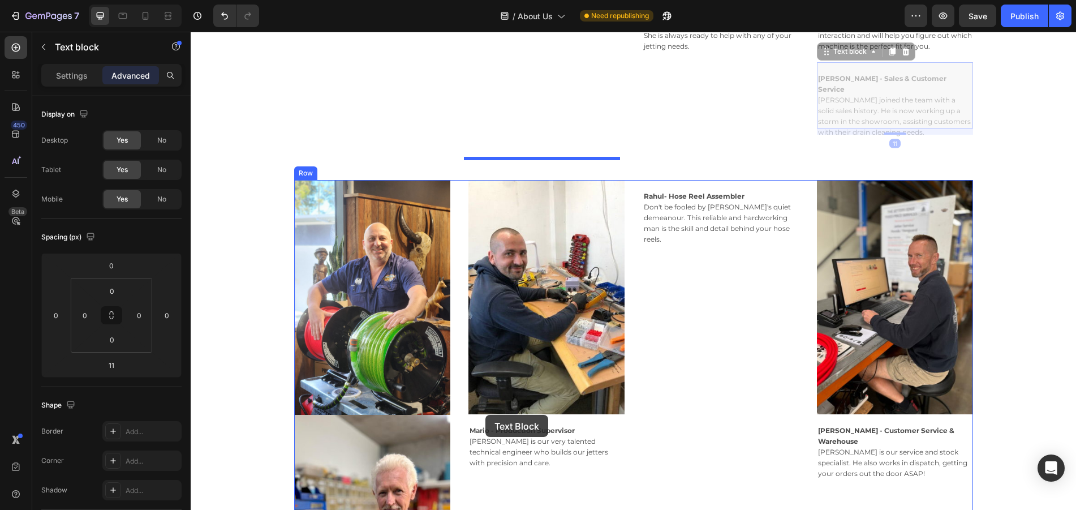
scroll to position [917, 0]
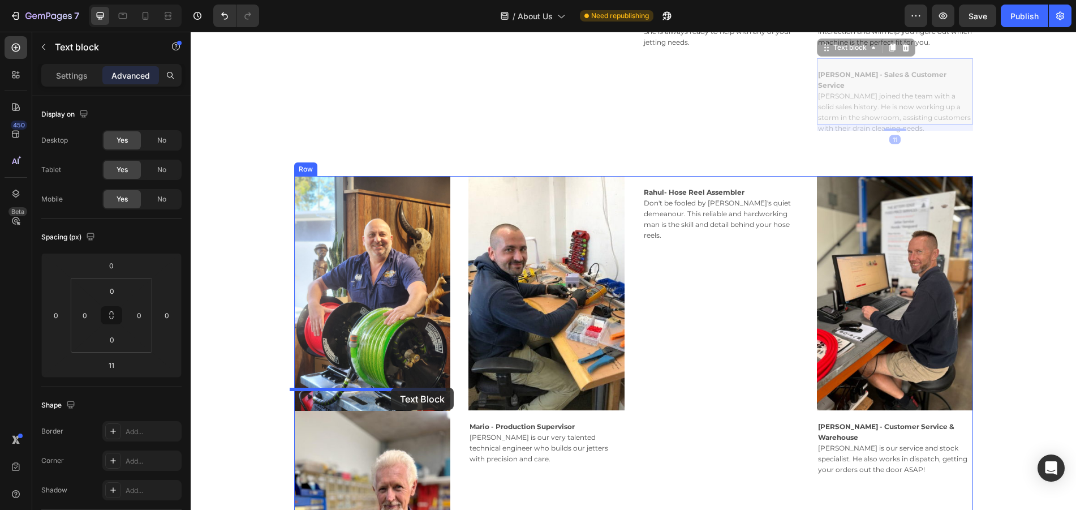
drag, startPoint x: 873, startPoint y: 353, endPoint x: 384, endPoint y: 391, distance: 490.8
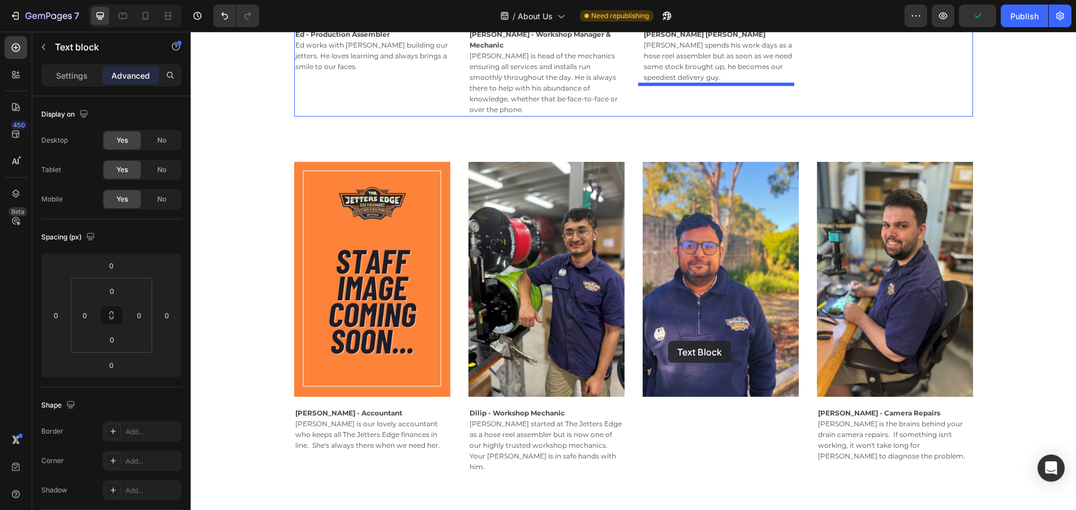
scroll to position [1935, 0]
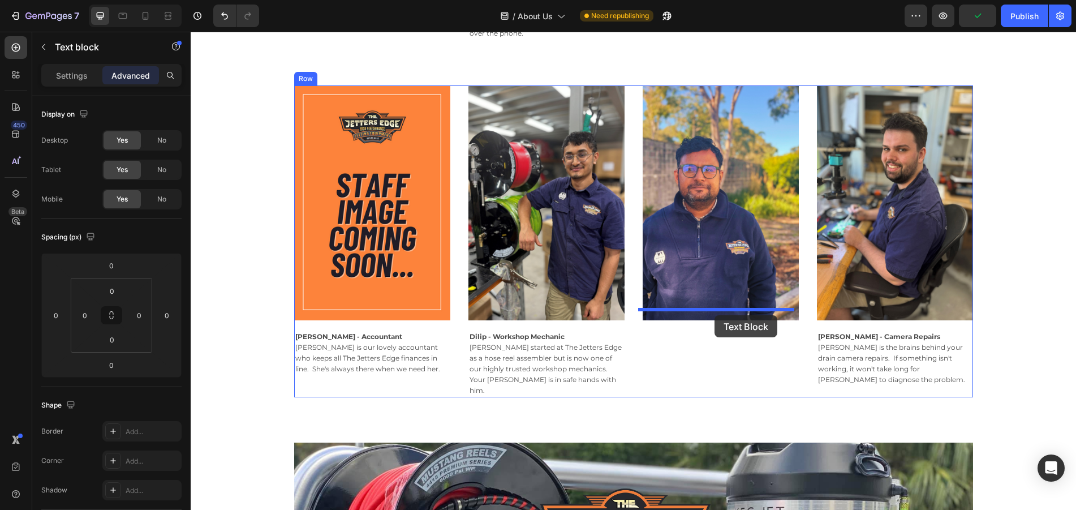
drag, startPoint x: 687, startPoint y: 111, endPoint x: 714, endPoint y: 316, distance: 206.6
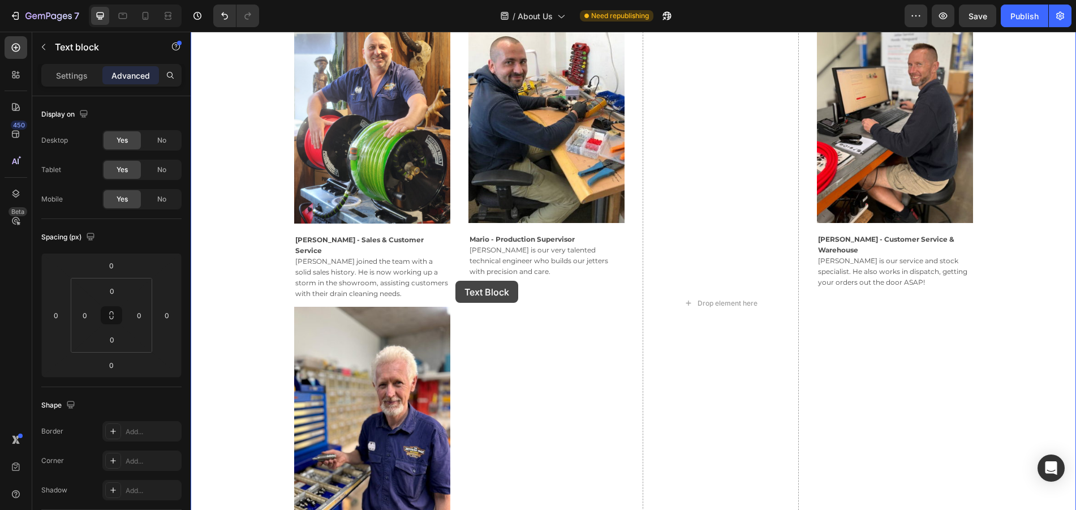
scroll to position [634, 0]
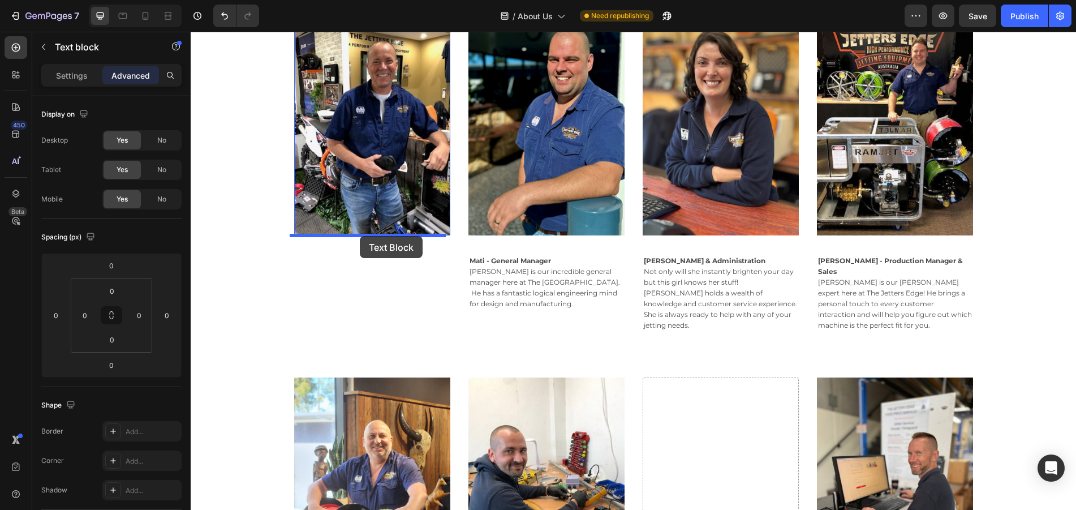
drag, startPoint x: 888, startPoint y: 201, endPoint x: 364, endPoint y: 238, distance: 525.7
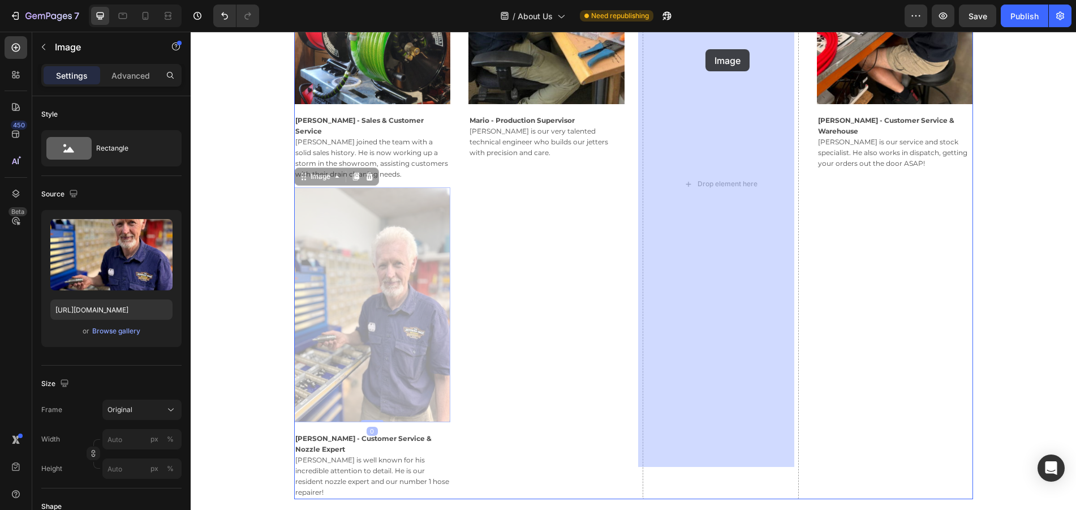
scroll to position [1203, 0]
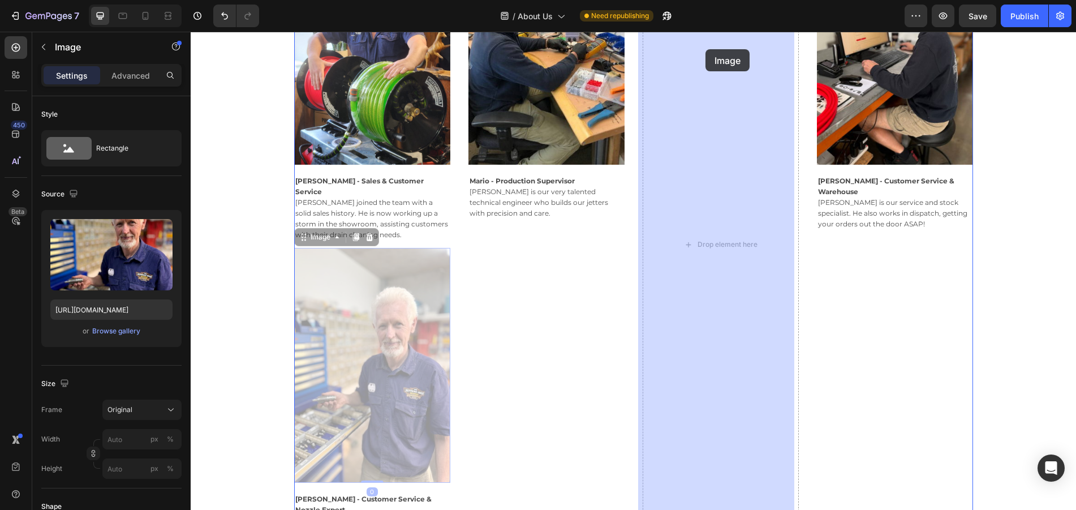
drag, startPoint x: 377, startPoint y: 311, endPoint x: 705, endPoint y: 49, distance: 419.5
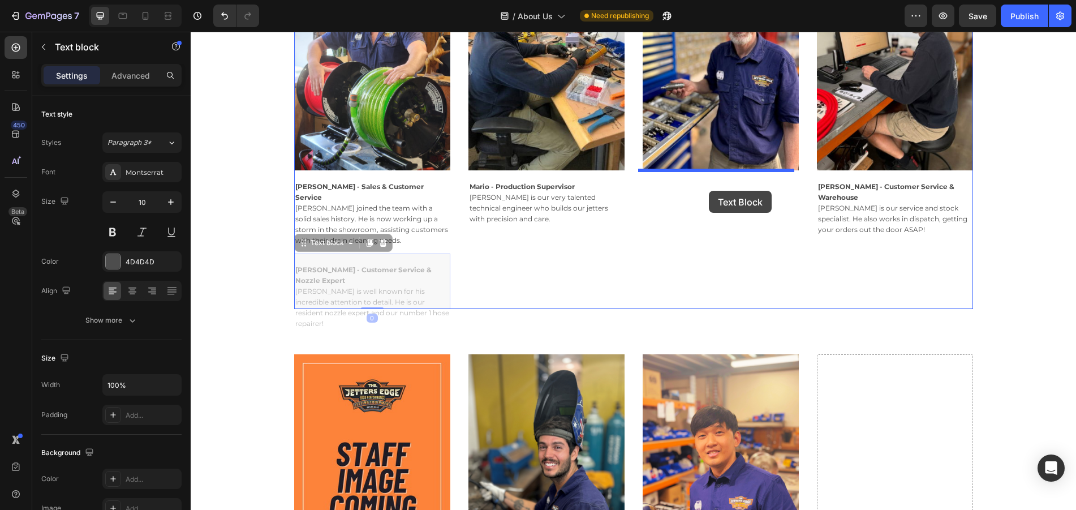
drag, startPoint x: 394, startPoint y: 269, endPoint x: 709, endPoint y: 191, distance: 324.1
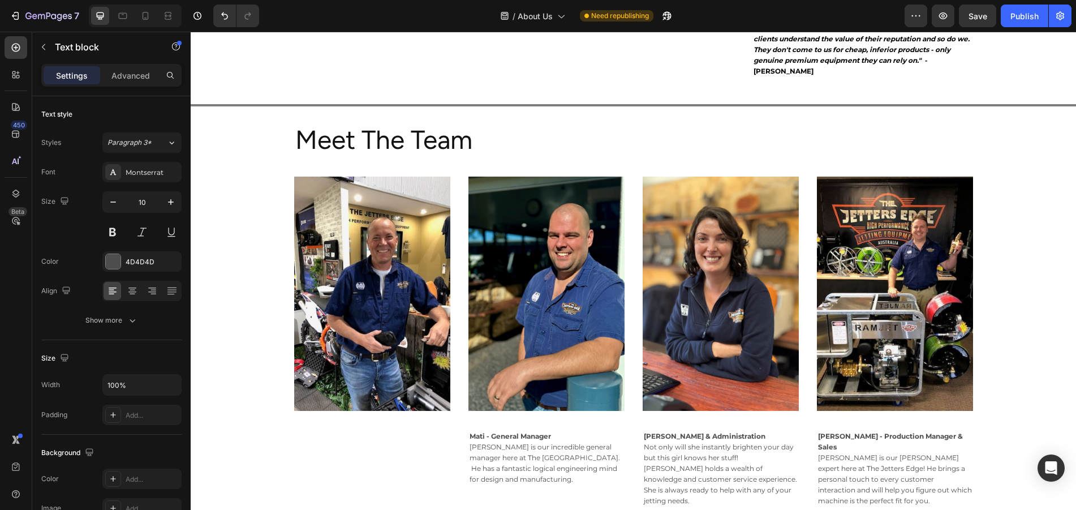
scroll to position [640, 0]
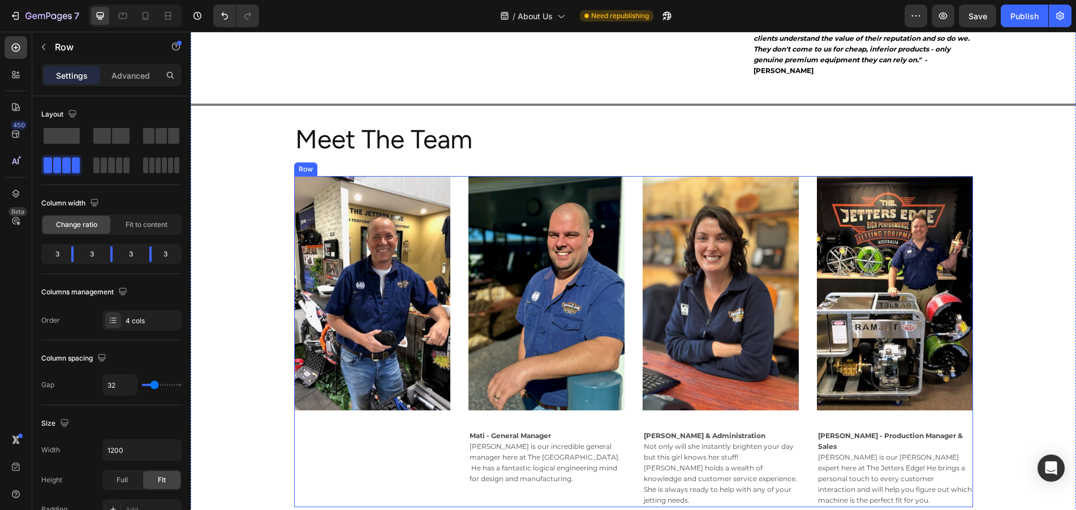
click at [387, 397] on div "Image Row" at bounding box center [372, 341] width 156 height 331
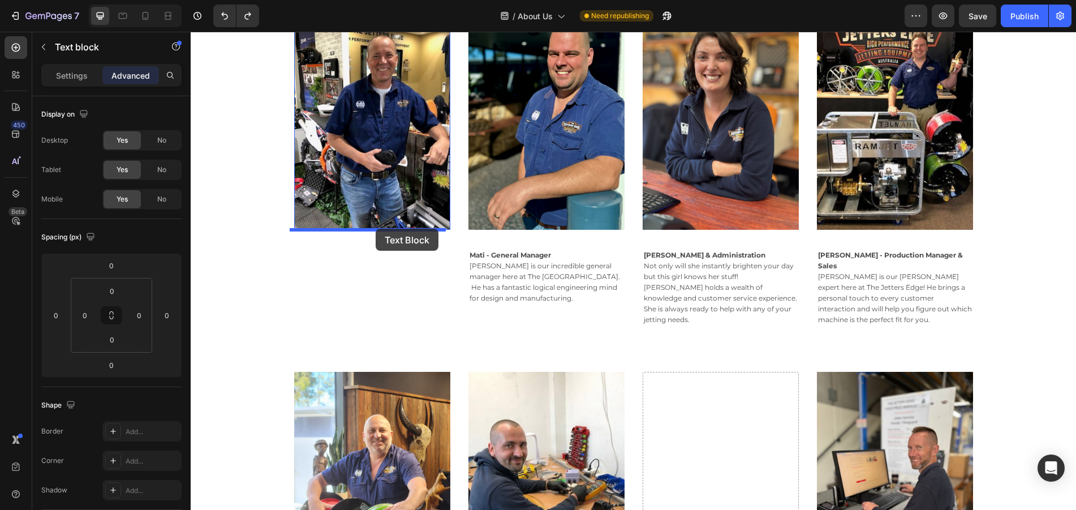
drag, startPoint x: 881, startPoint y: 309, endPoint x: 376, endPoint y: 229, distance: 511.6
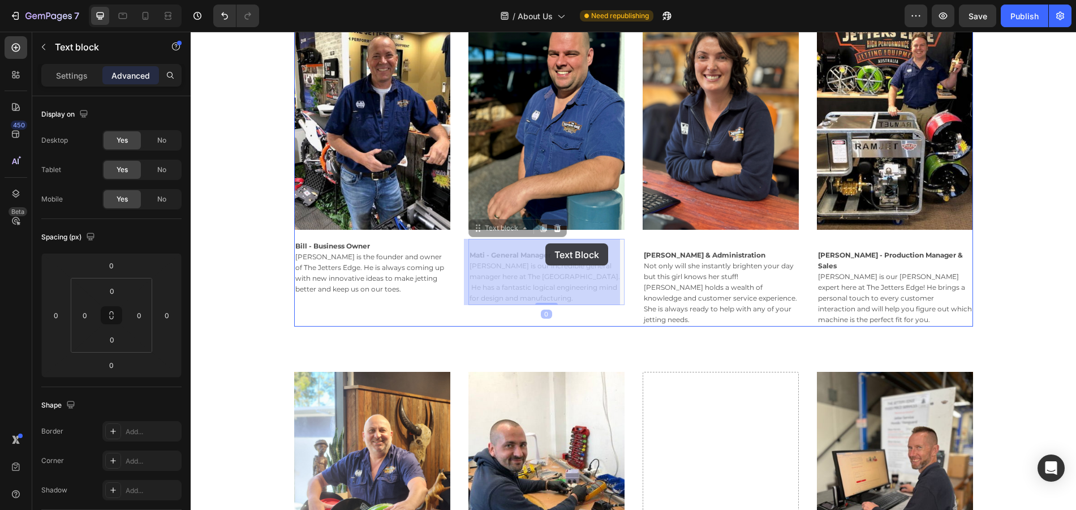
drag, startPoint x: 537, startPoint y: 274, endPoint x: 546, endPoint y: 248, distance: 27.2
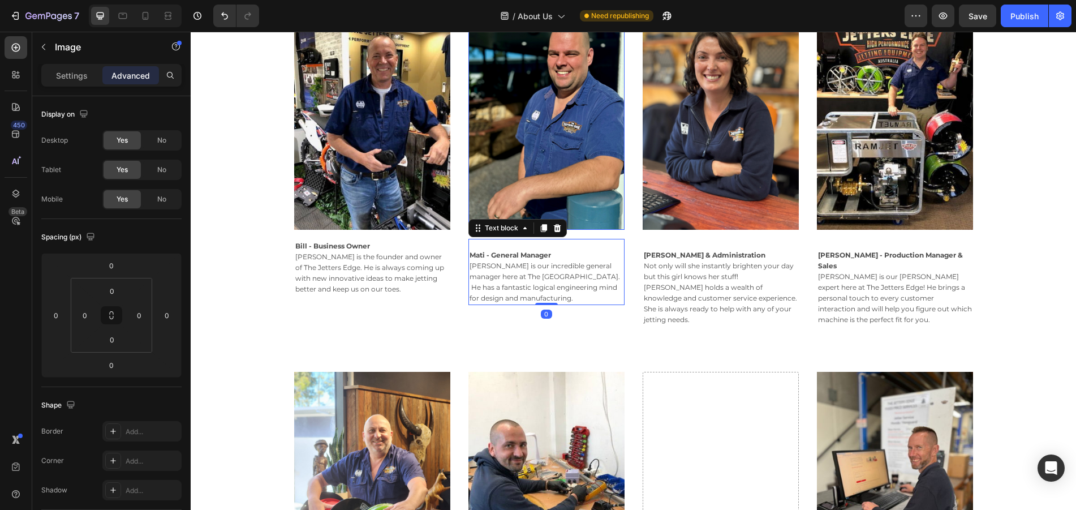
click at [615, 193] on img at bounding box center [546, 112] width 156 height 234
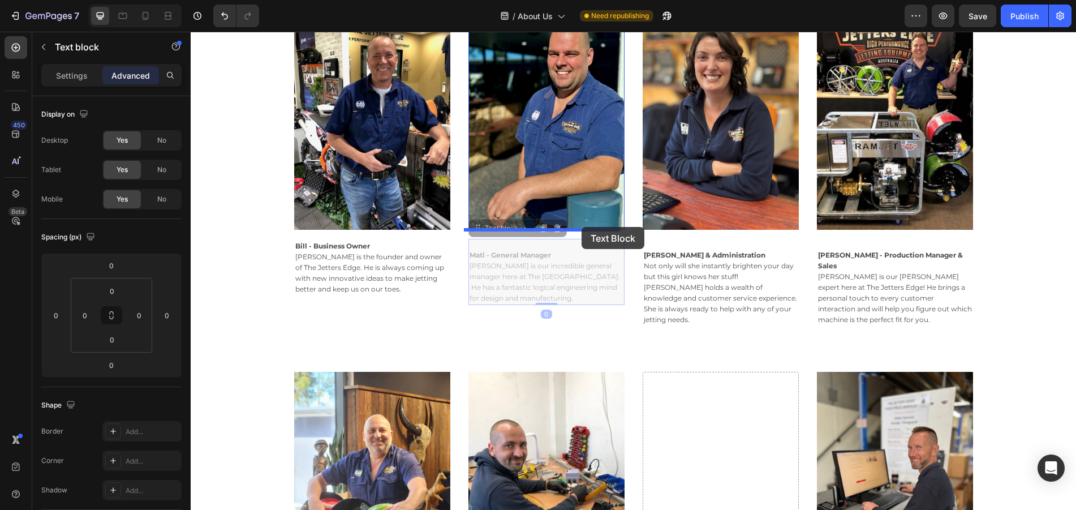
drag, startPoint x: 539, startPoint y: 278, endPoint x: 580, endPoint y: 227, distance: 65.6
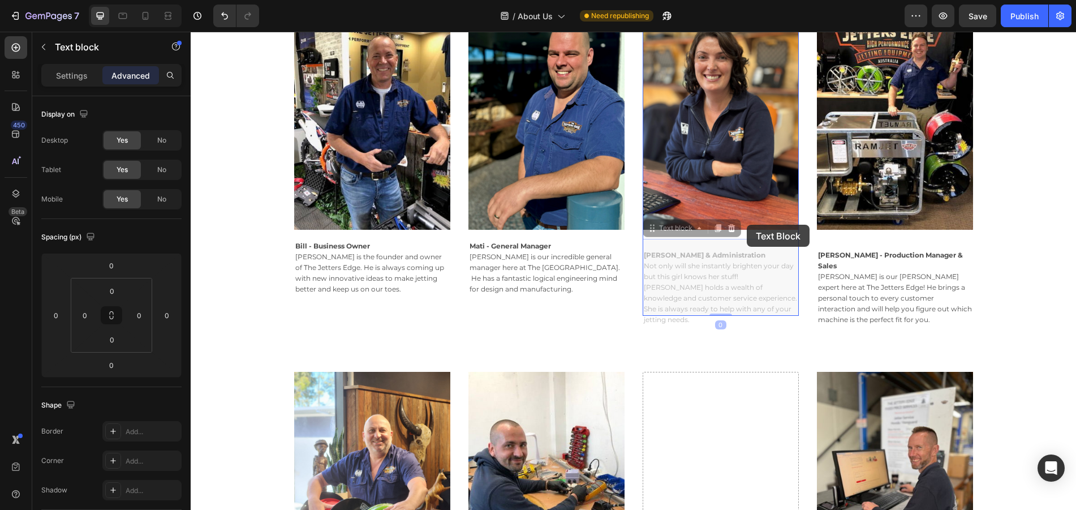
drag, startPoint x: 706, startPoint y: 263, endPoint x: 746, endPoint y: 227, distance: 54.1
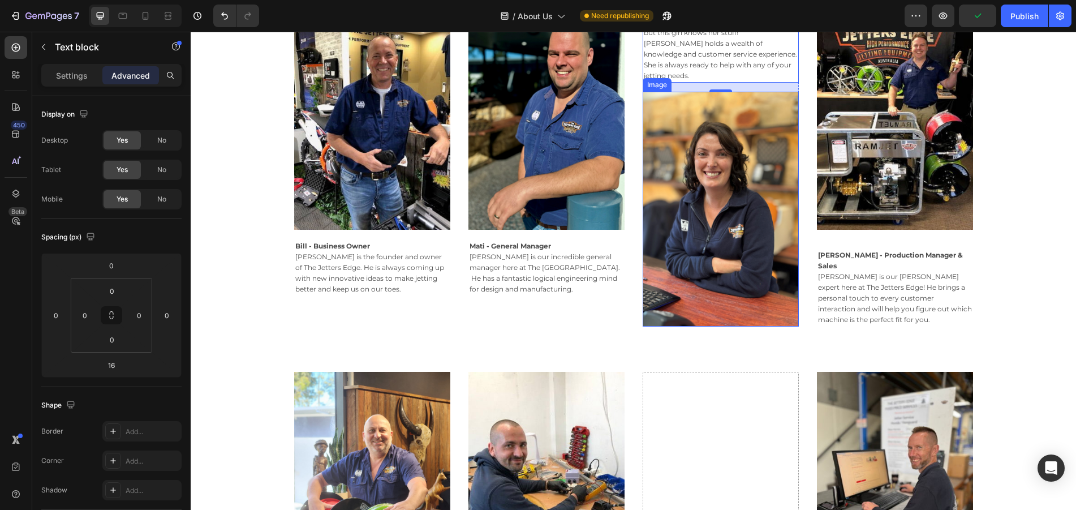
type input "0"
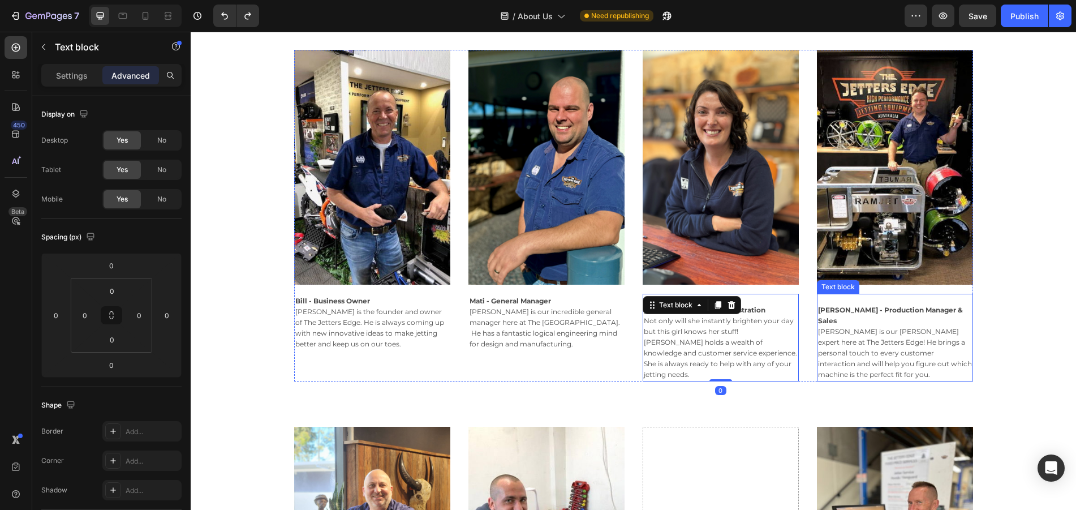
scroll to position [583, 0]
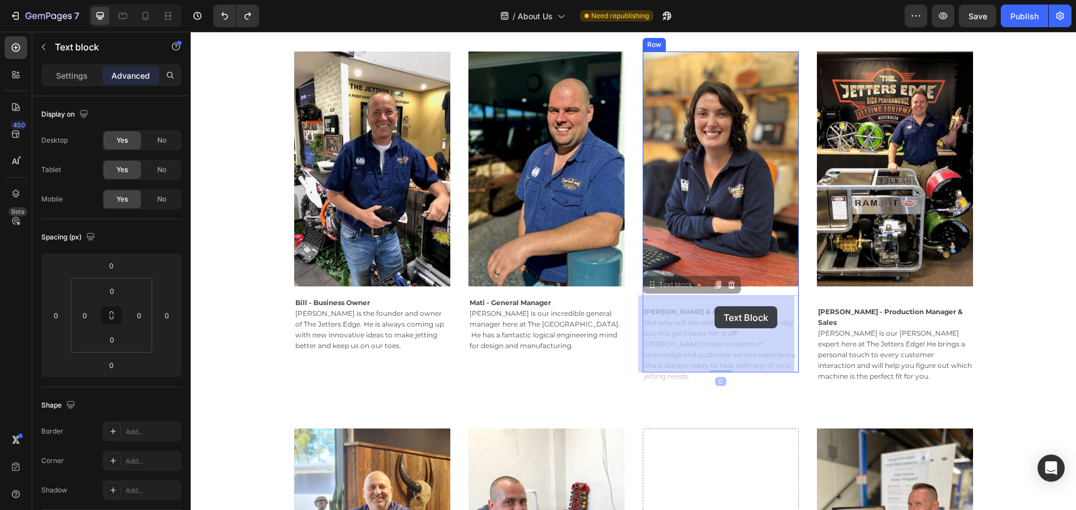
drag, startPoint x: 700, startPoint y: 325, endPoint x: 720, endPoint y: 313, distance: 23.9
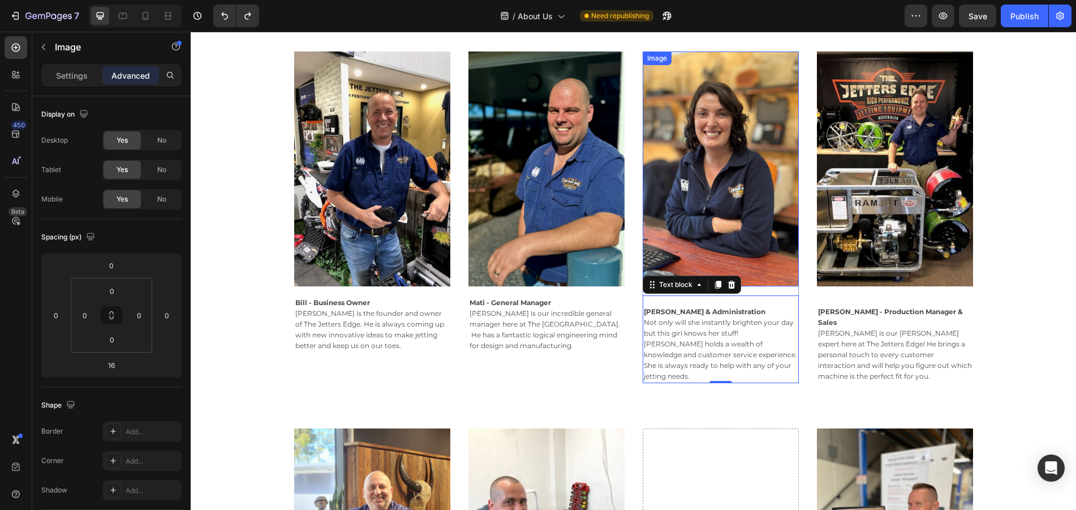
click at [764, 224] on img at bounding box center [721, 168] width 156 height 234
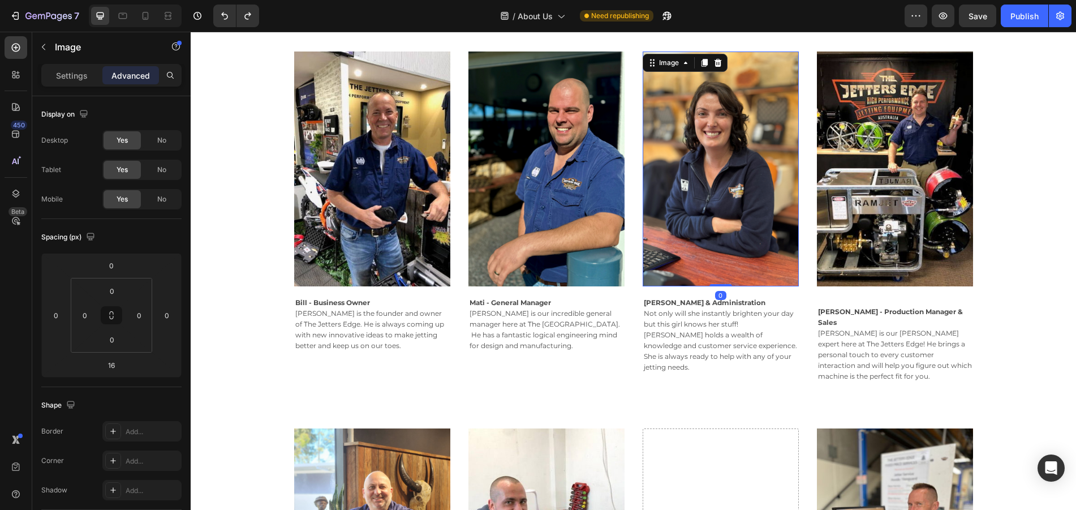
drag, startPoint x: 713, startPoint y: 295, endPoint x: 726, endPoint y: 275, distance: 23.7
click at [726, 275] on div "Image 0" at bounding box center [721, 168] width 156 height 234
type input "0"
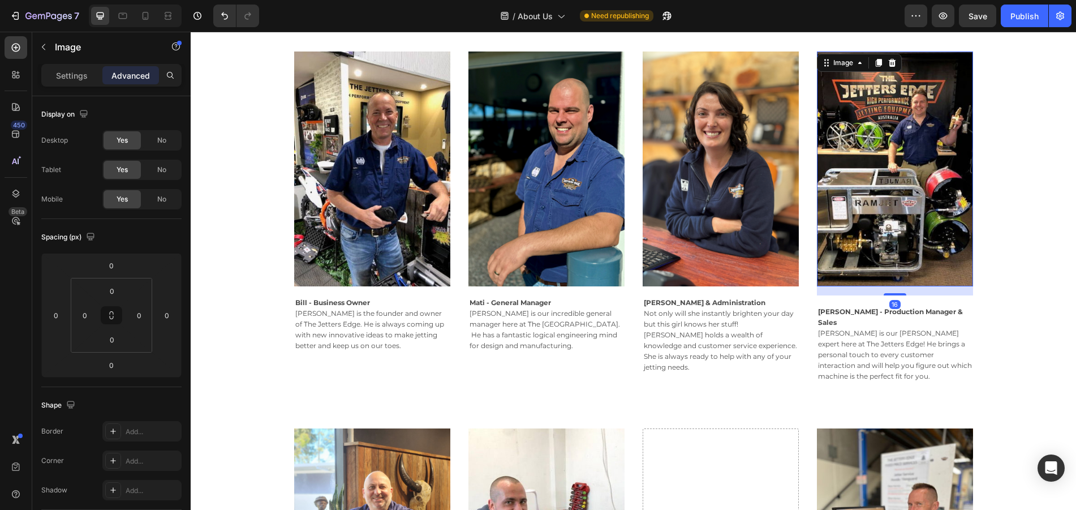
click at [894, 274] on img at bounding box center [895, 168] width 156 height 234
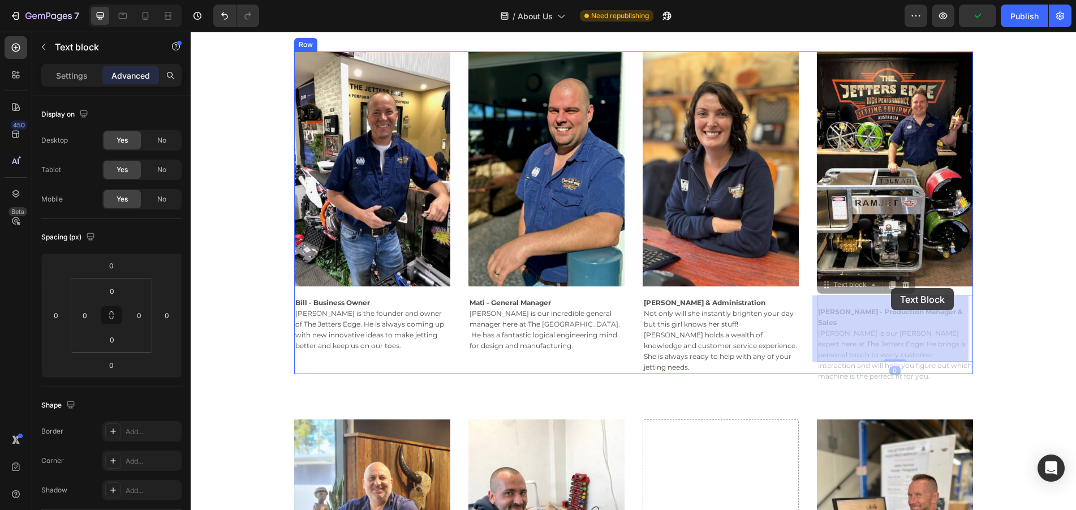
drag, startPoint x: 888, startPoint y: 295, endPoint x: 890, endPoint y: 288, distance: 7.2
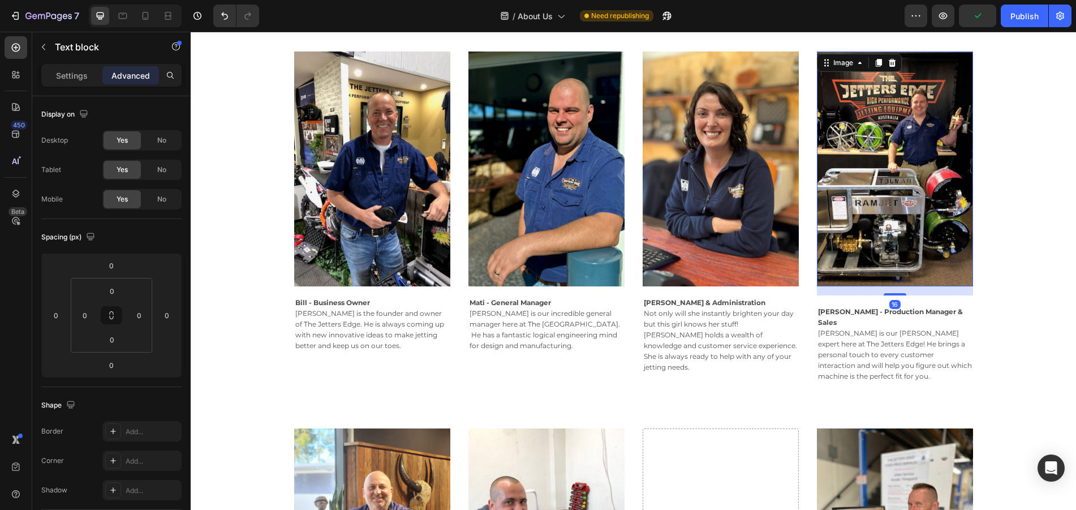
click at [911, 241] on img at bounding box center [895, 168] width 156 height 234
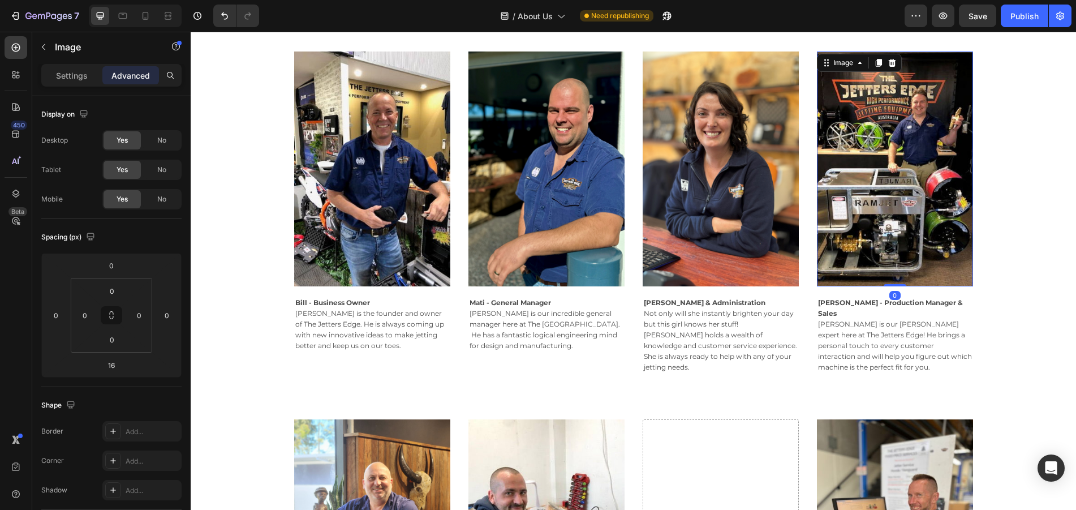
drag, startPoint x: 890, startPoint y: 294, endPoint x: 894, endPoint y: 279, distance: 15.6
click at [894, 279] on div "Image 0" at bounding box center [895, 168] width 156 height 234
type input "0"
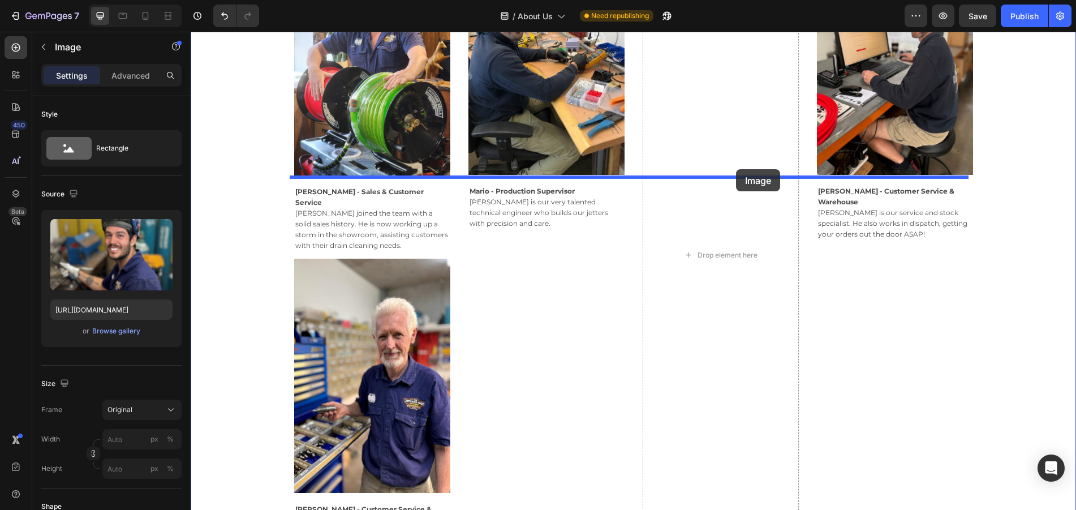
scroll to position [809, 0]
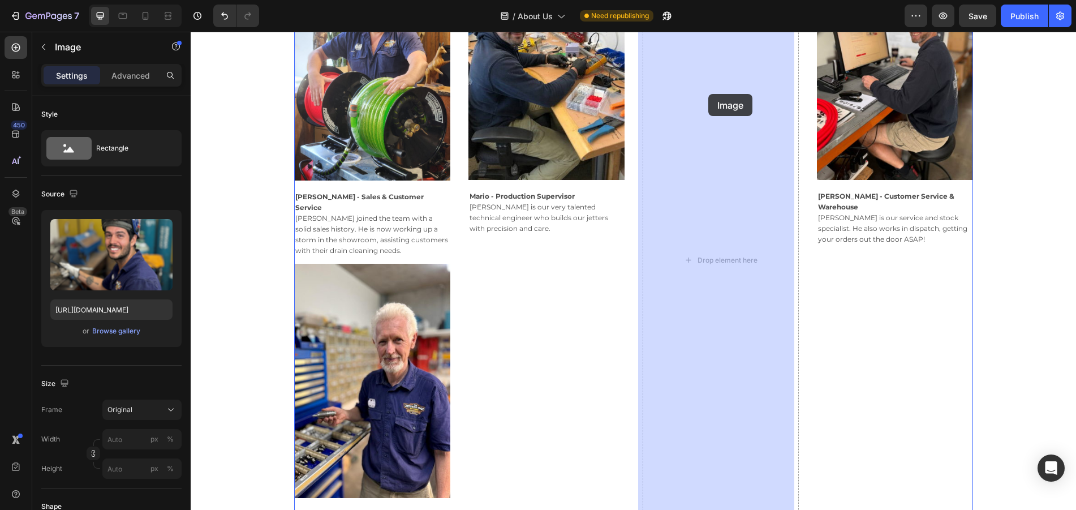
drag, startPoint x: 569, startPoint y: 404, endPoint x: 704, endPoint y: 97, distance: 335.8
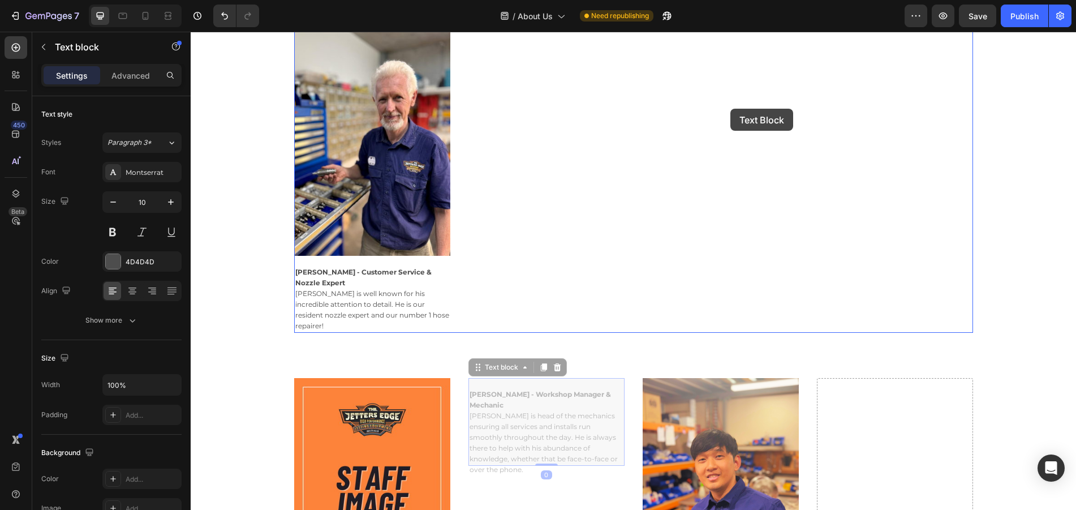
scroll to position [866, 0]
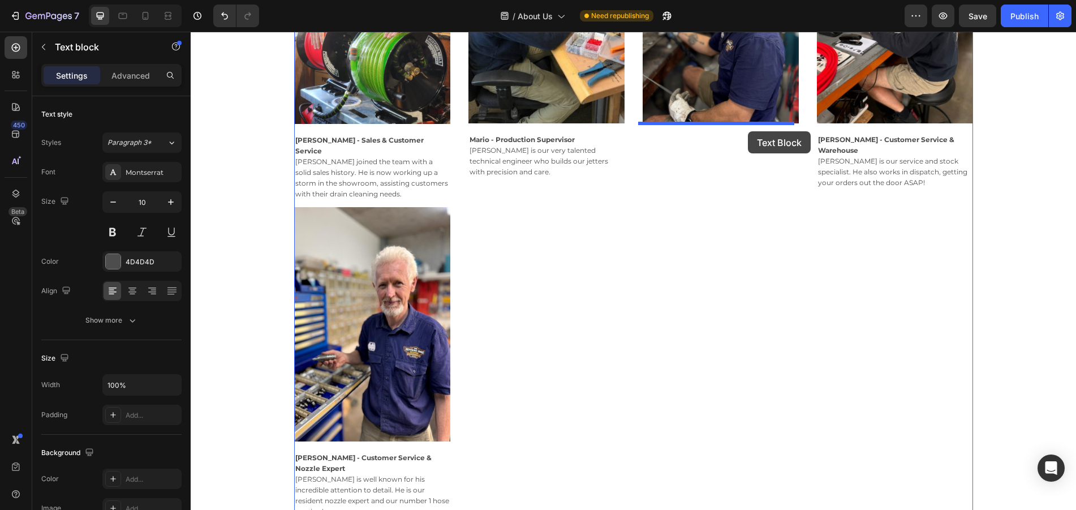
drag, startPoint x: 561, startPoint y: 296, endPoint x: 748, endPoint y: 131, distance: 249.3
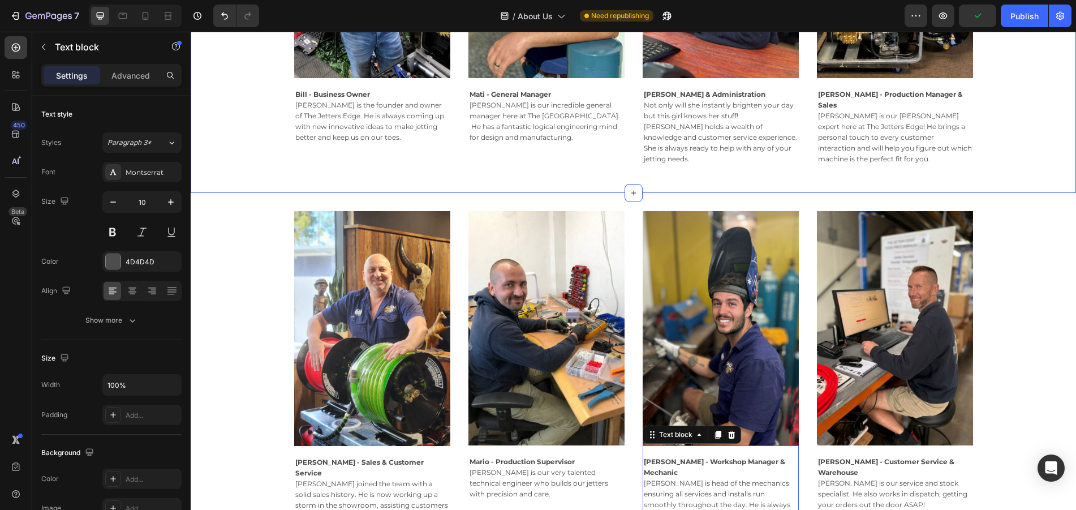
scroll to position [811, 0]
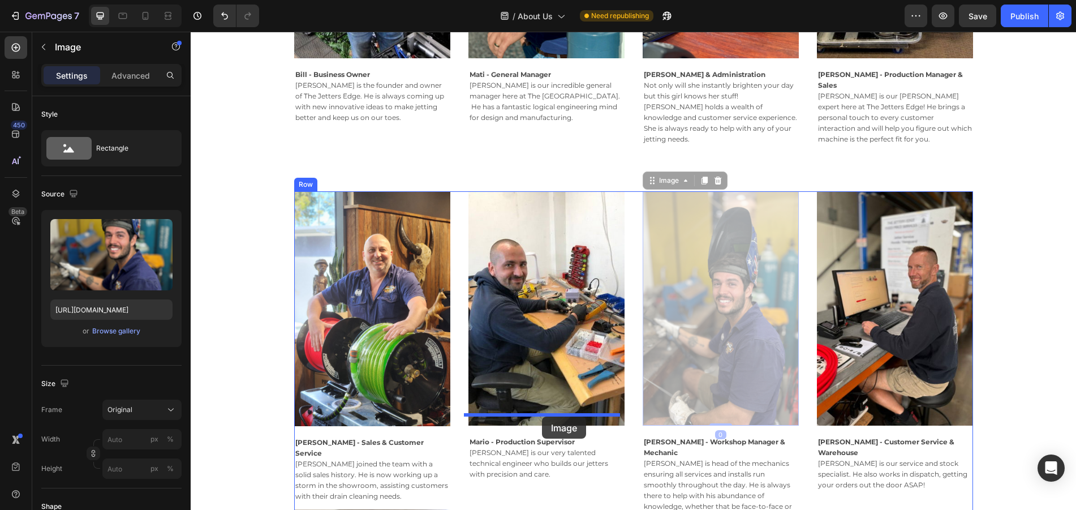
drag, startPoint x: 713, startPoint y: 291, endPoint x: 542, endPoint y: 416, distance: 212.1
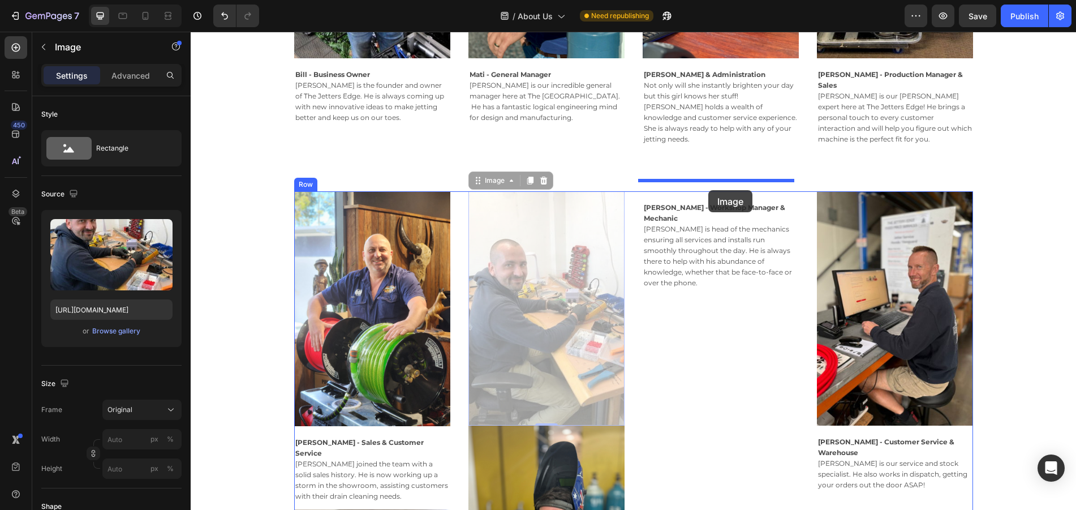
drag, startPoint x: 539, startPoint y: 299, endPoint x: 708, endPoint y: 190, distance: 201.5
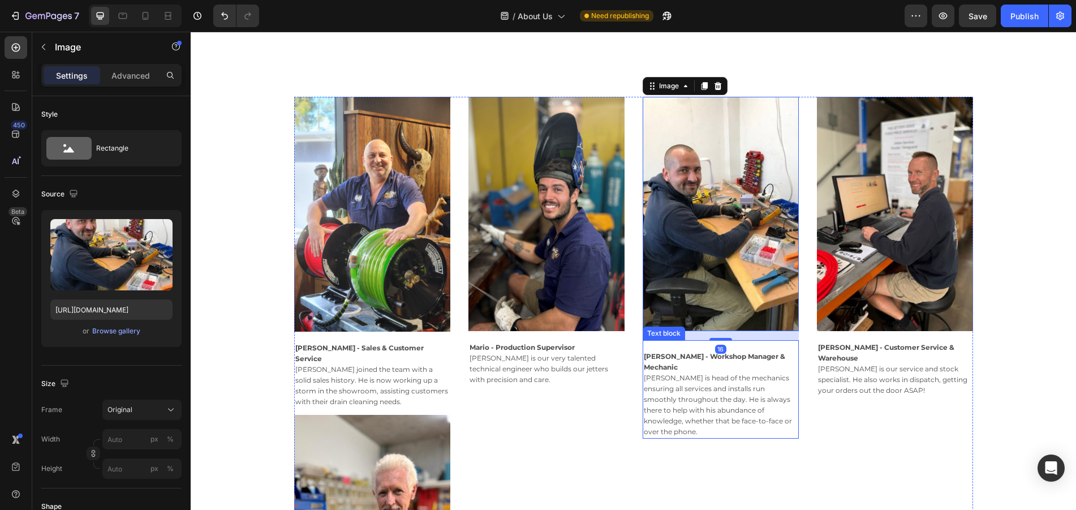
scroll to position [981, 0]
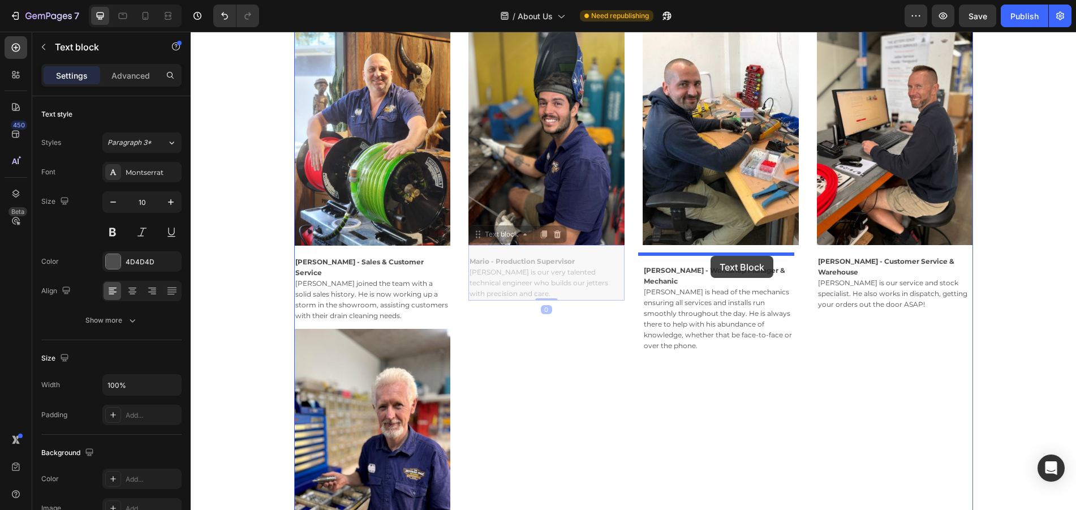
drag, startPoint x: 548, startPoint y: 278, endPoint x: 710, endPoint y: 256, distance: 164.5
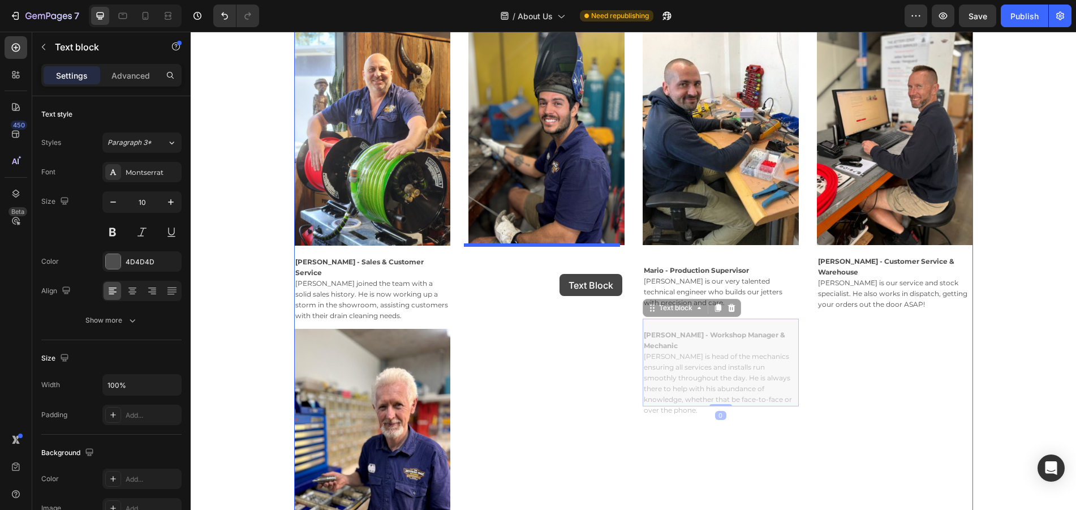
drag, startPoint x: 724, startPoint y: 368, endPoint x: 559, endPoint y: 274, distance: 189.3
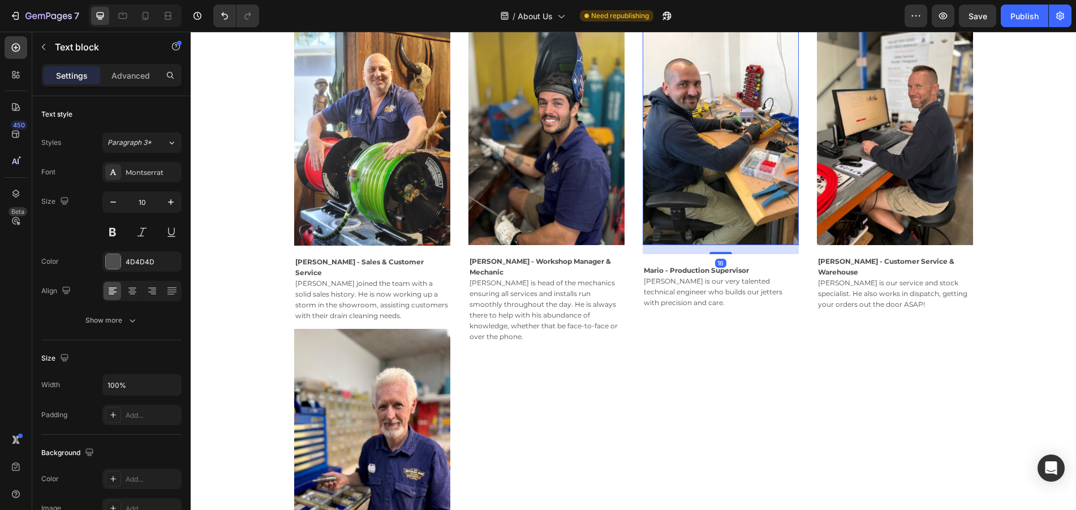
click at [710, 235] on img at bounding box center [721, 128] width 156 height 234
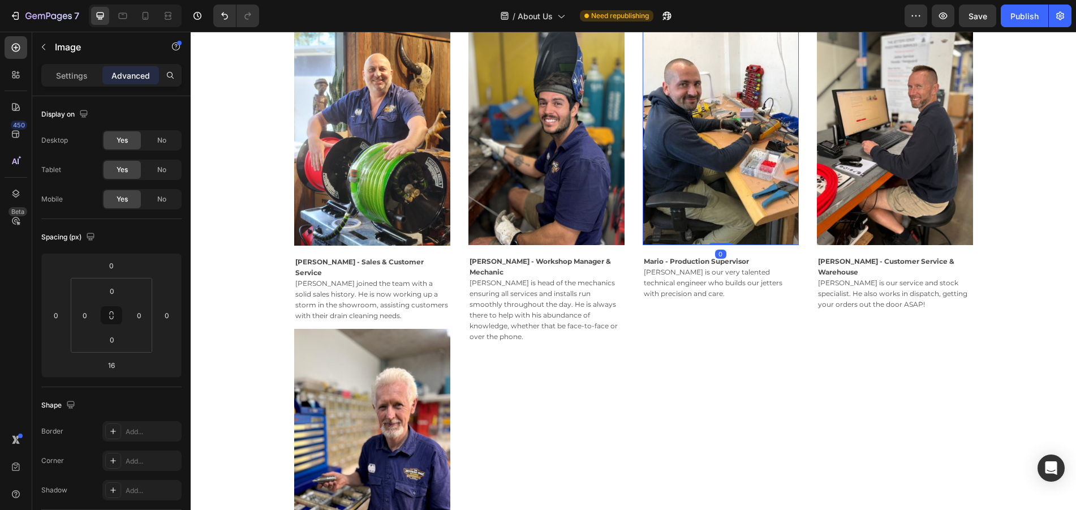
drag, startPoint x: 712, startPoint y: 251, endPoint x: 721, endPoint y: 233, distance: 20.2
click at [721, 233] on div "Image 0" at bounding box center [721, 128] width 156 height 234
type input "0"
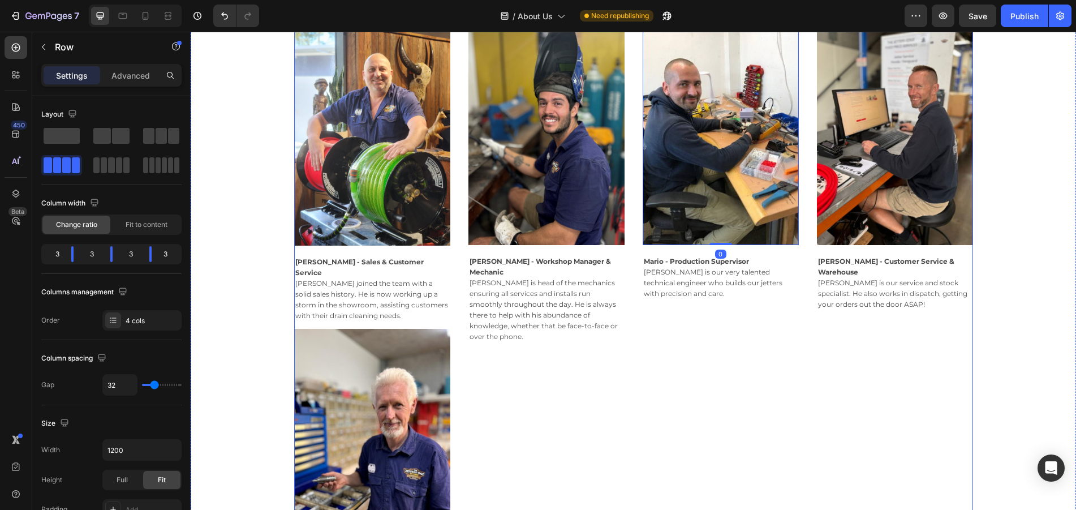
click at [742, 397] on div "Image 0 [PERSON_NAME] - Production Supervisor [PERSON_NAME] is our very talente…" at bounding box center [721, 325] width 156 height 629
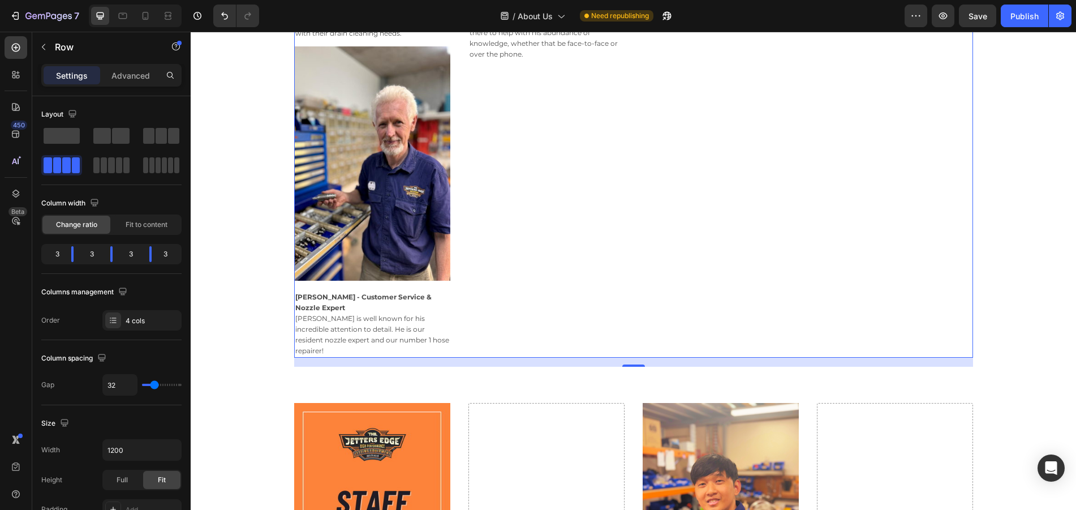
scroll to position [1264, 0]
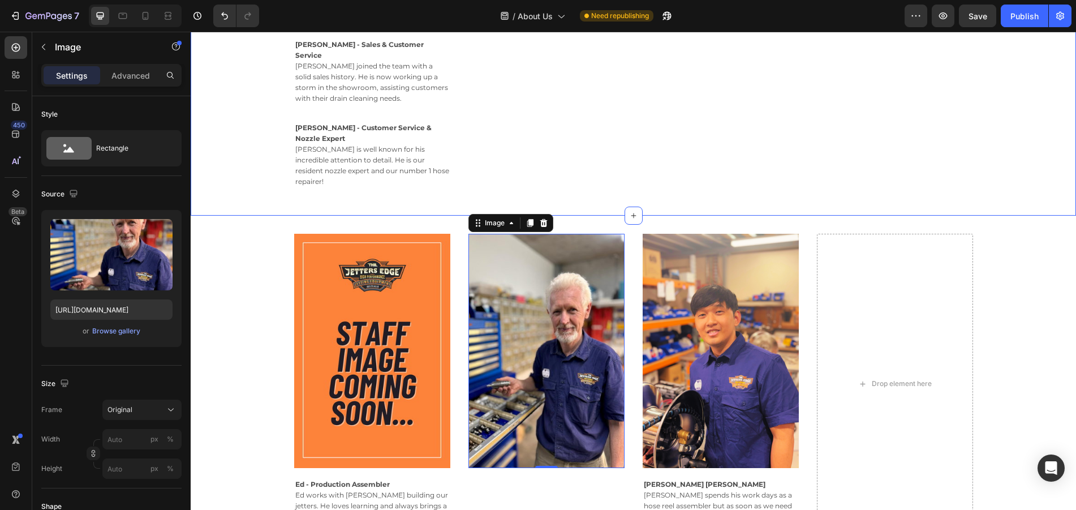
scroll to position [1199, 0]
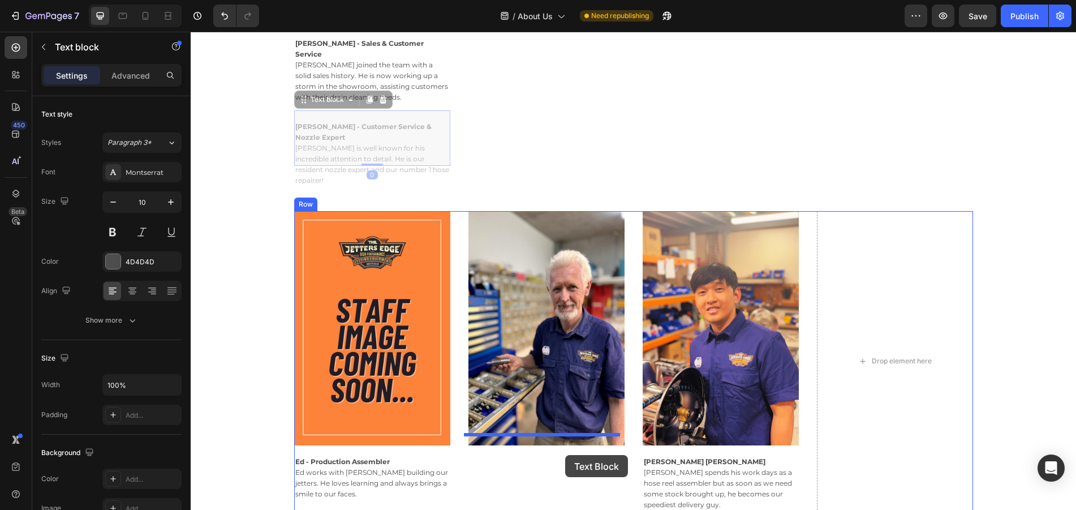
drag, startPoint x: 364, startPoint y: 125, endPoint x: 565, endPoint y: 454, distance: 385.6
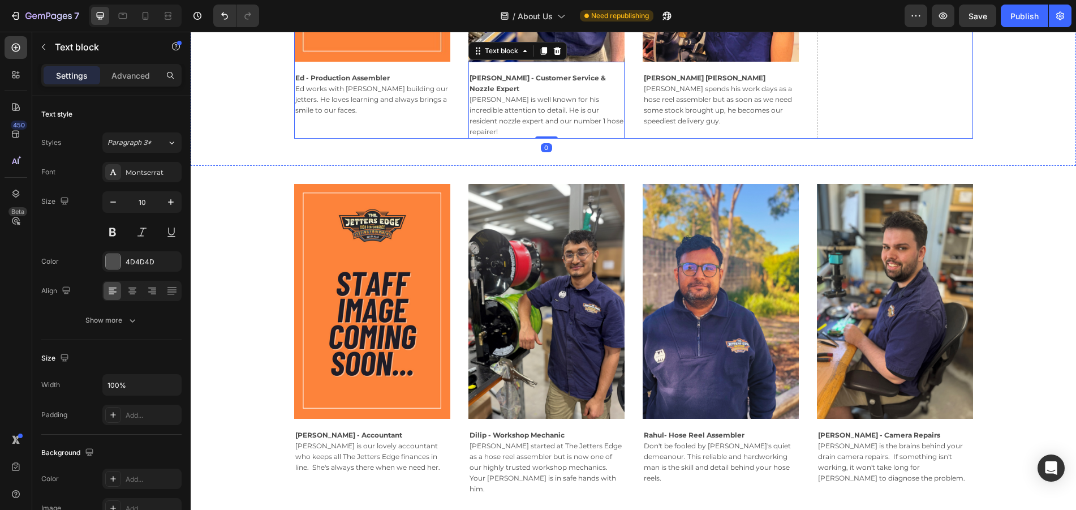
scroll to position [1539, 0]
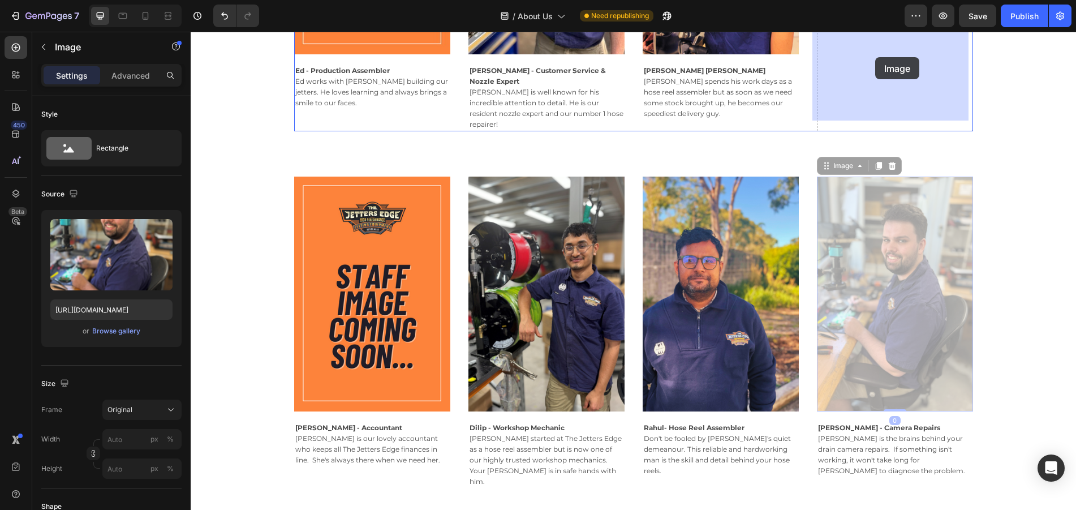
drag, startPoint x: 909, startPoint y: 293, endPoint x: 875, endPoint y: 57, distance: 238.9
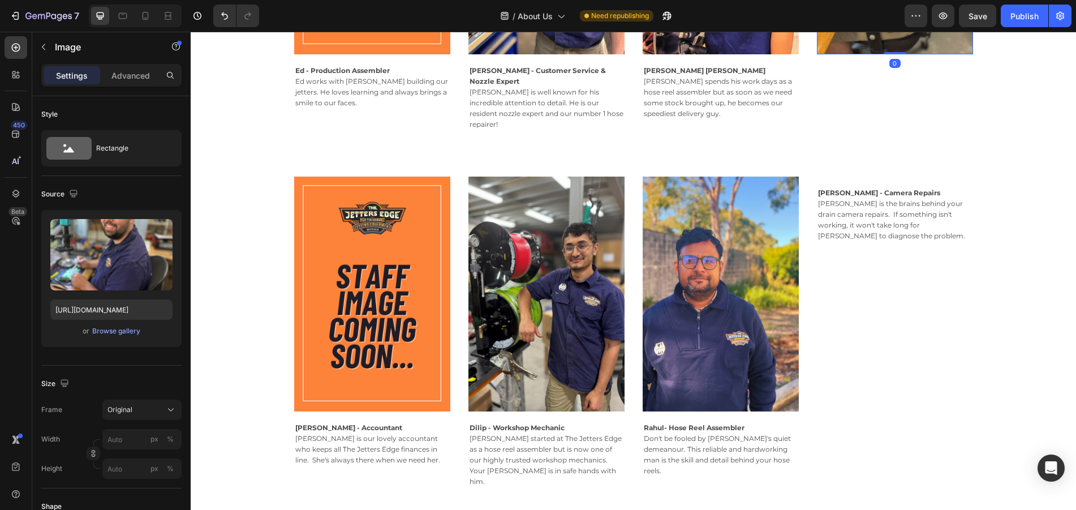
scroll to position [1510, 0]
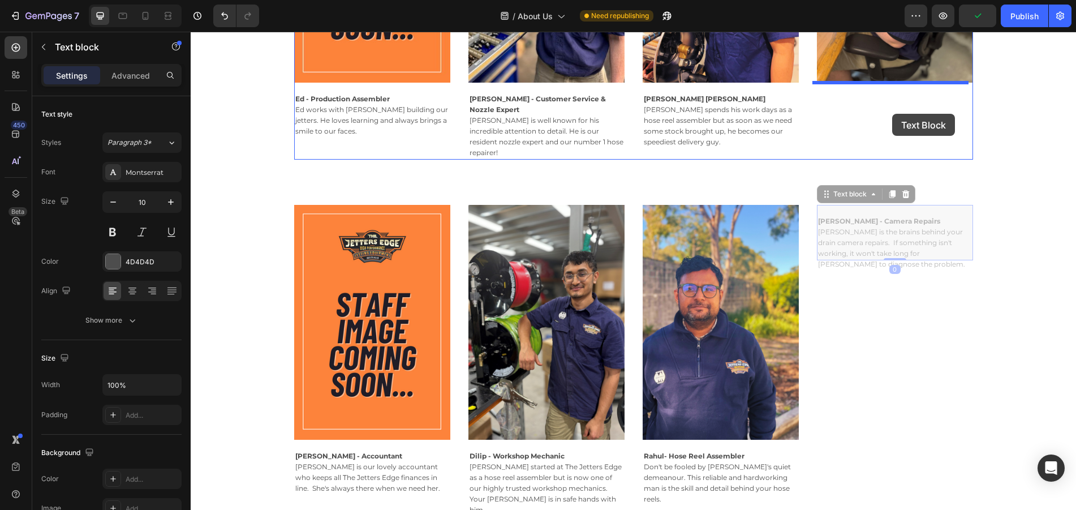
drag, startPoint x: 899, startPoint y: 231, endPoint x: 892, endPoint y: 114, distance: 117.3
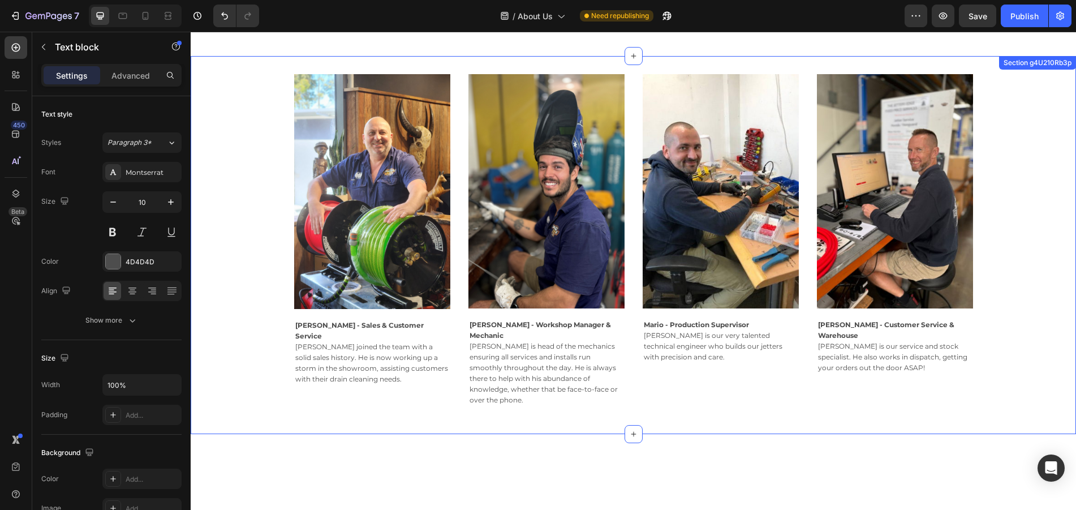
scroll to position [664, 0]
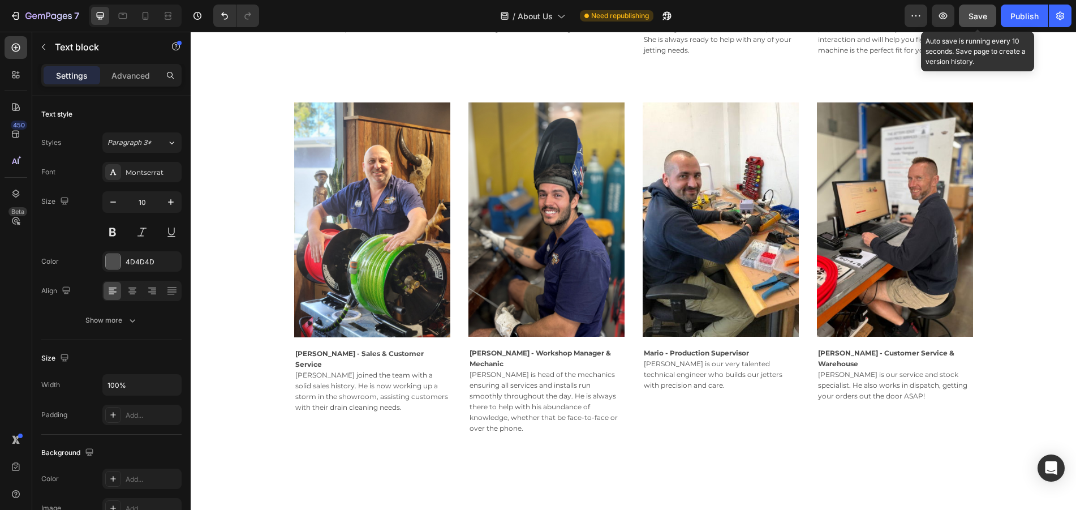
click at [981, 17] on span "Save" at bounding box center [977, 16] width 19 height 10
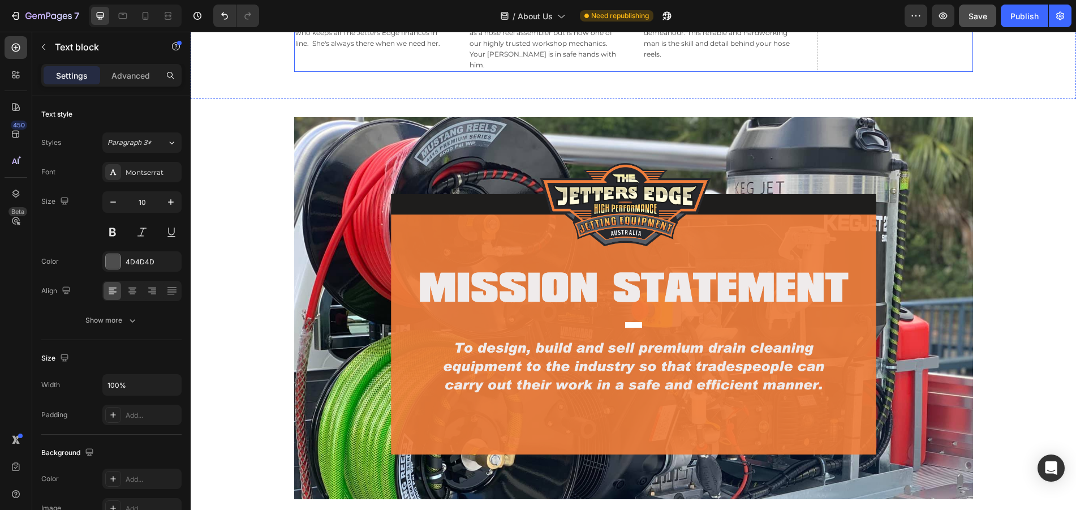
scroll to position [1738, 0]
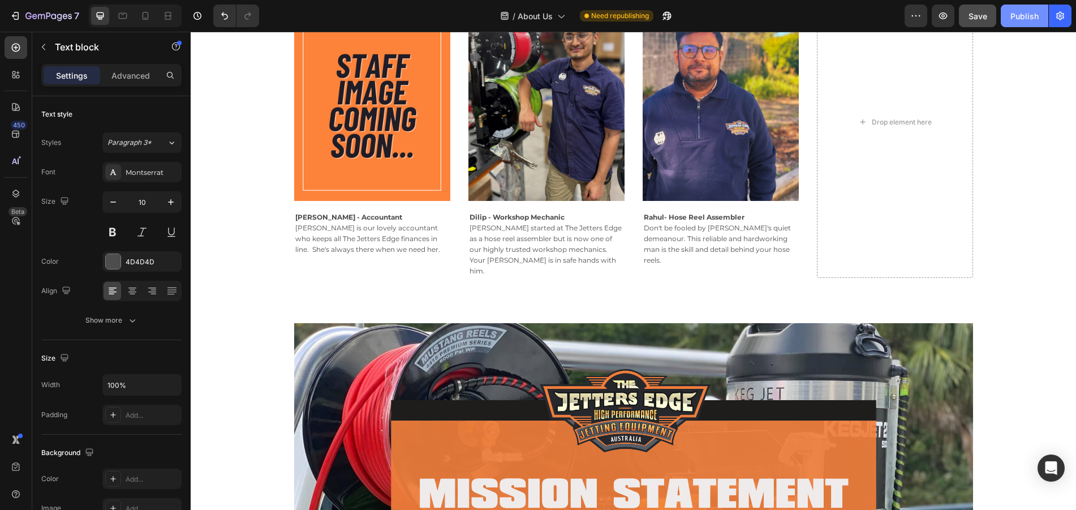
click at [1024, 21] on div "Publish" at bounding box center [1024, 16] width 28 height 12
